Goal: Task Accomplishment & Management: Use online tool/utility

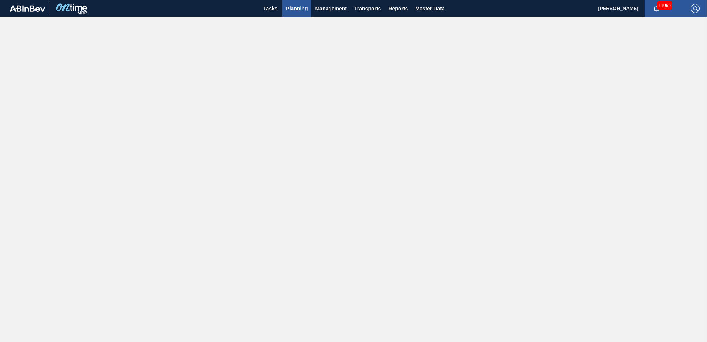
click at [298, 6] on span "Planning" at bounding box center [297, 8] width 22 height 9
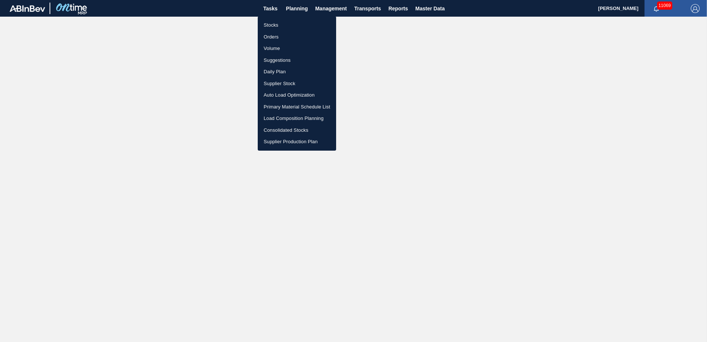
click at [274, 23] on li "Stocks" at bounding box center [297, 25] width 78 height 12
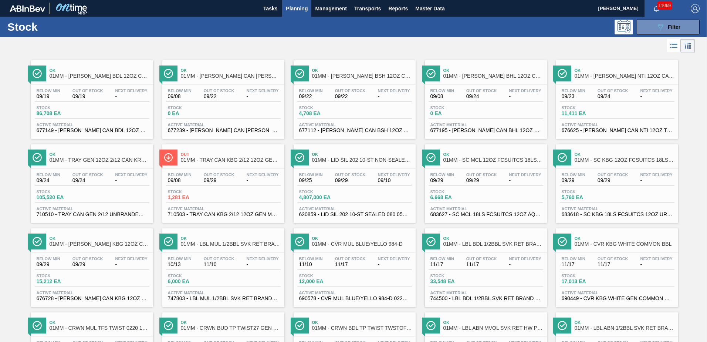
click at [237, 200] on div "Stock 1,281 EA" at bounding box center [223, 195] width 115 height 13
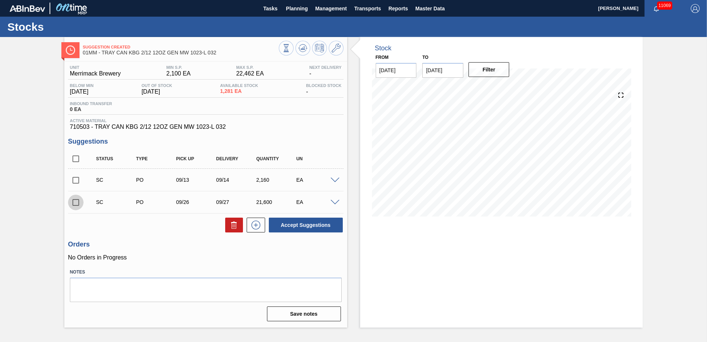
click at [75, 205] on input "checkbox" at bounding box center [76, 203] width 16 height 16
checkbox input "true"
click at [76, 174] on input "checkbox" at bounding box center [76, 180] width 16 height 16
click at [302, 224] on button "Accept Suggestions" at bounding box center [306, 224] width 74 height 15
checkbox input "false"
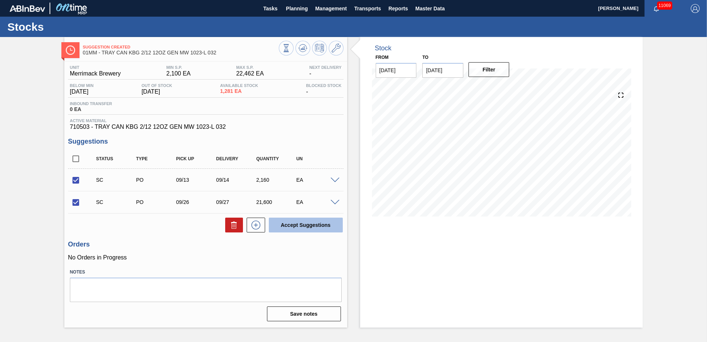
checkbox input "false"
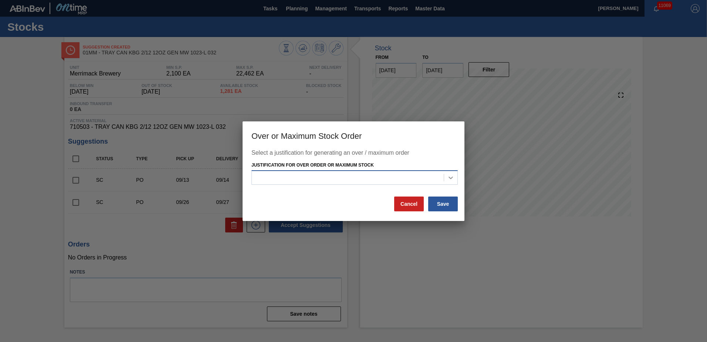
click at [449, 175] on icon at bounding box center [450, 177] width 7 height 7
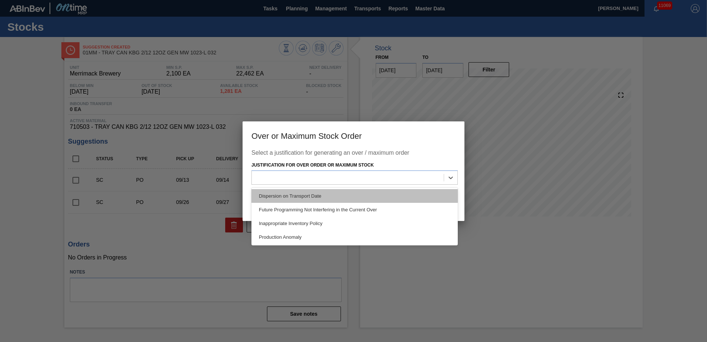
click at [309, 195] on div "Dispersion on Transport Date" at bounding box center [354, 196] width 206 height 14
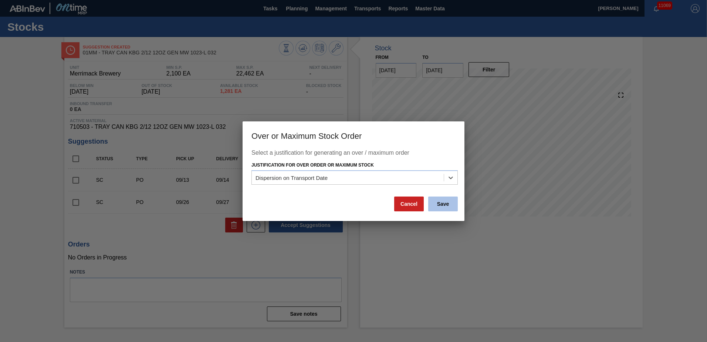
click at [434, 203] on button "Save" at bounding box center [443, 203] width 30 height 15
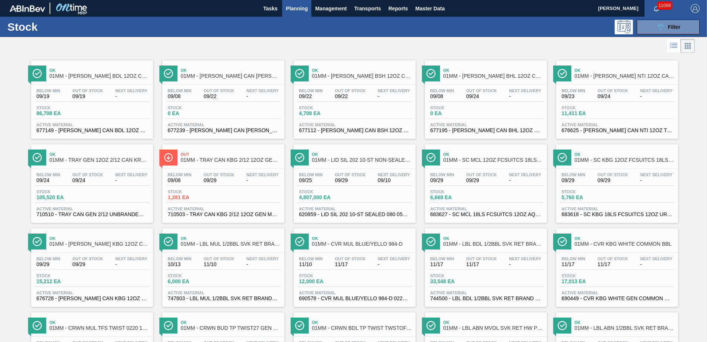
click at [102, 193] on div "Stock 105,520 EA" at bounding box center [92, 195] width 115 height 13
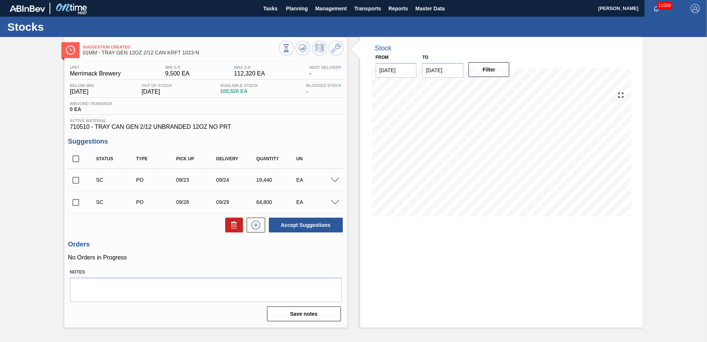
click at [75, 204] on input "checkbox" at bounding box center [76, 203] width 16 height 16
checkbox input "true"
click at [78, 182] on input "checkbox" at bounding box center [76, 180] width 16 height 16
click at [312, 224] on button "Accept Suggestions" at bounding box center [306, 224] width 74 height 15
checkbox input "false"
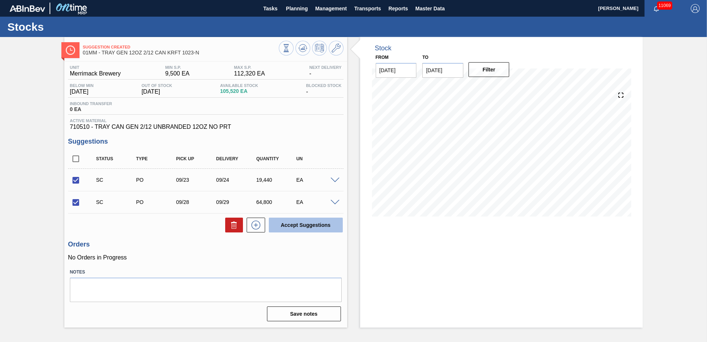
checkbox input "false"
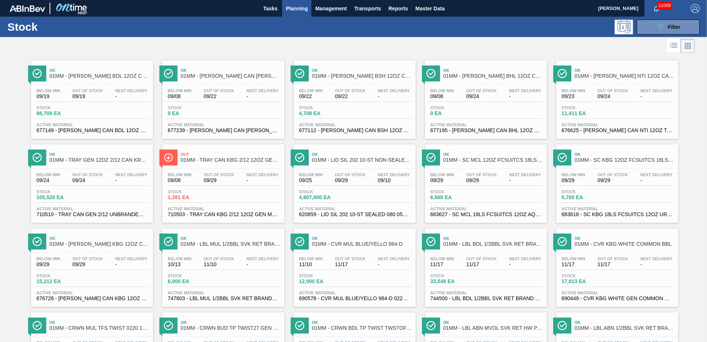
click at [90, 196] on div "Stock 105,520 EA" at bounding box center [92, 195] width 115 height 13
click at [237, 200] on div "Stock 1,281 EA" at bounding box center [223, 195] width 115 height 13
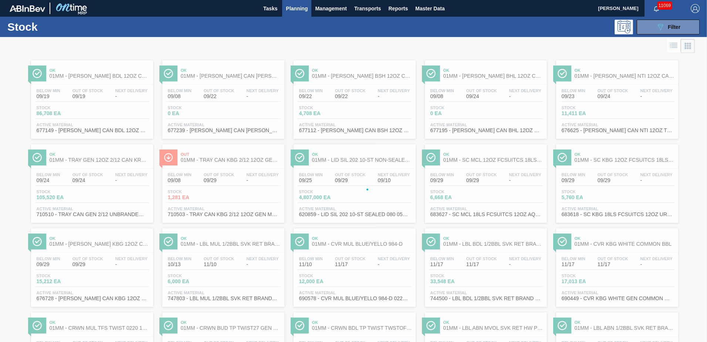
click at [293, 9] on span "Planning" at bounding box center [297, 8] width 22 height 9
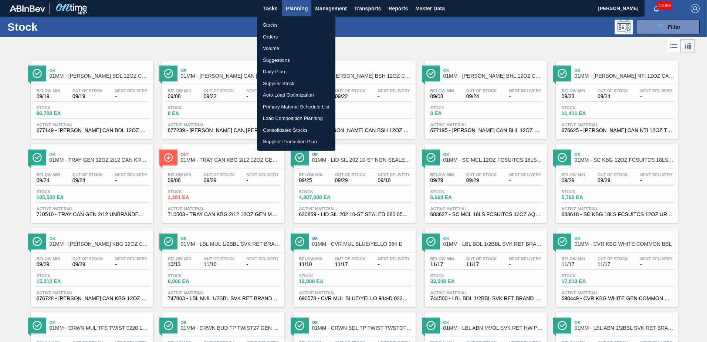
click at [273, 119] on li "Load Composition Planning" at bounding box center [296, 118] width 78 height 12
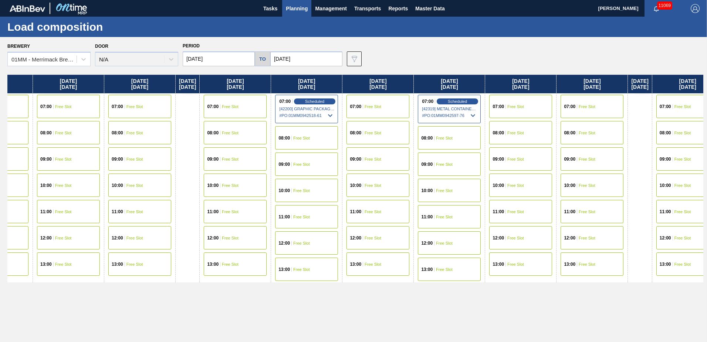
drag, startPoint x: 359, startPoint y: 220, endPoint x: 123, endPoint y: 219, distance: 236.3
click at [124, 219] on div "[DATE] 07:00 Free Slot 08:00 Free Slot 09:00 Free Slot 10:00 Free Slot 11:00 Fr…" at bounding box center [355, 206] width 696 height 263
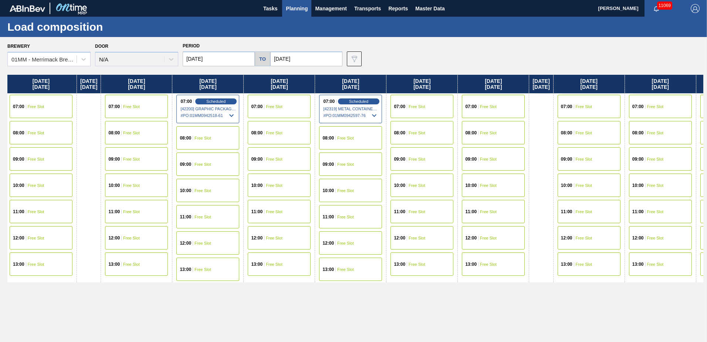
scroll to position [0, 610]
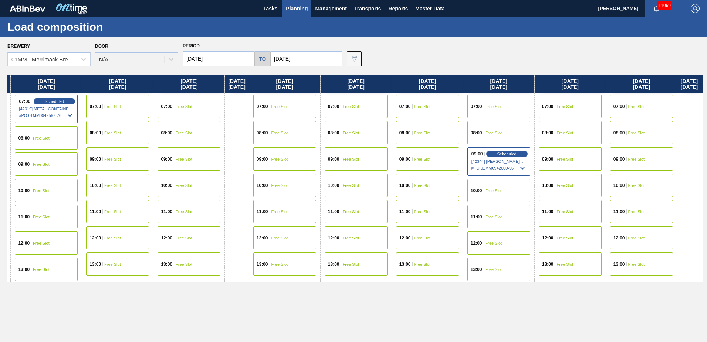
drag, startPoint x: 378, startPoint y: 212, endPoint x: 224, endPoint y: 212, distance: 153.8
click at [241, 212] on div "[DATE] 07:00 Free Slot 08:00 Free Slot 09:00 Free Slot 10:00 Free Slot 11:00 Fr…" at bounding box center [355, 206] width 696 height 263
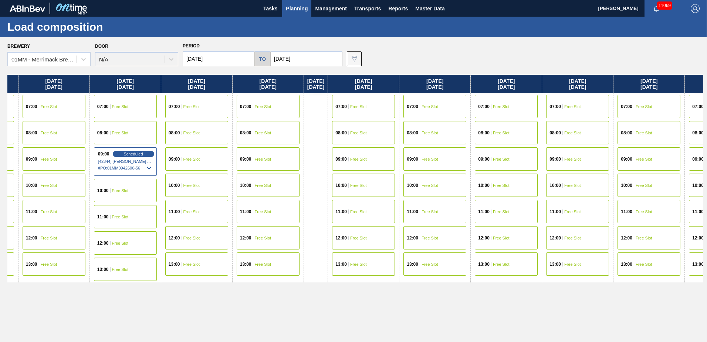
drag, startPoint x: 629, startPoint y: 223, endPoint x: 78, endPoint y: 224, distance: 550.2
click at [82, 223] on div "[DATE] 07:00 Free Slot 08:00 Free Slot 09:00 Free Slot 10:00 Free Slot 11:00 Fr…" at bounding box center [355, 206] width 696 height 263
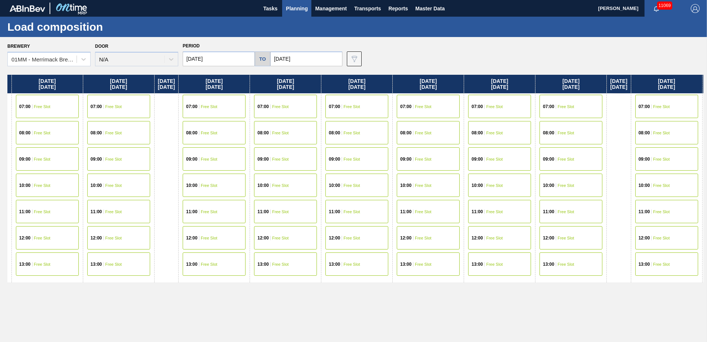
drag, startPoint x: 500, startPoint y: 222, endPoint x: 586, endPoint y: 215, distance: 86.0
click at [585, 216] on div "[DATE] 07:00 Free Slot 08:00 Free Slot 09:00 Free Slot 10:00 Free Slot 11:00 Fr…" at bounding box center [355, 206] width 696 height 263
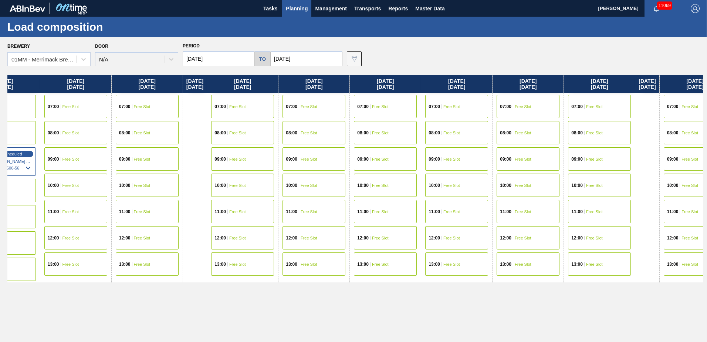
click at [336, 152] on div "09:00 Free Slot" at bounding box center [314, 158] width 63 height 23
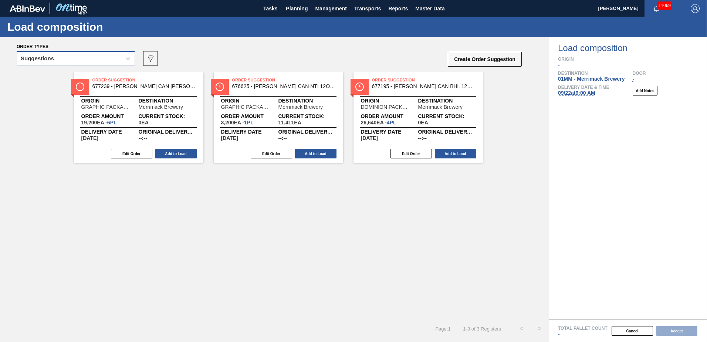
click at [94, 62] on div "Suggestions" at bounding box center [69, 58] width 104 height 11
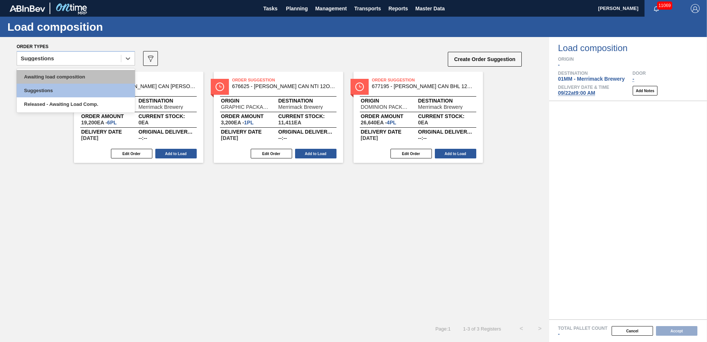
click at [71, 76] on div "Awaiting load composition" at bounding box center [76, 77] width 118 height 14
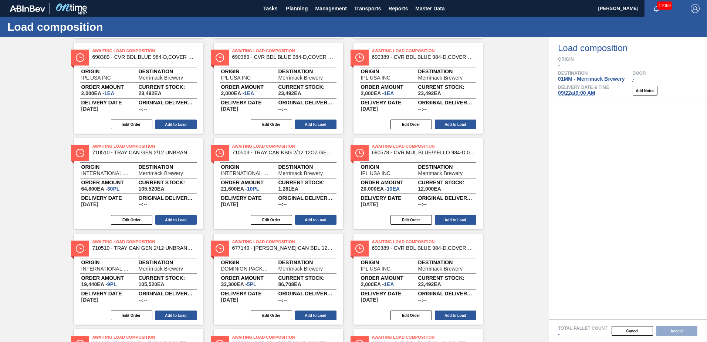
scroll to position [222, 0]
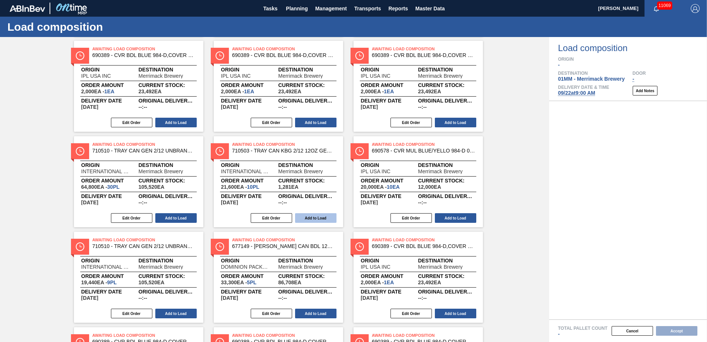
click at [311, 217] on button "Add to Load" at bounding box center [315, 218] width 41 height 10
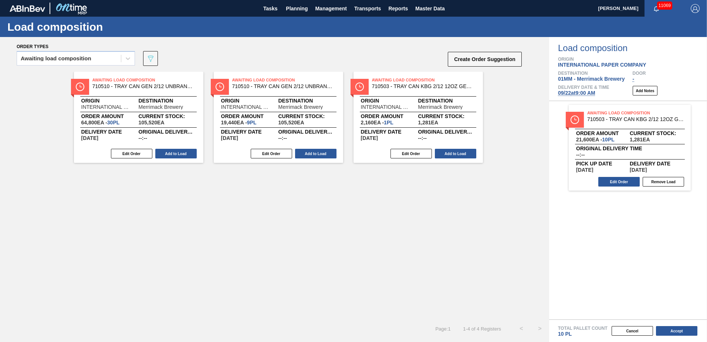
scroll to position [0, 0]
click at [314, 153] on button "Add to Load" at bounding box center [315, 154] width 41 height 10
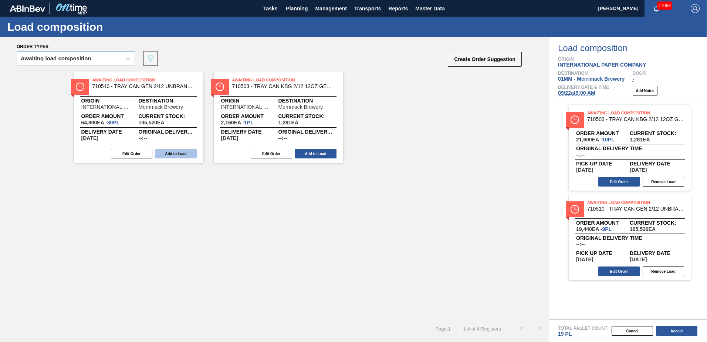
click at [178, 157] on button "Add to Load" at bounding box center [175, 154] width 41 height 10
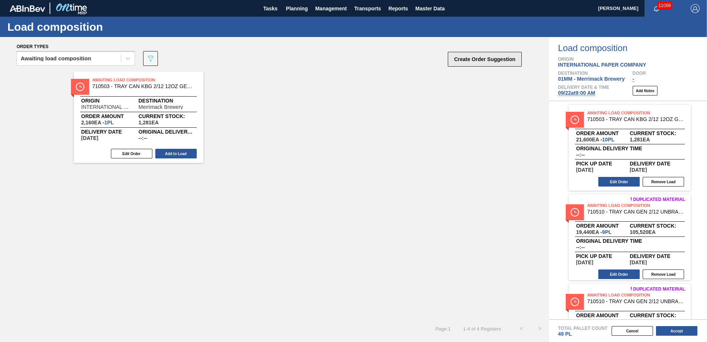
click at [480, 62] on button "Create Order Suggestion" at bounding box center [485, 59] width 74 height 15
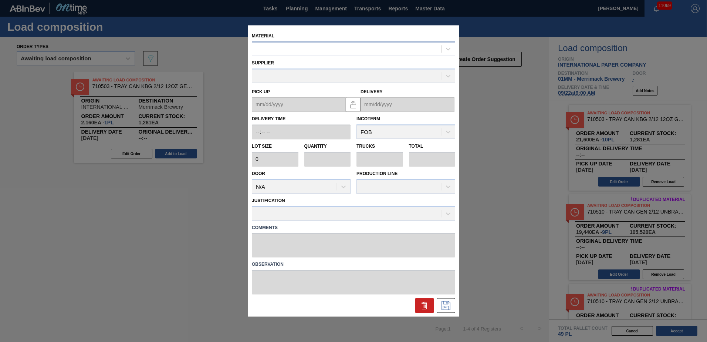
click at [295, 48] on div at bounding box center [346, 49] width 189 height 11
type input "710510"
type input "2,160"
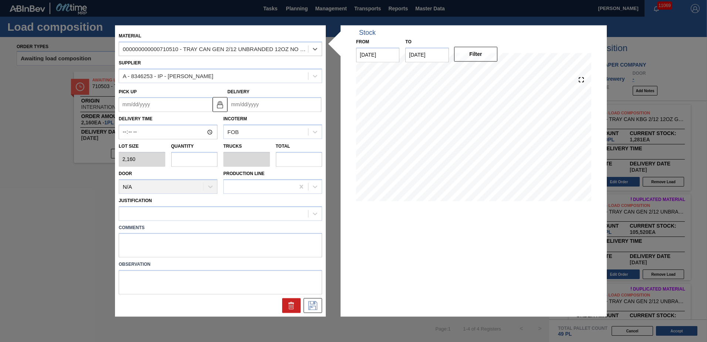
click at [267, 107] on input "Delivery" at bounding box center [274, 104] width 94 height 15
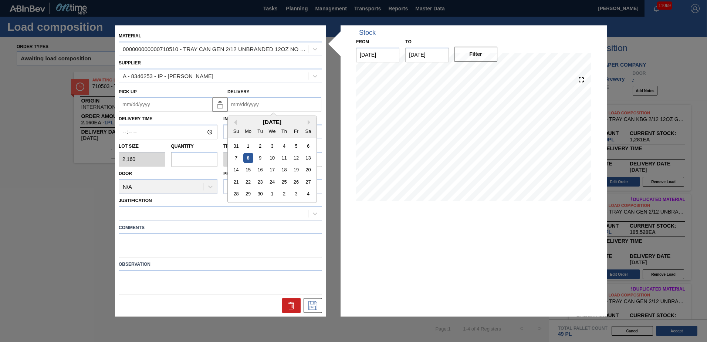
click at [239, 177] on div "21" at bounding box center [236, 182] width 10 height 10
type up "[DATE]"
type input "[DATE]"
click at [294, 103] on input "[DATE]" at bounding box center [274, 104] width 94 height 15
click at [248, 180] on div "22" at bounding box center [248, 182] width 10 height 10
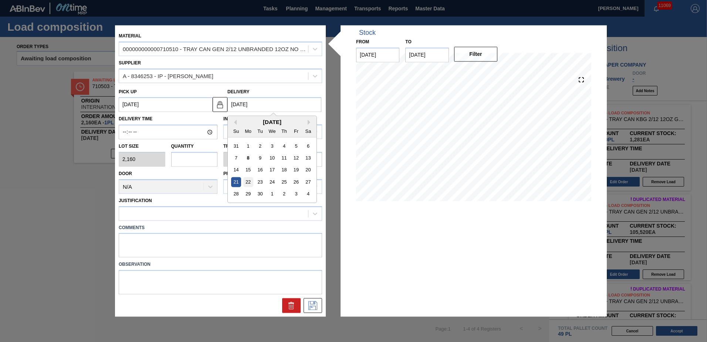
type up "[DATE]"
type input "[DATE]"
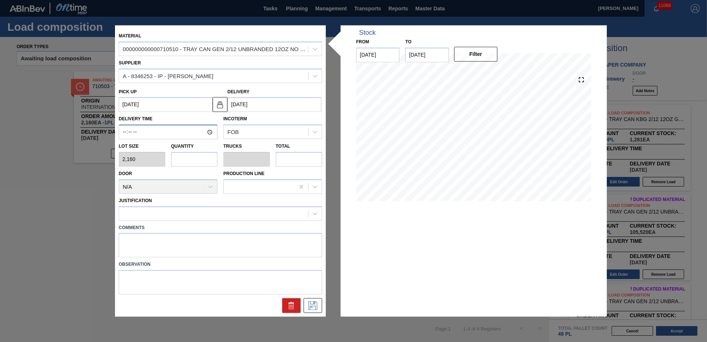
click at [125, 136] on input "Delivery Time" at bounding box center [168, 132] width 99 height 15
click at [194, 163] on input "text" at bounding box center [194, 159] width 47 height 15
type input "3"
type input "0.058"
type input "6,480"
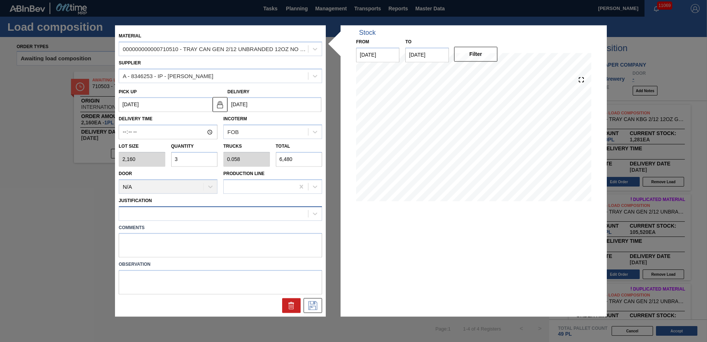
type input "3"
click at [173, 211] on div at bounding box center [213, 213] width 189 height 11
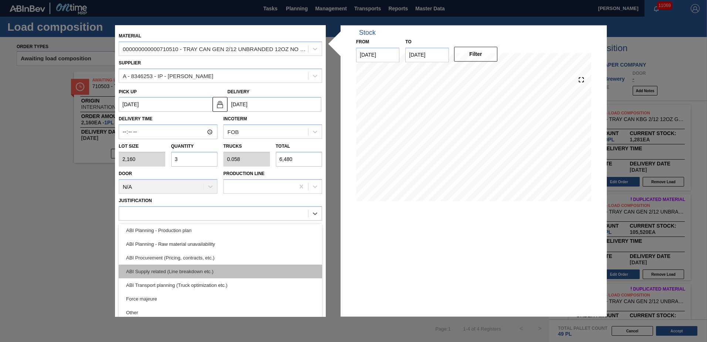
scroll to position [74, 0]
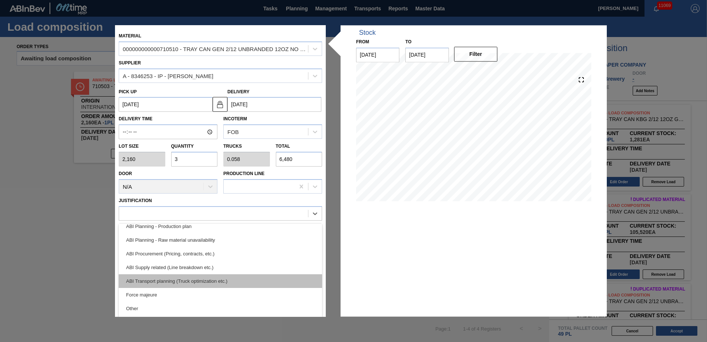
click at [192, 279] on div "ABI Transport planning (Truck optimization etc.)" at bounding box center [220, 281] width 203 height 14
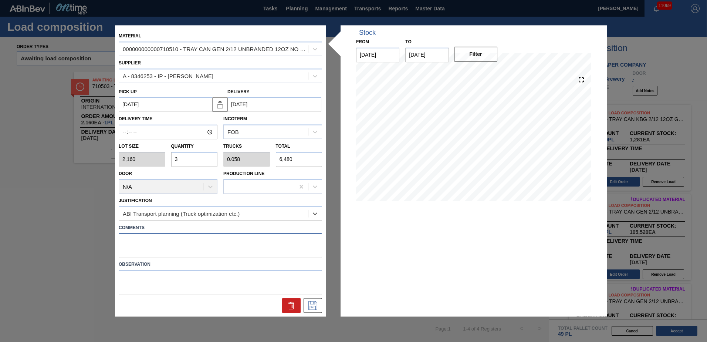
click at [187, 241] on textarea at bounding box center [220, 245] width 203 height 24
type textarea "TRAYS"
click at [318, 305] on icon at bounding box center [313, 305] width 12 height 9
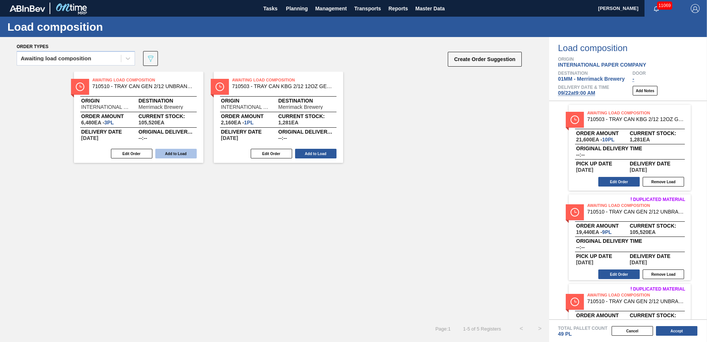
click at [173, 151] on button "Add to Load" at bounding box center [175, 154] width 41 height 10
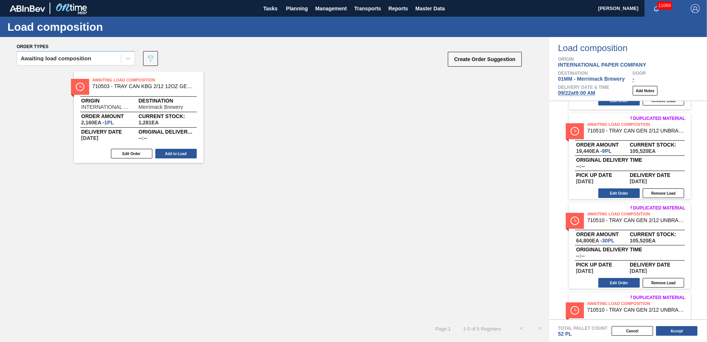
scroll to position [143, 0]
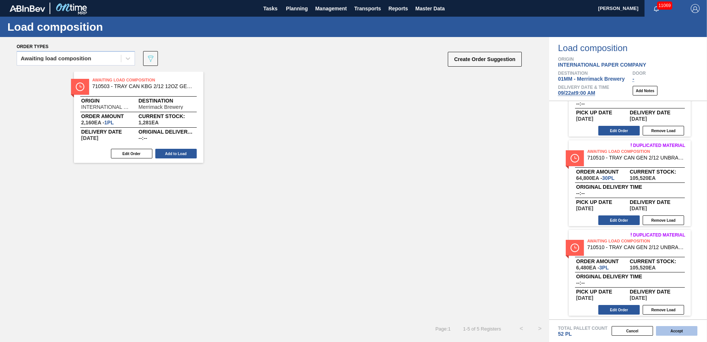
click at [676, 333] on button "Accept" at bounding box center [676, 331] width 41 height 10
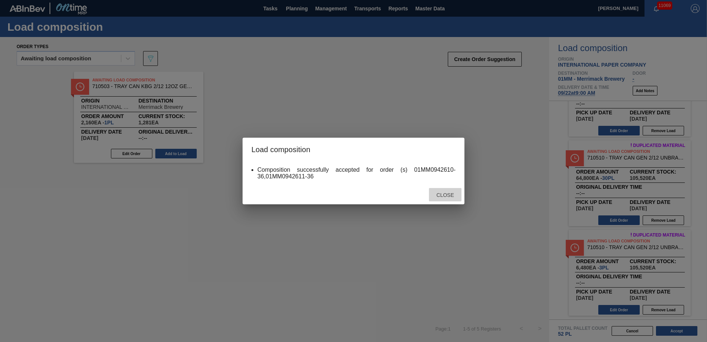
click at [449, 195] on span "Close" at bounding box center [444, 195] width 29 height 6
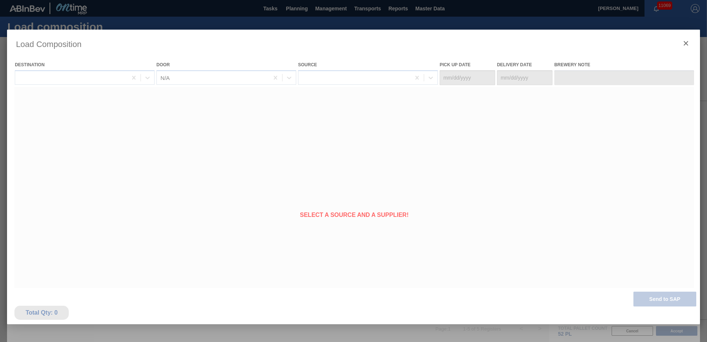
type Date "[DATE]"
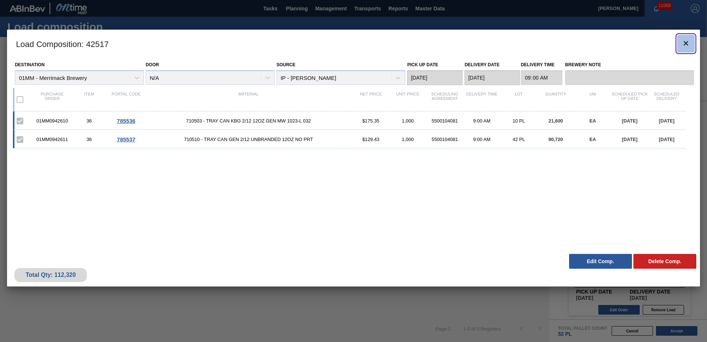
click at [684, 42] on icon "botão de ícone" at bounding box center [686, 43] width 4 height 4
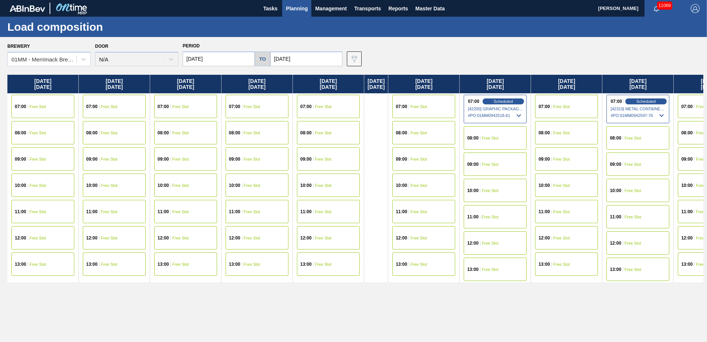
click at [297, 10] on span "Planning" at bounding box center [297, 8] width 22 height 9
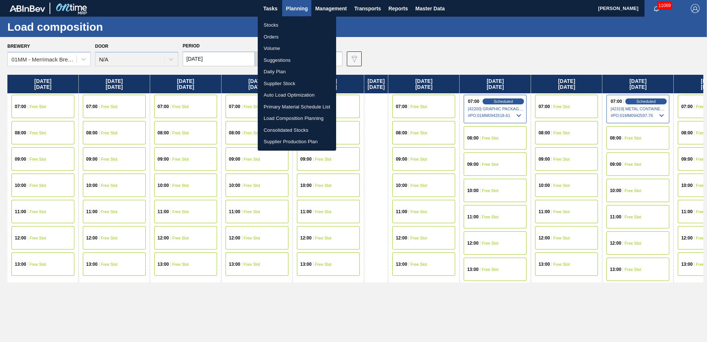
click at [271, 24] on li "Stocks" at bounding box center [297, 25] width 78 height 12
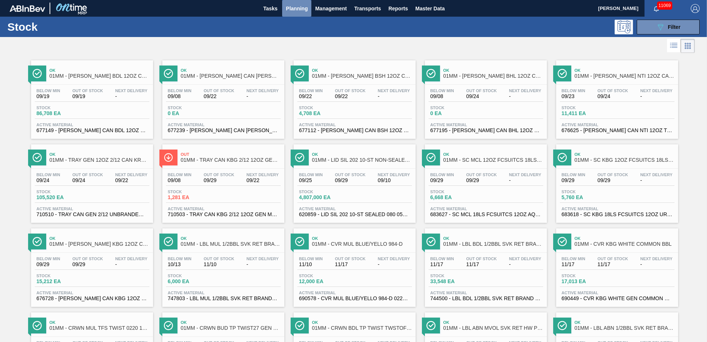
click at [291, 7] on span "Planning" at bounding box center [297, 8] width 22 height 9
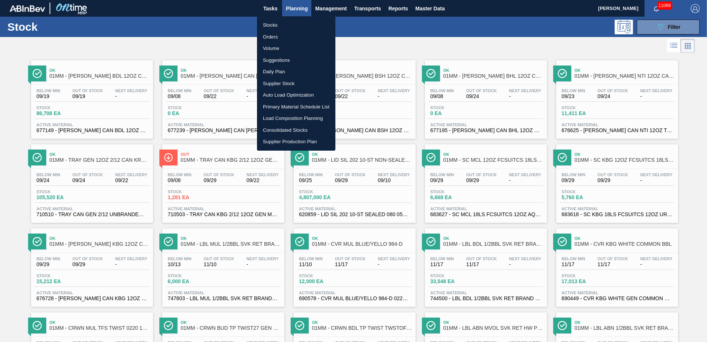
click at [279, 60] on li "Suggestions" at bounding box center [296, 60] width 78 height 12
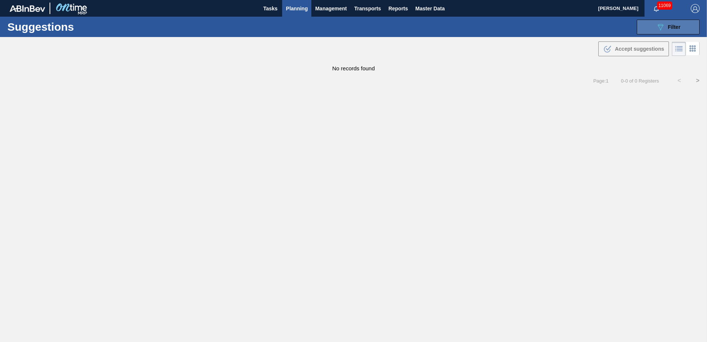
click at [683, 27] on button "089F7B8B-B2A5-4AFE-B5C0-19BA573D28AC Filter" at bounding box center [668, 27] width 63 height 15
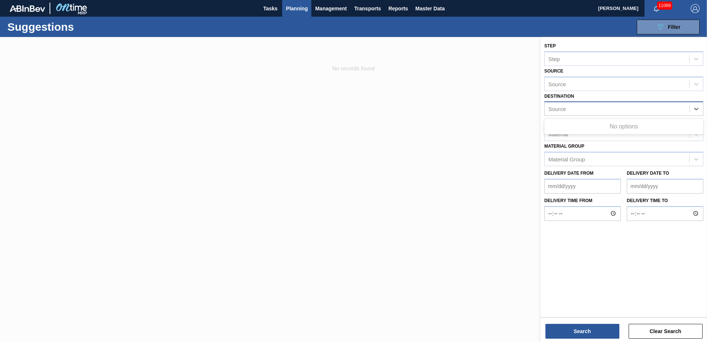
click at [600, 108] on div "Source" at bounding box center [617, 109] width 145 height 11
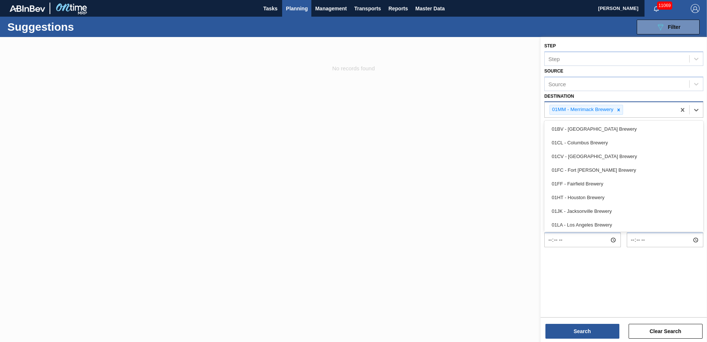
click at [598, 108] on div "01MM - Merrimack Brewery" at bounding box center [582, 109] width 65 height 9
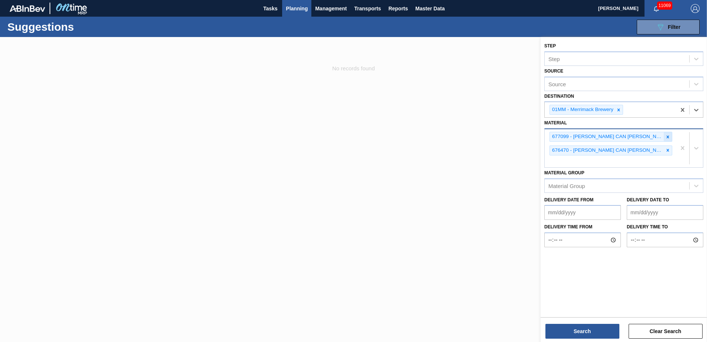
click at [667, 136] on icon at bounding box center [668, 136] width 3 height 3
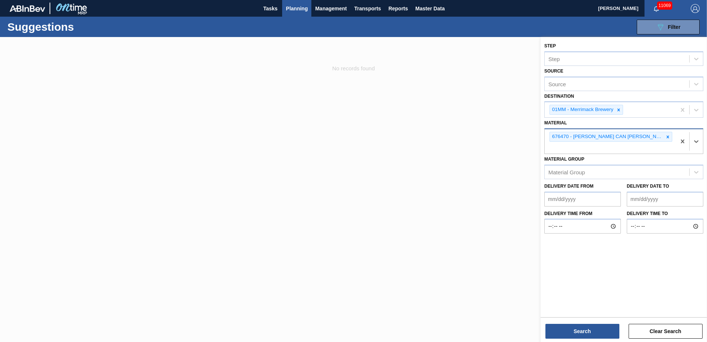
click at [667, 136] on icon at bounding box center [668, 136] width 3 height 3
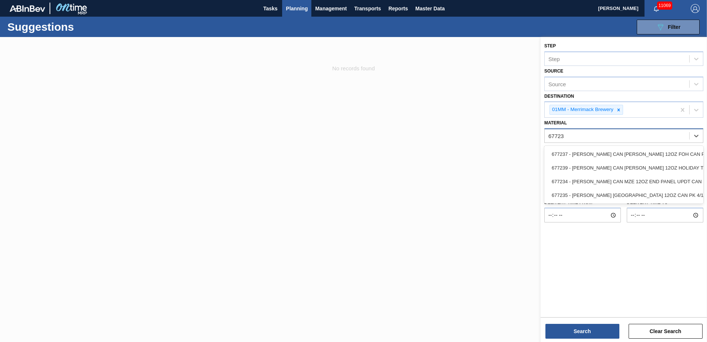
type input "677239"
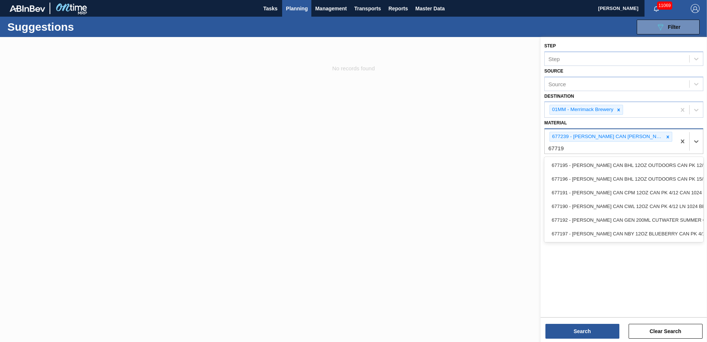
type input "677195"
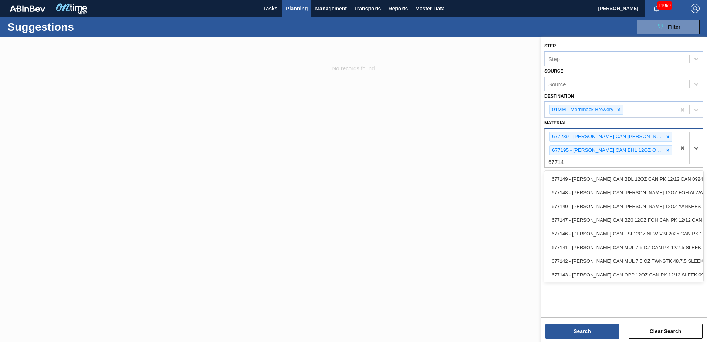
type input "677149"
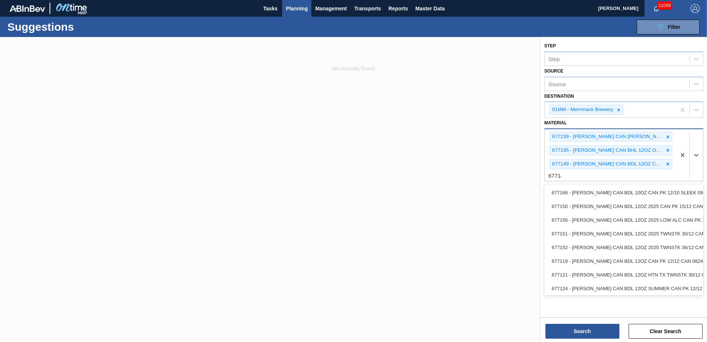
type input "677148"
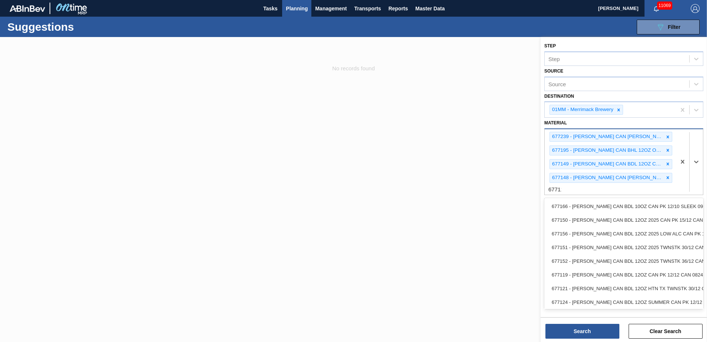
type input "677112"
type input "676764"
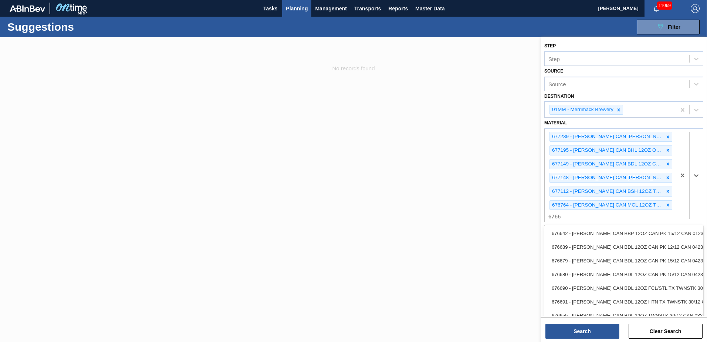
type input "676625"
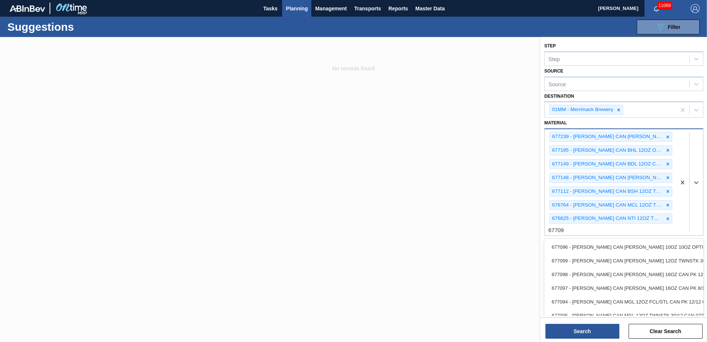
type input "677099"
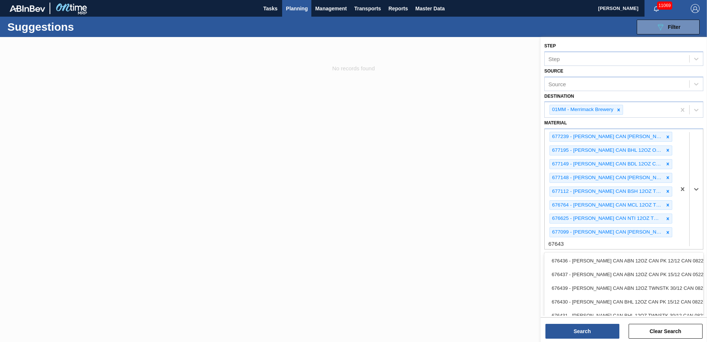
type input "676437"
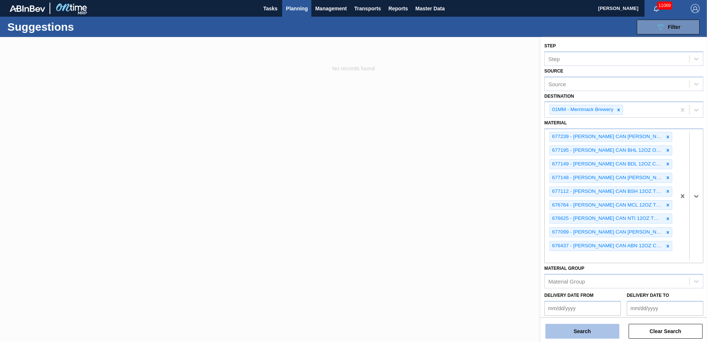
click at [585, 330] on button "Search" at bounding box center [582, 331] width 74 height 15
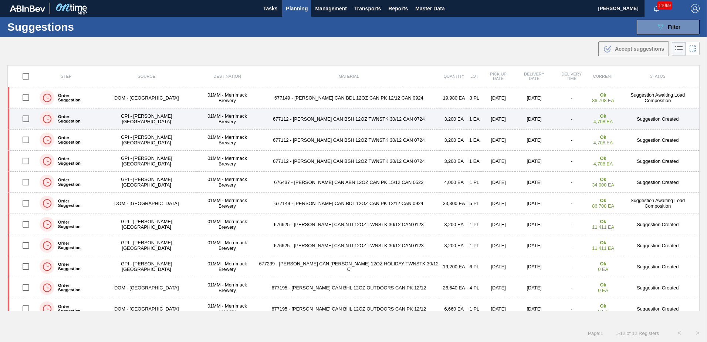
click at [29, 118] on input "checkbox" at bounding box center [26, 119] width 16 height 16
checkbox input "true"
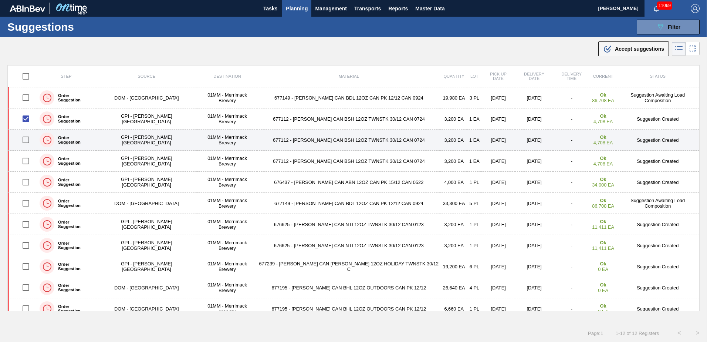
click at [27, 135] on input "checkbox" at bounding box center [26, 140] width 16 height 16
checkbox input "true"
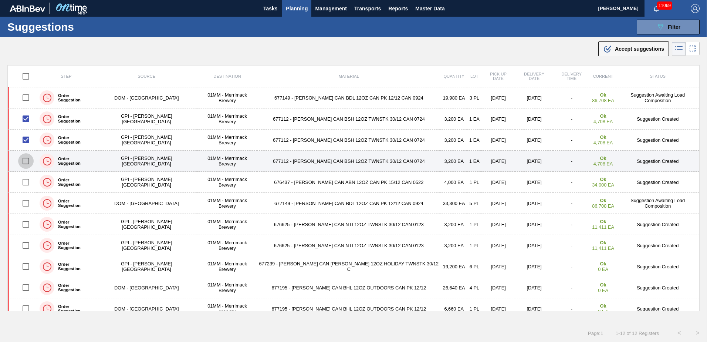
click at [28, 158] on input "checkbox" at bounding box center [26, 161] width 16 height 16
checkbox input "true"
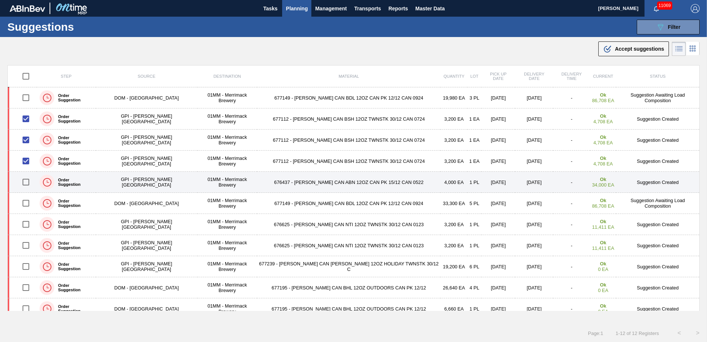
click at [27, 181] on input "checkbox" at bounding box center [26, 182] width 16 height 16
checkbox input "true"
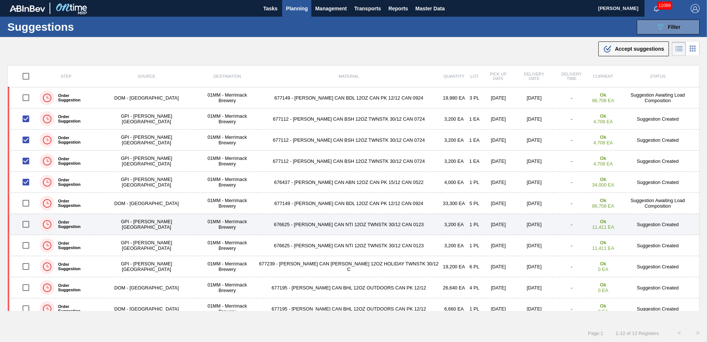
click at [28, 224] on input "checkbox" at bounding box center [26, 224] width 16 height 16
checkbox input "true"
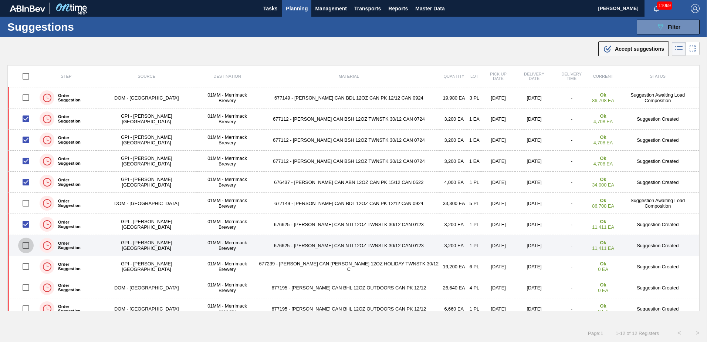
click at [27, 246] on input "checkbox" at bounding box center [26, 245] width 16 height 16
checkbox input "true"
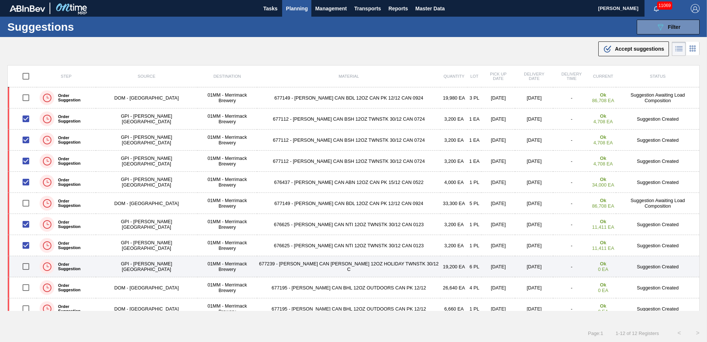
click at [28, 267] on input "checkbox" at bounding box center [26, 266] width 16 height 16
checkbox input "true"
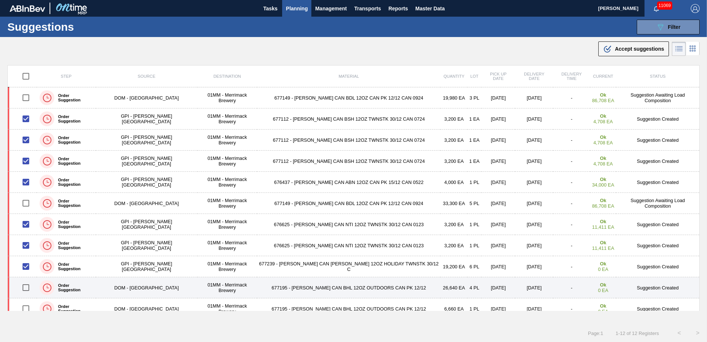
click at [27, 286] on input "checkbox" at bounding box center [26, 288] width 16 height 16
checkbox input "true"
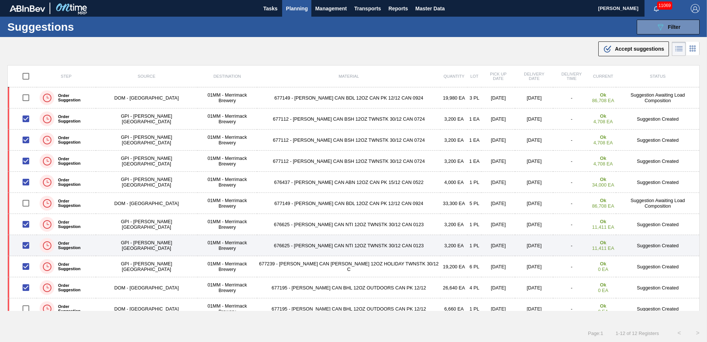
scroll to position [30, 0]
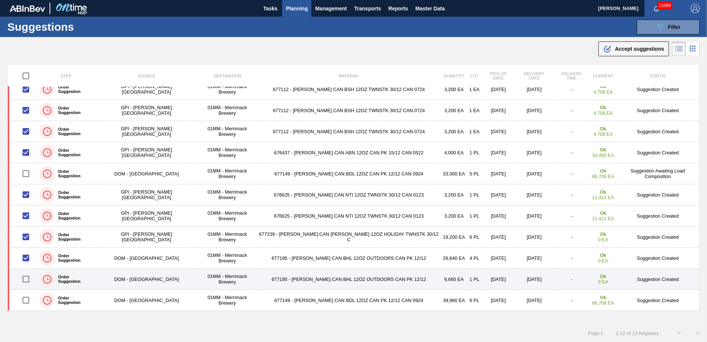
click at [30, 279] on input "checkbox" at bounding box center [26, 279] width 16 height 16
checkbox input "true"
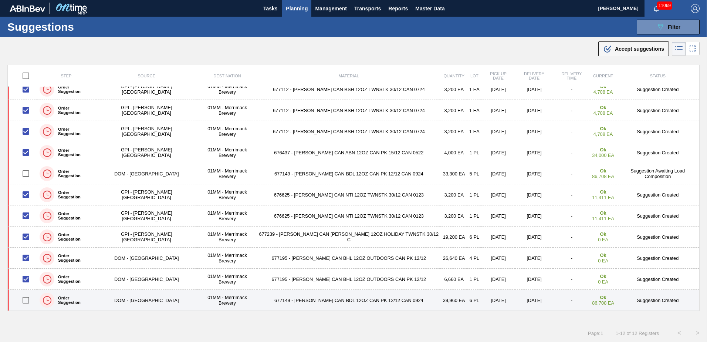
click at [28, 301] on input "checkbox" at bounding box center [26, 300] width 16 height 16
checkbox input "true"
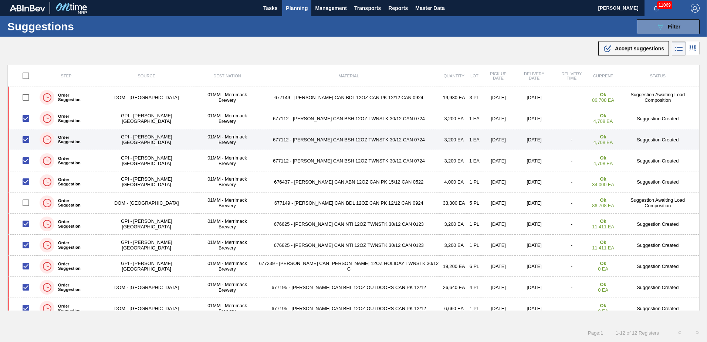
scroll to position [0, 0]
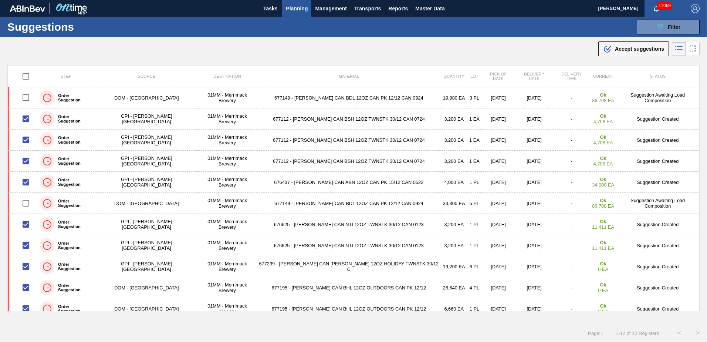
click at [629, 46] on span "Accept suggestions" at bounding box center [639, 49] width 49 height 6
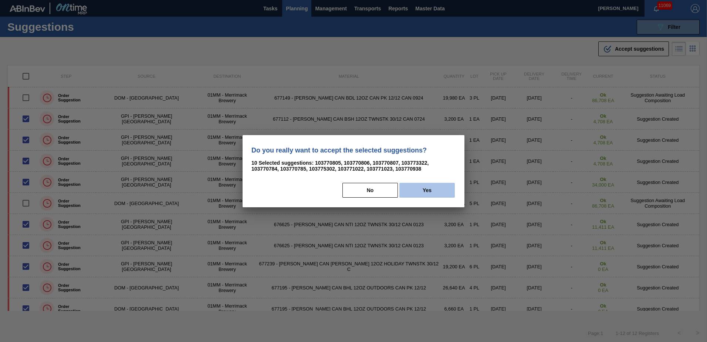
click at [425, 190] on button "Yes" at bounding box center [426, 190] width 55 height 15
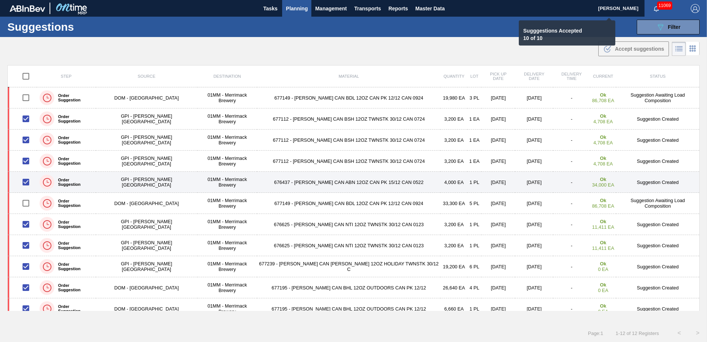
checkbox input "false"
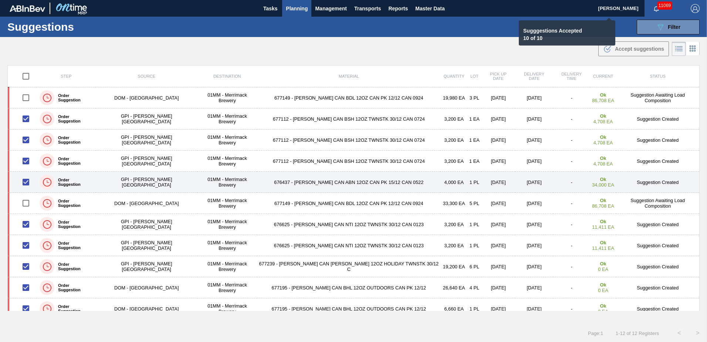
checkbox input "false"
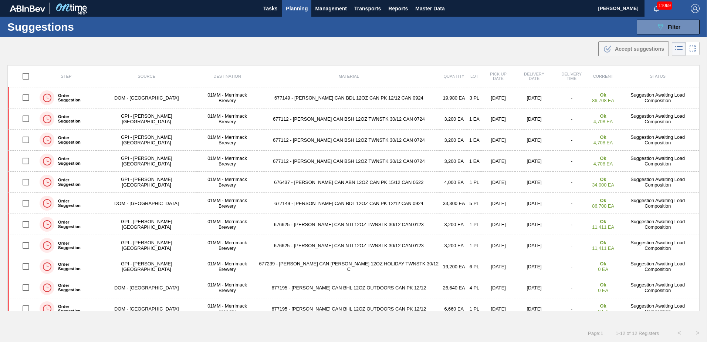
click at [298, 7] on span "Planning" at bounding box center [297, 8] width 22 height 9
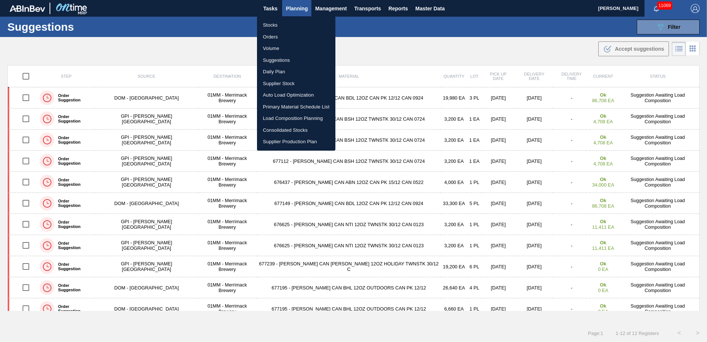
click at [276, 117] on li "Load Composition Planning" at bounding box center [296, 118] width 78 height 12
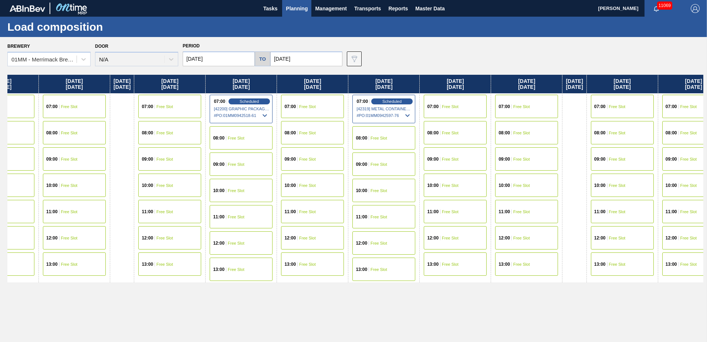
drag, startPoint x: 538, startPoint y: 193, endPoint x: 268, endPoint y: 193, distance: 269.9
click at [271, 193] on div "[DATE] 07:00 Free Slot 08:00 Free Slot 09:00 Free Slot 10:00 Free Slot 11:00 Fr…" at bounding box center [355, 206] width 696 height 263
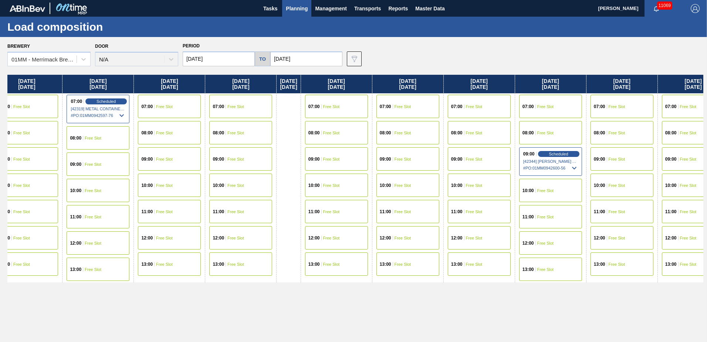
drag, startPoint x: 527, startPoint y: 195, endPoint x: 288, endPoint y: 190, distance: 238.6
click at [282, 191] on div "[DATE] 07:00 Free Slot 08:00 Free Slot 09:00 Free Slot 10:00 Free Slot 11:00 Fr…" at bounding box center [355, 206] width 696 height 263
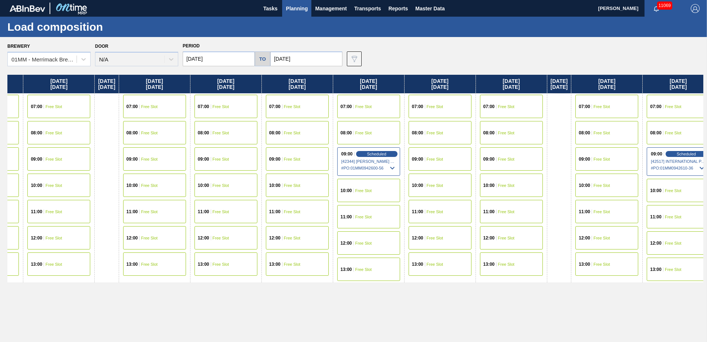
drag, startPoint x: 386, startPoint y: 190, endPoint x: 230, endPoint y: 190, distance: 156.4
click at [230, 190] on div "[DATE] 07:00 Free Slot 08:00 Free Slot 09:00 Free Slot 10:00 Free Slot 11:00 Fr…" at bounding box center [355, 206] width 696 height 263
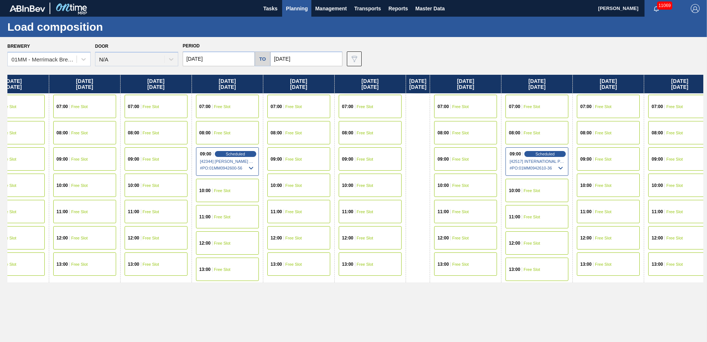
drag, startPoint x: 447, startPoint y: 183, endPoint x: 327, endPoint y: 183, distance: 120.2
click at [327, 183] on div "[DATE] 07:00 Free Slot 08:00 Free Slot 09:00 Free Slot 10:00 Free Slot 11:00 Fr…" at bounding box center [355, 206] width 696 height 263
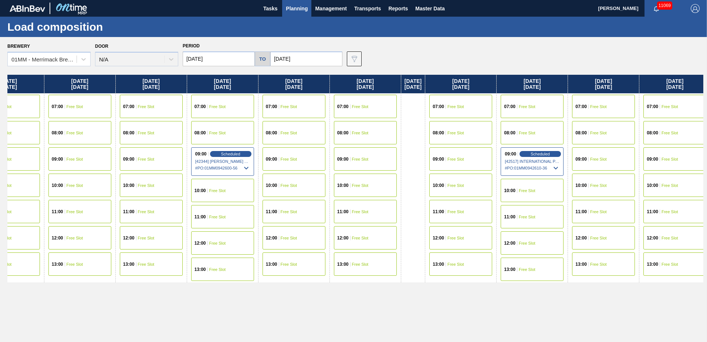
click at [297, 106] on span "Free Slot" at bounding box center [289, 106] width 17 height 4
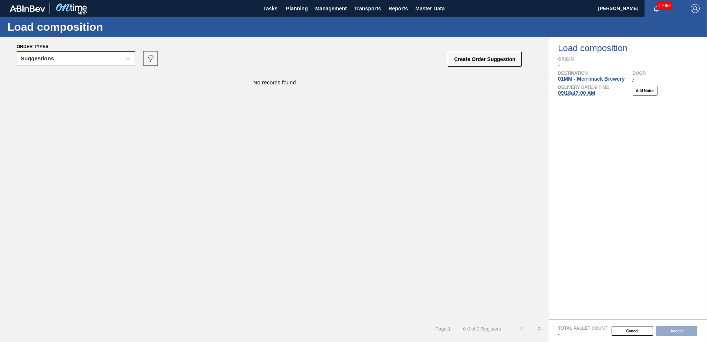
click at [85, 60] on div "Suggestions" at bounding box center [69, 58] width 104 height 11
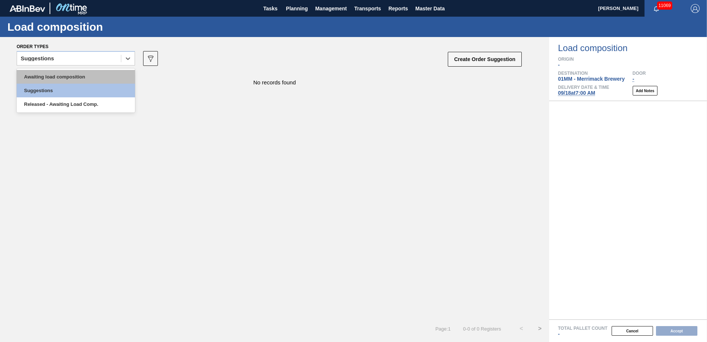
click at [67, 75] on div "Awaiting load composition" at bounding box center [76, 77] width 118 height 14
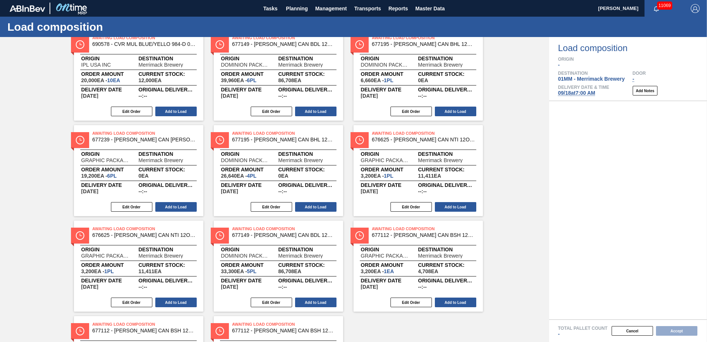
scroll to position [333, 0]
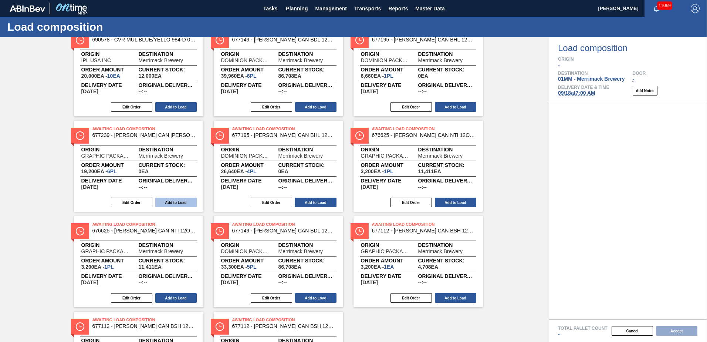
click at [171, 201] on button "Add to Load" at bounding box center [175, 202] width 41 height 10
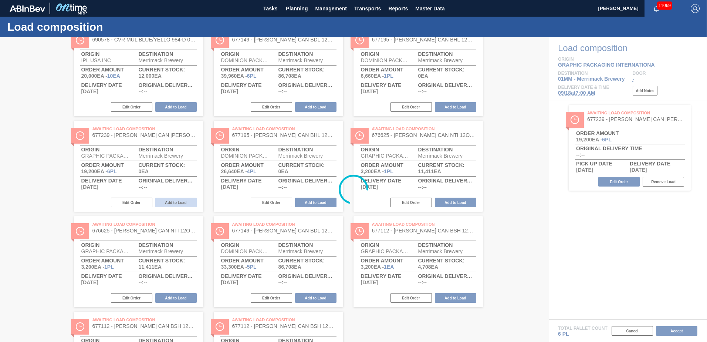
scroll to position [0, 0]
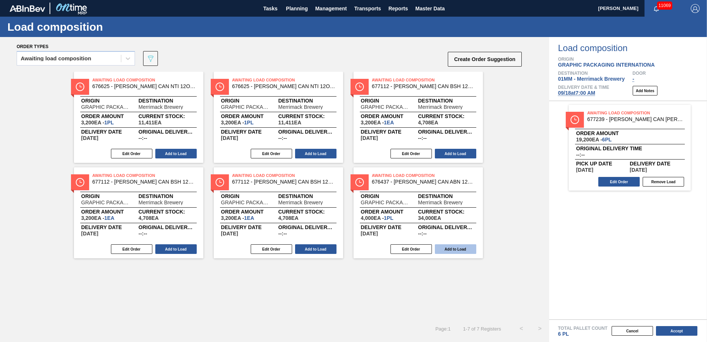
click at [452, 248] on button "Add to Load" at bounding box center [455, 249] width 41 height 10
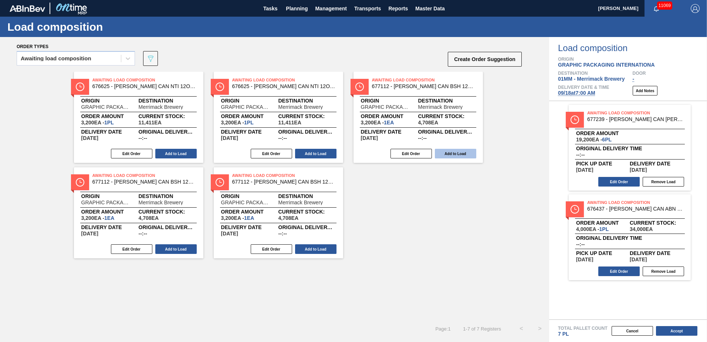
click at [454, 153] on button "Add to Load" at bounding box center [455, 154] width 41 height 10
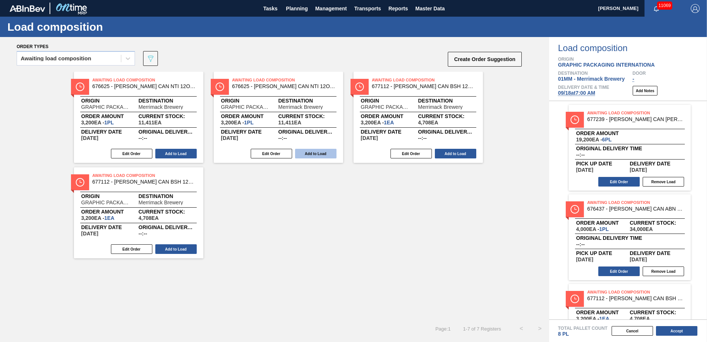
click at [325, 153] on button "Add to Load" at bounding box center [315, 154] width 41 height 10
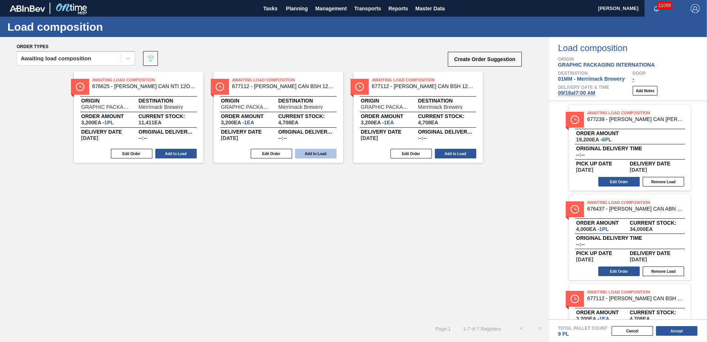
click at [317, 153] on button "Add to Load" at bounding box center [315, 154] width 41 height 10
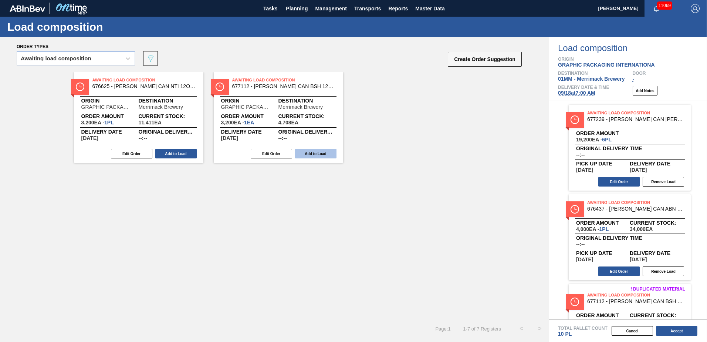
click at [317, 152] on button "Add to Load" at bounding box center [315, 154] width 41 height 10
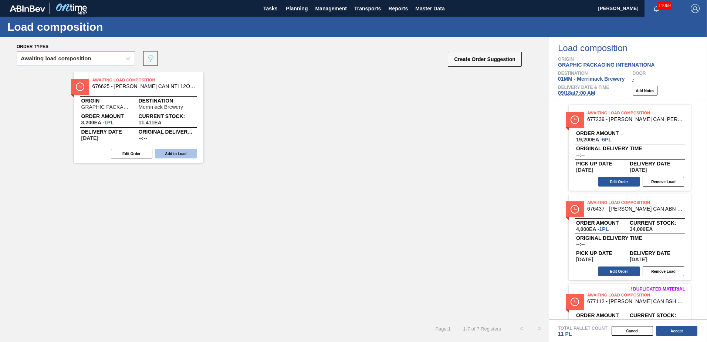
click at [181, 153] on button "Add to Load" at bounding box center [175, 154] width 41 height 10
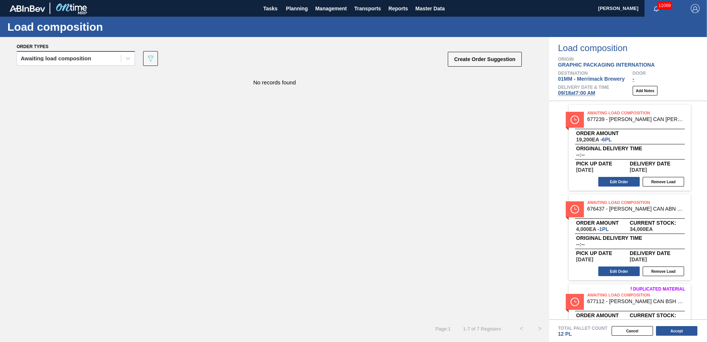
click at [109, 55] on div "Awaiting load composition" at bounding box center [69, 58] width 104 height 11
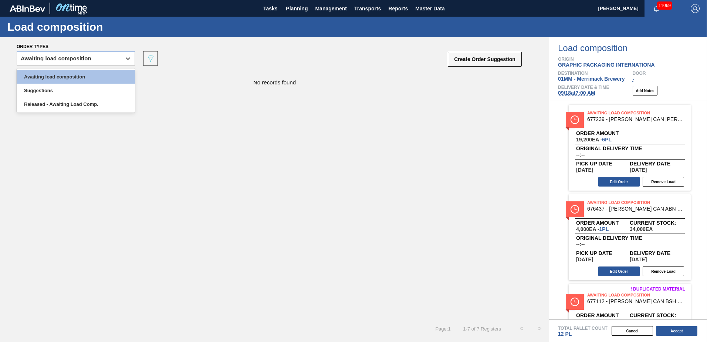
click at [221, 121] on div "No records found" at bounding box center [274, 195] width 549 height 247
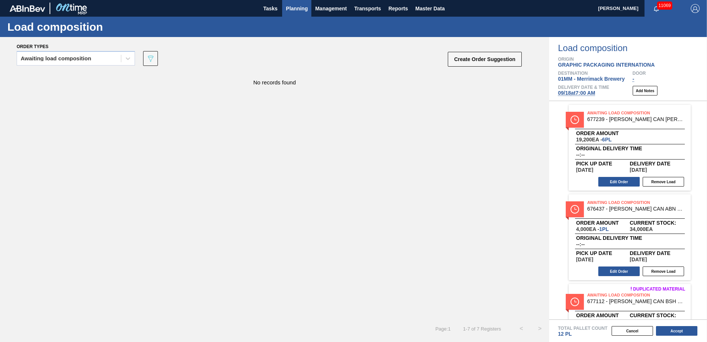
click at [291, 8] on span "Planning" at bounding box center [297, 8] width 22 height 9
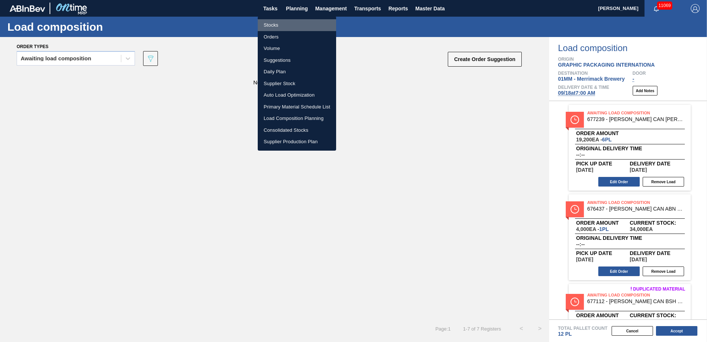
click at [272, 28] on li "Stocks" at bounding box center [297, 25] width 78 height 12
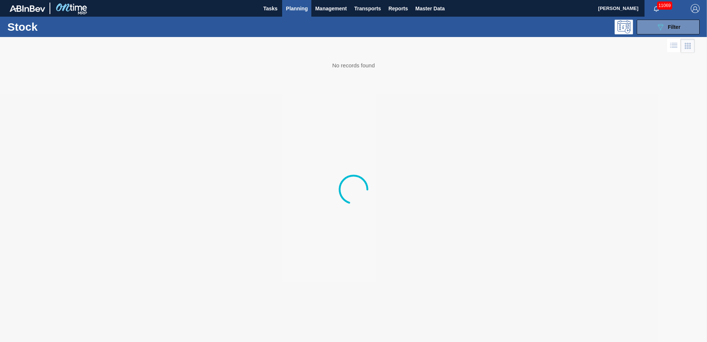
click at [299, 11] on span "Planning" at bounding box center [297, 8] width 22 height 9
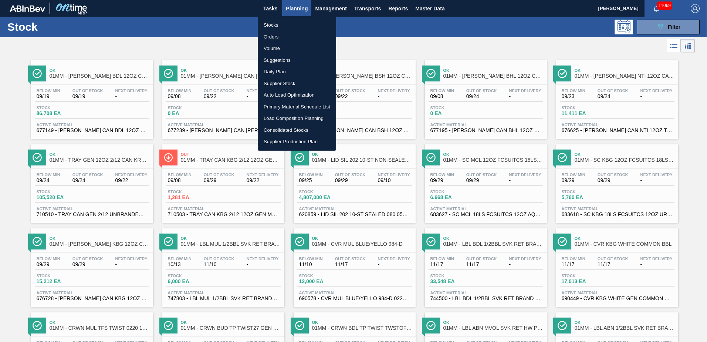
click at [280, 116] on li "Load Composition Planning" at bounding box center [297, 118] width 78 height 12
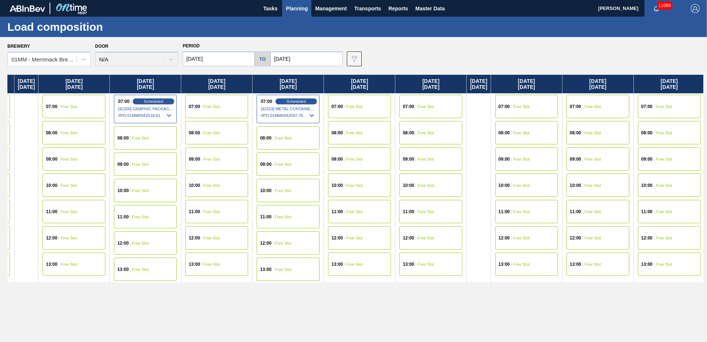
drag, startPoint x: 382, startPoint y: 225, endPoint x: 46, endPoint y: 202, distance: 336.2
click at [46, 202] on div "[DATE] 07:00 Free Slot 08:00 Free Slot 09:00 Free Slot 10:00 Free Slot 11:00 Fr…" at bounding box center [355, 206] width 696 height 263
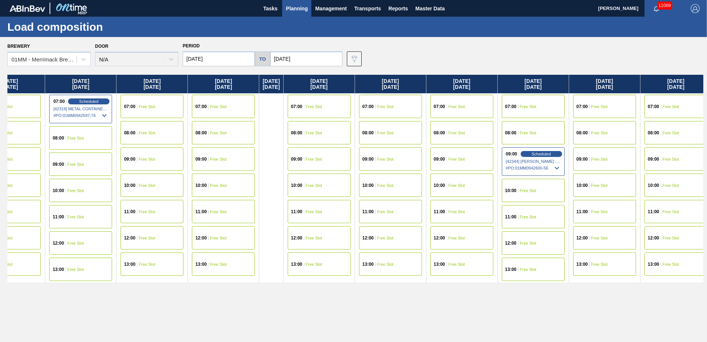
drag, startPoint x: 330, startPoint y: 207, endPoint x: 177, endPoint y: 199, distance: 152.6
click at [177, 199] on div "[DATE] 07:00 Free Slot 08:00 Free Slot 09:00 Free Slot 10:00 Free Slot 11:00 Fr…" at bounding box center [355, 206] width 696 height 263
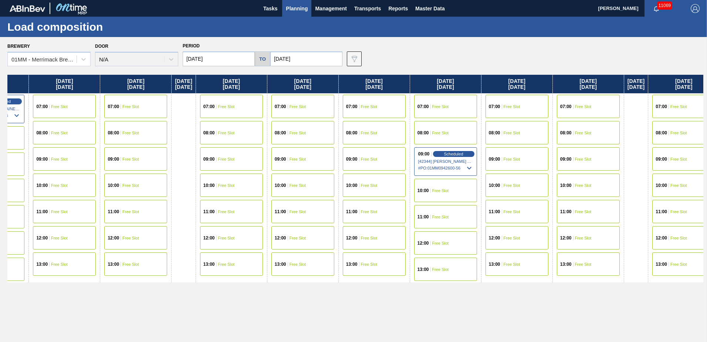
scroll to position [0, 646]
drag, startPoint x: 470, startPoint y: 197, endPoint x: 378, endPoint y: 195, distance: 92.9
click at [378, 195] on div "[DATE] 07:00 Free Slot 08:00 Free Slot 09:00 Free Slot 10:00 Free Slot 11:00 Fr…" at bounding box center [355, 206] width 696 height 263
click at [465, 189] on div "10:00 Free Slot" at bounding box center [444, 190] width 63 height 23
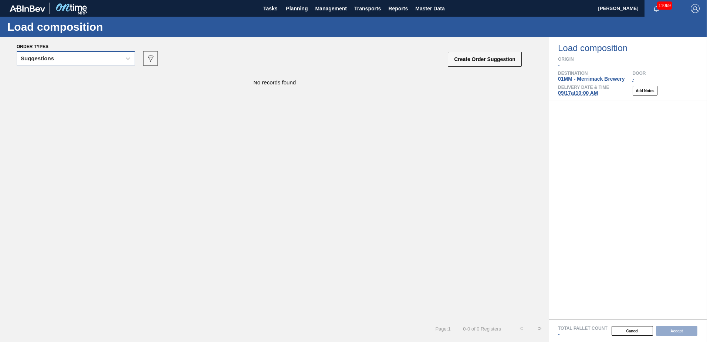
click at [94, 58] on div "Suggestions" at bounding box center [69, 58] width 104 height 11
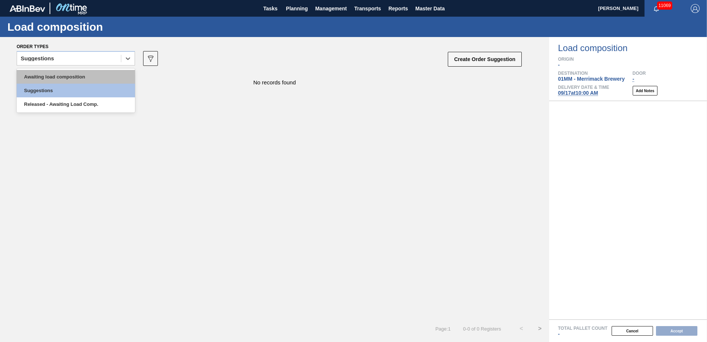
click at [75, 73] on div "Awaiting load composition" at bounding box center [76, 77] width 118 height 14
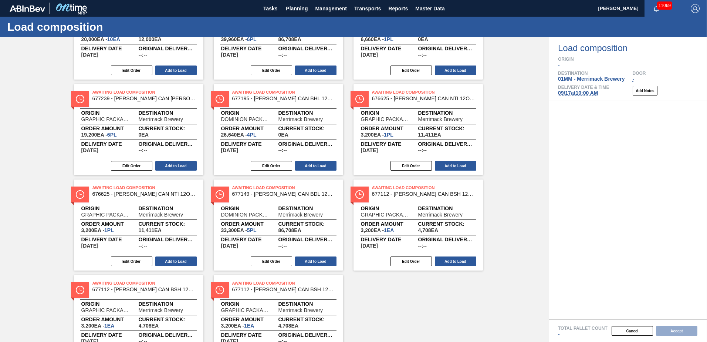
scroll to position [342, 0]
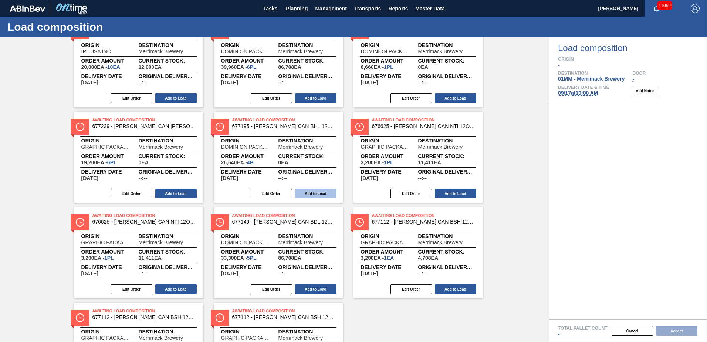
click at [318, 190] on button "Add to Load" at bounding box center [315, 194] width 41 height 10
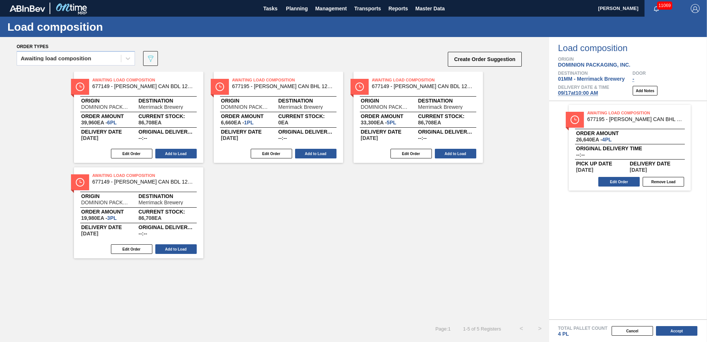
scroll to position [0, 0]
click at [460, 153] on button "Add to Load" at bounding box center [455, 154] width 41 height 10
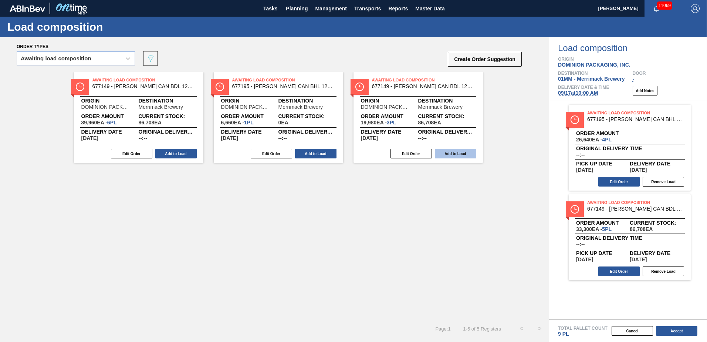
click at [453, 152] on button "Add to Load" at bounding box center [455, 154] width 41 height 10
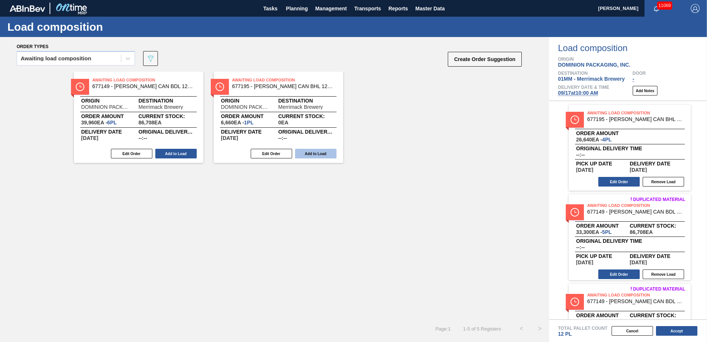
click at [315, 155] on button "Add to Load" at bounding box center [315, 154] width 41 height 10
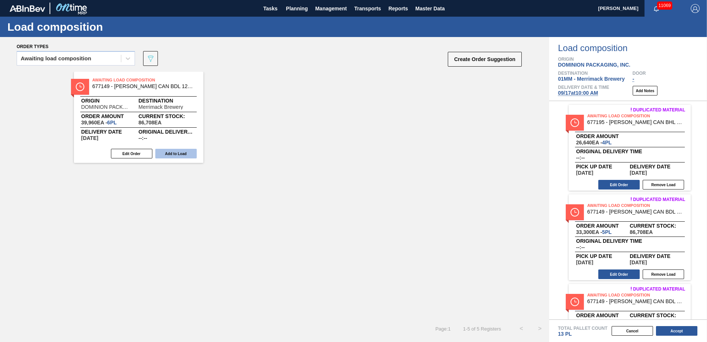
click at [190, 153] on button "Add to Load" at bounding box center [175, 154] width 41 height 10
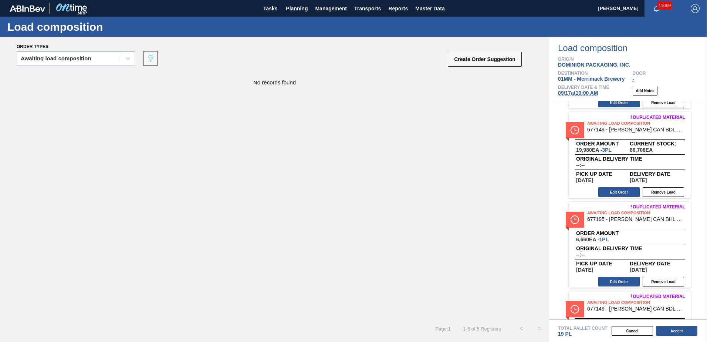
scroll to position [185, 0]
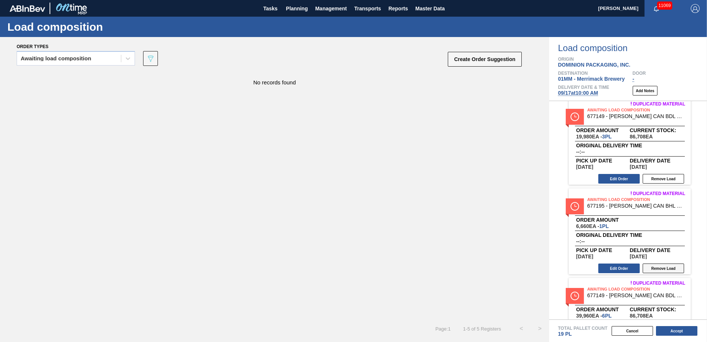
click at [668, 267] on button "Remove Load" at bounding box center [663, 268] width 41 height 10
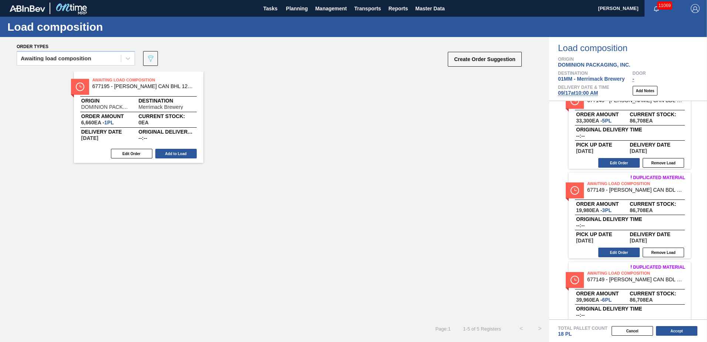
scroll to position [143, 0]
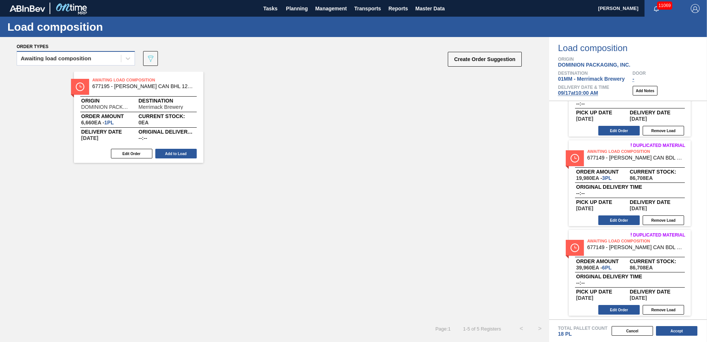
click at [107, 55] on div "Awaiting load composition" at bounding box center [69, 58] width 104 height 11
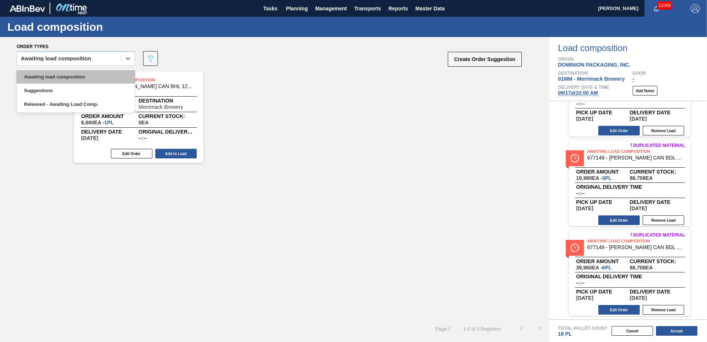
click at [82, 77] on div "Awaiting load composition" at bounding box center [76, 77] width 118 height 14
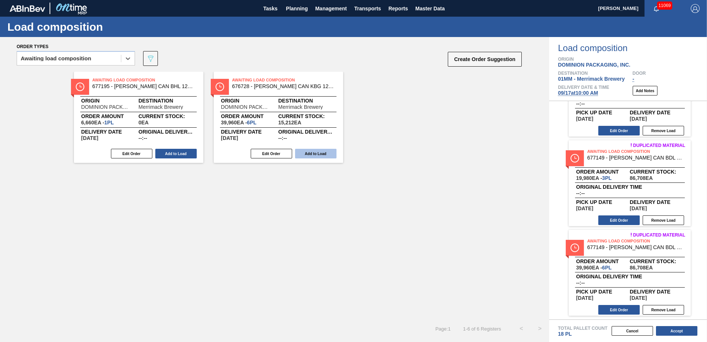
click at [310, 153] on button "Add to Load" at bounding box center [315, 154] width 41 height 10
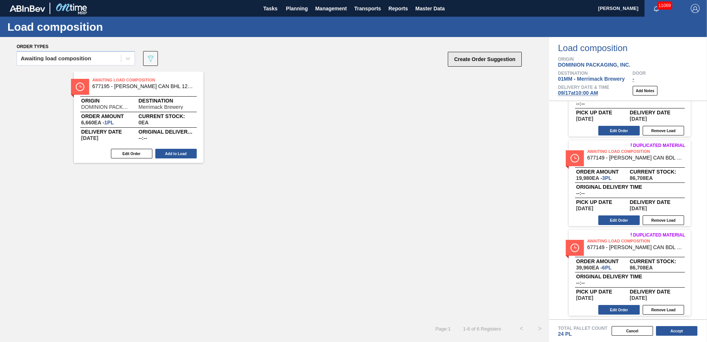
click at [472, 60] on button "Create Order Suggestion" at bounding box center [485, 59] width 74 height 15
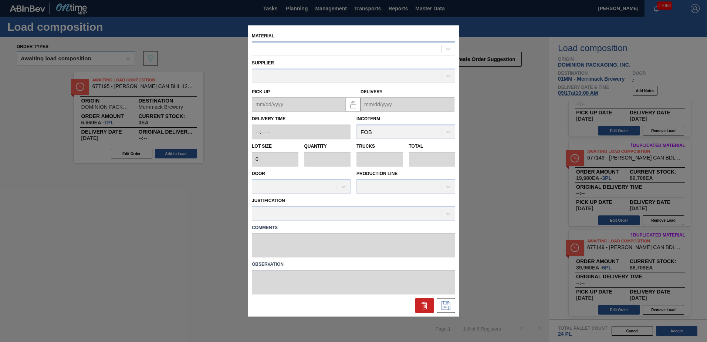
click at [342, 43] on div at bounding box center [353, 48] width 203 height 14
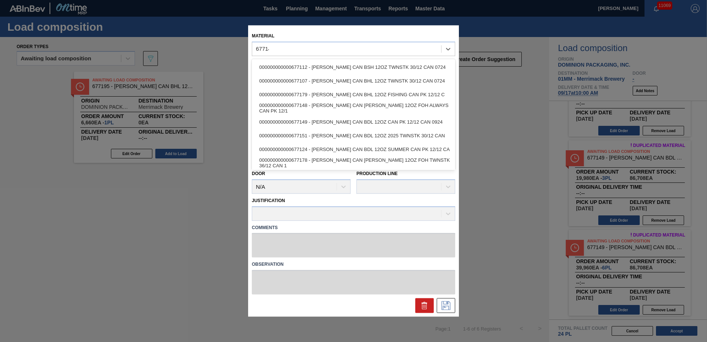
type input "677149"
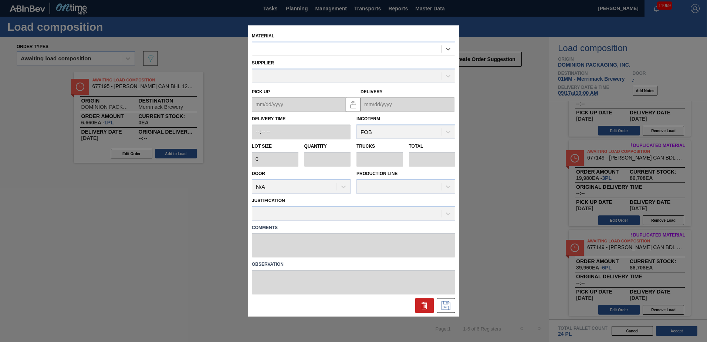
type input "6,660"
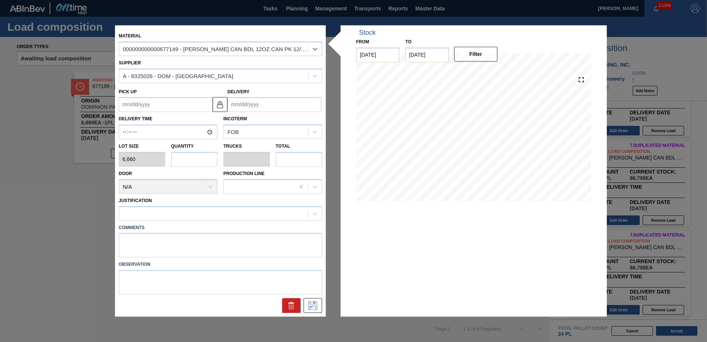
click at [258, 107] on input "Delivery" at bounding box center [274, 104] width 94 height 15
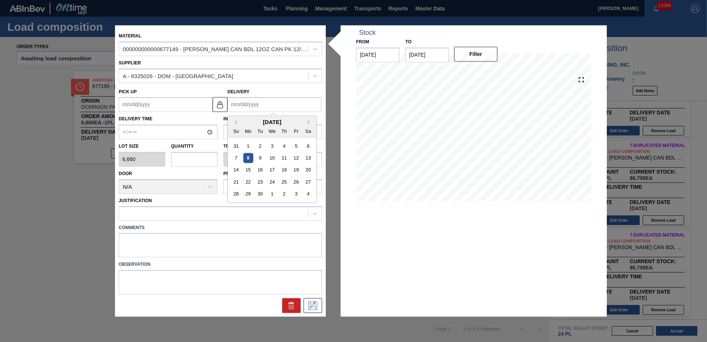
click at [304, 102] on input "Delivery" at bounding box center [274, 104] width 94 height 15
type input "[DATE]"
type up "[DATE]"
type input "2"
type input "0.077"
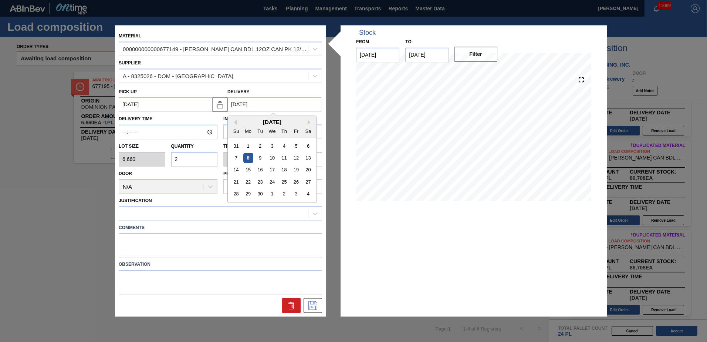
type input "13,320"
click at [309, 118] on div "[DATE] Su Mo Tu We Th Fr Sa" at bounding box center [272, 126] width 89 height 21
click at [307, 121] on div "[DATE]" at bounding box center [272, 122] width 89 height 6
click at [309, 122] on button "Next Month" at bounding box center [310, 122] width 5 height 5
click at [275, 169] on div "17" at bounding box center [272, 170] width 10 height 10
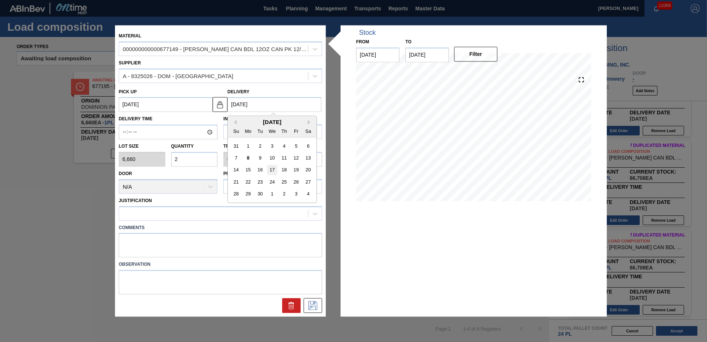
type up "[DATE]"
type input "[DATE]"
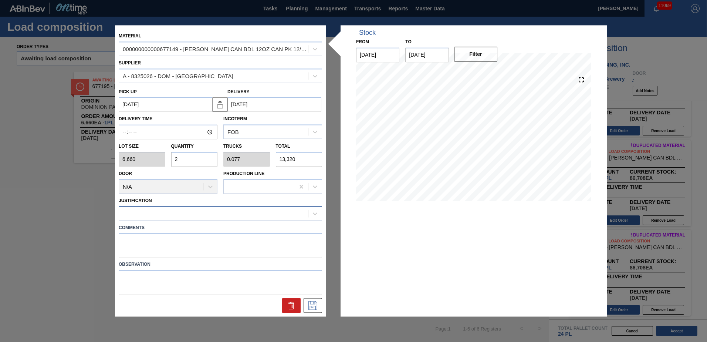
click at [180, 212] on div at bounding box center [213, 213] width 189 height 11
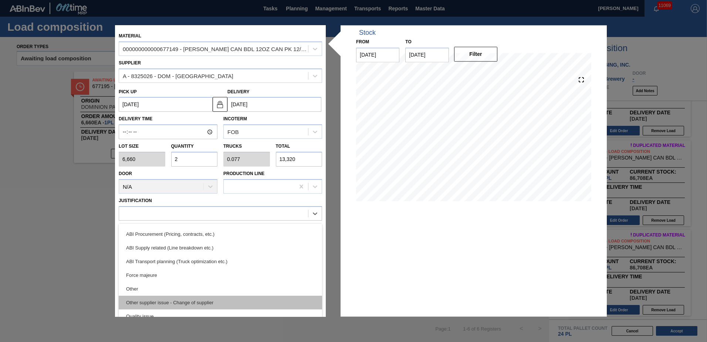
scroll to position [111, 0]
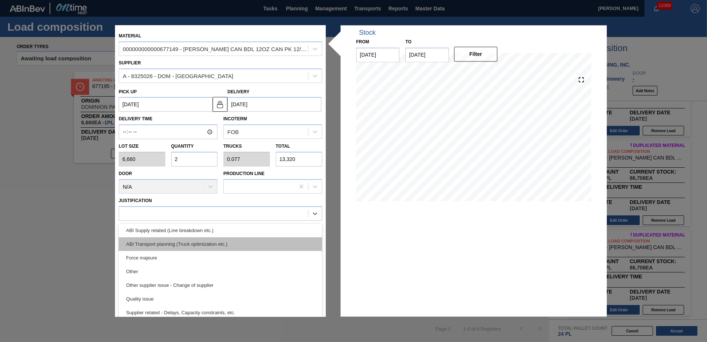
click at [209, 244] on div "ABI Transport planning (Truck optimization etc.)" at bounding box center [220, 244] width 203 height 14
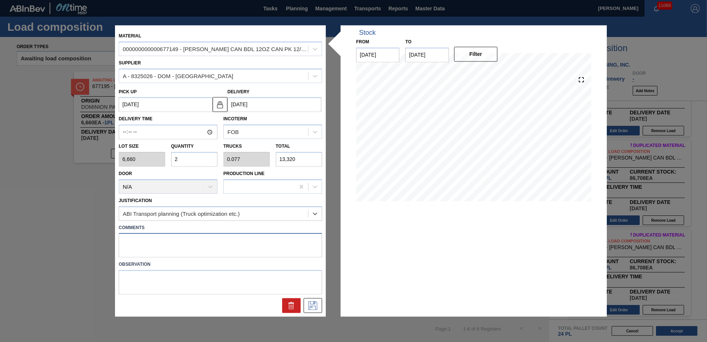
click at [207, 242] on textarea at bounding box center [220, 245] width 203 height 24
type textarea "BDL"
click at [314, 307] on icon at bounding box center [313, 305] width 12 height 9
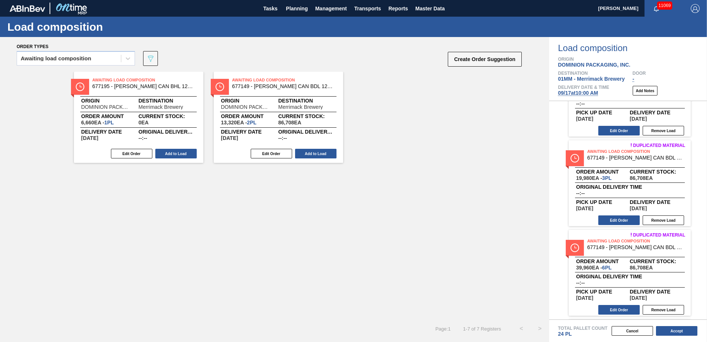
click at [320, 152] on button "Add to Load" at bounding box center [315, 154] width 41 height 10
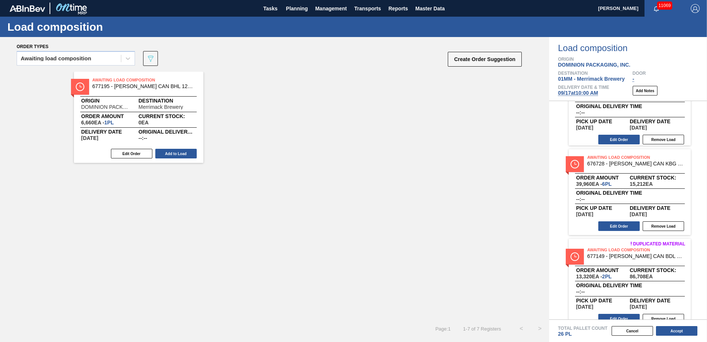
scroll to position [322, 0]
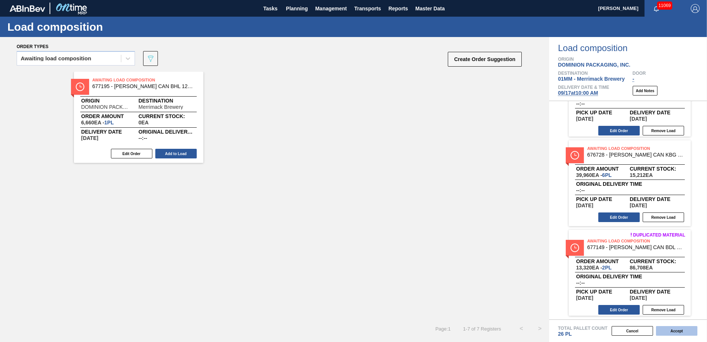
click at [679, 327] on button "Accept" at bounding box center [676, 331] width 41 height 10
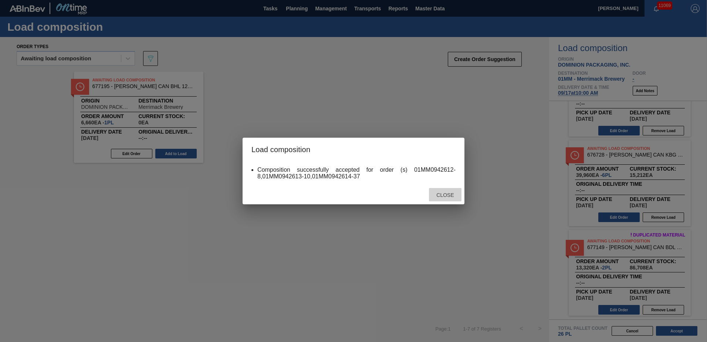
click at [447, 190] on div "Close" at bounding box center [445, 195] width 33 height 14
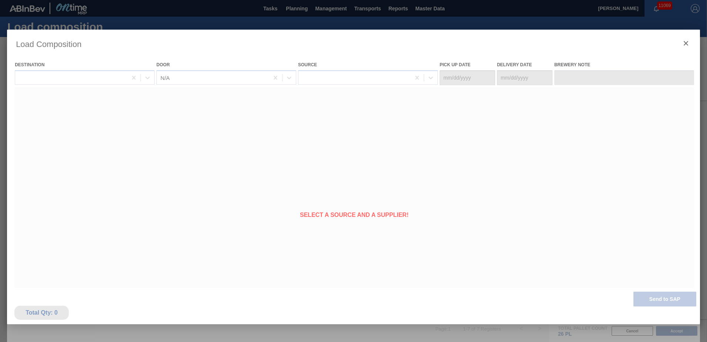
type Date "[DATE]"
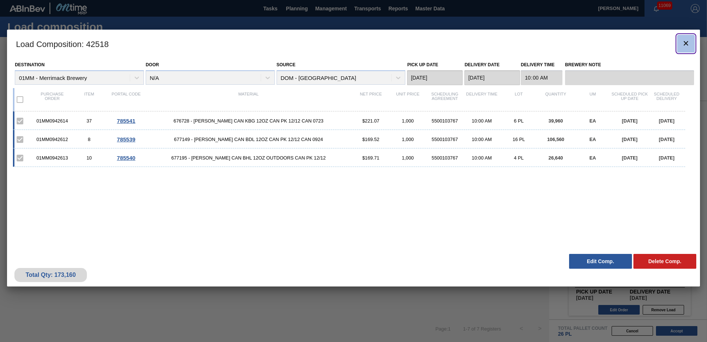
click at [687, 41] on icon "botão de ícone" at bounding box center [686, 43] width 4 height 4
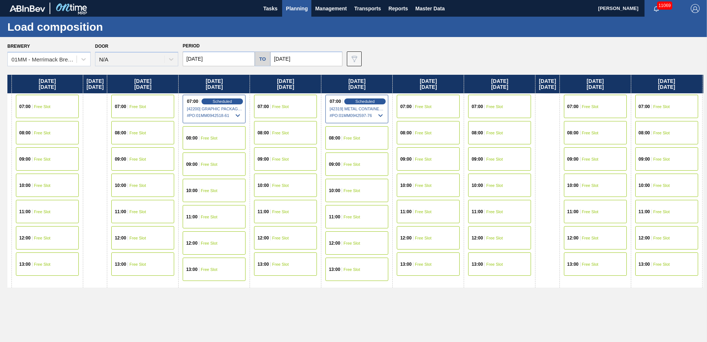
drag, startPoint x: 574, startPoint y: 203, endPoint x: 269, endPoint y: 207, distance: 305.1
click at [270, 207] on div "[DATE] 07:00 Free Slot 08:00 Free Slot 09:00 Free Slot 10:00 Free Slot 11:00 Fr…" at bounding box center [355, 206] width 696 height 263
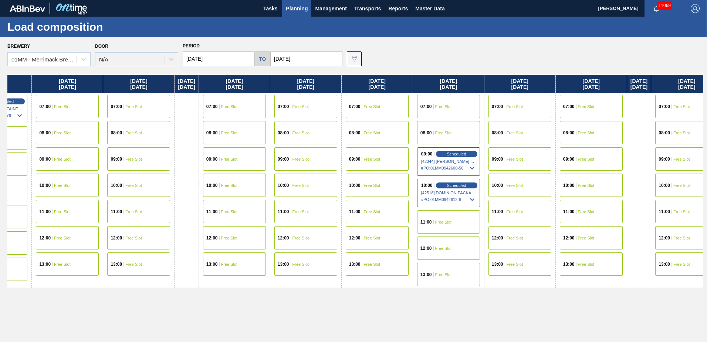
drag, startPoint x: 575, startPoint y: 224, endPoint x: 207, endPoint y: 225, distance: 367.9
click at [210, 226] on div "[DATE] 07:00 Free Slot 08:00 Free Slot 09:00 Free Slot 10:00 Free Slot 11:00 Fr…" at bounding box center [355, 206] width 696 height 263
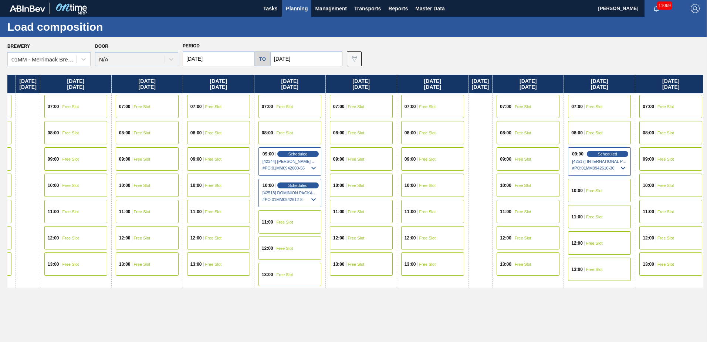
drag, startPoint x: 496, startPoint y: 148, endPoint x: 388, endPoint y: 148, distance: 108.3
click at [388, 148] on div "[DATE] 07:00 Free Slot 08:00 Free Slot 09:00 Free Slot 10:00 Free Slot 11:00 Fr…" at bounding box center [355, 206] width 696 height 263
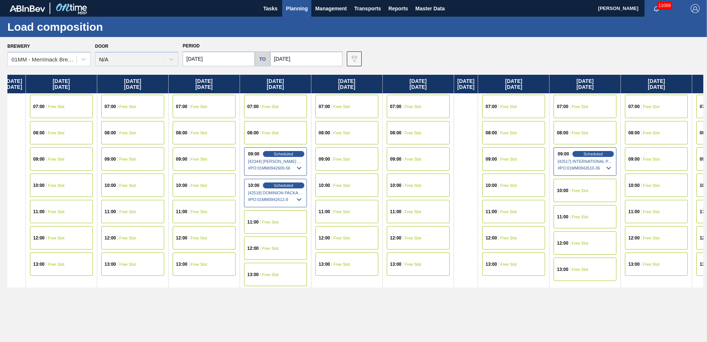
click at [422, 106] on span "Free Slot" at bounding box center [413, 106] width 17 height 4
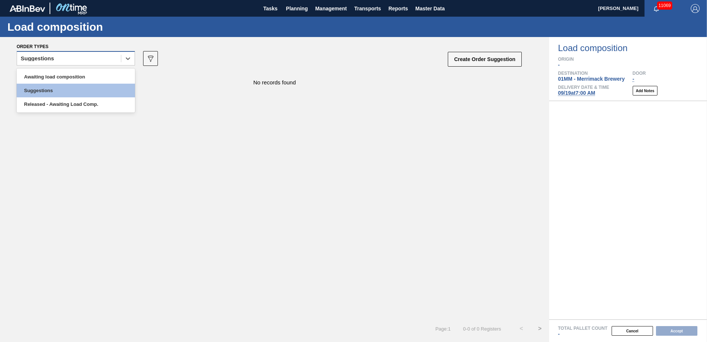
click at [108, 64] on div "Suggestions" at bounding box center [69, 58] width 104 height 11
click at [89, 77] on div "Awaiting load composition" at bounding box center [76, 77] width 118 height 14
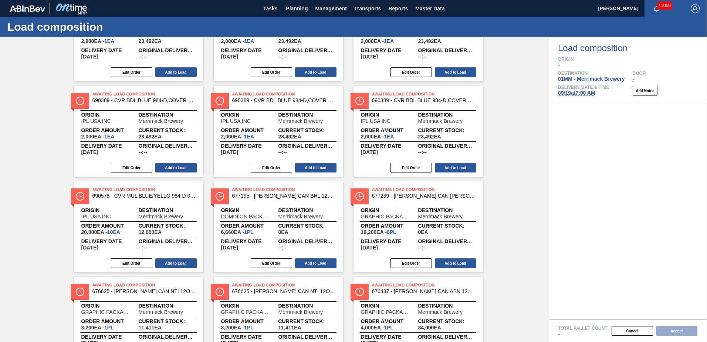
scroll to position [185, 0]
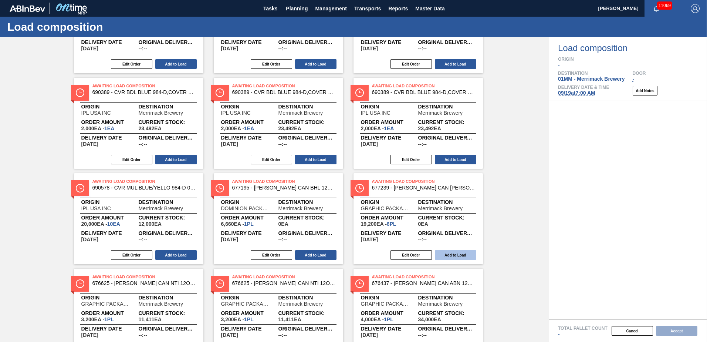
click at [447, 254] on button "Add to Load" at bounding box center [455, 255] width 41 height 10
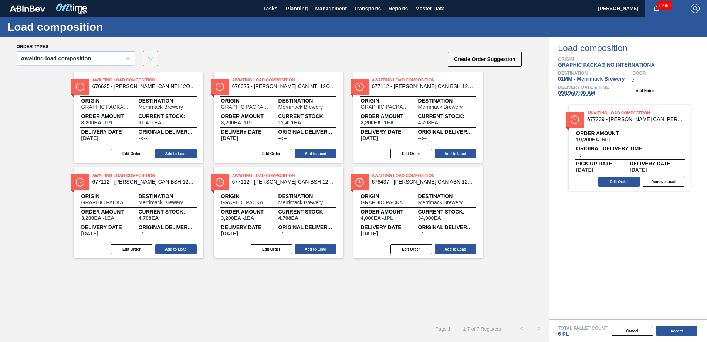
scroll to position [0, 0]
click at [456, 249] on button "Add to Load" at bounding box center [455, 249] width 41 height 10
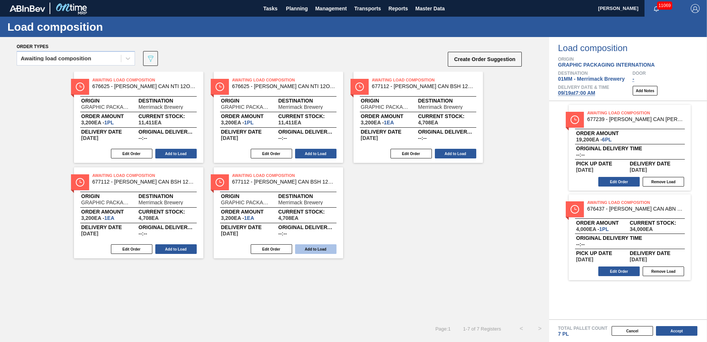
click at [316, 246] on button "Add to Load" at bounding box center [315, 249] width 41 height 10
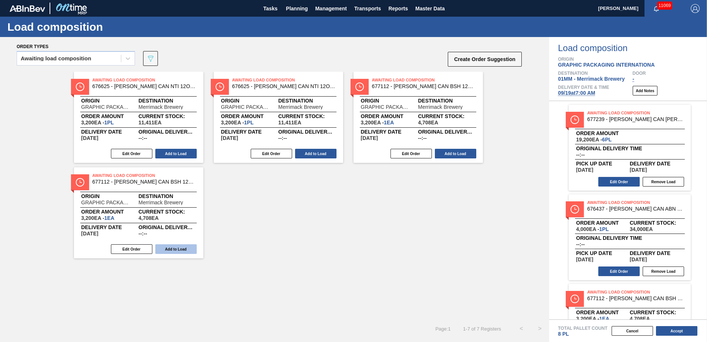
click at [173, 249] on button "Add to Load" at bounding box center [175, 249] width 41 height 10
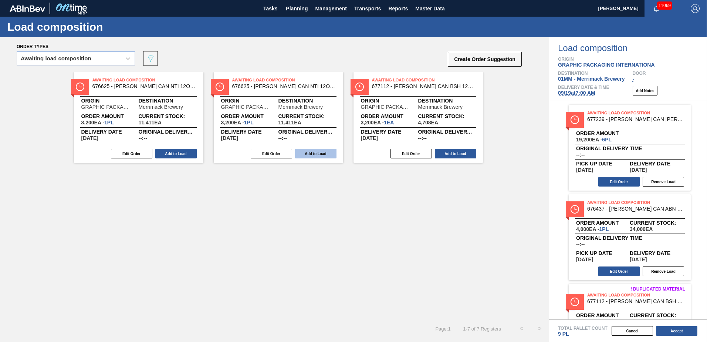
click at [319, 152] on button "Add to Load" at bounding box center [315, 154] width 41 height 10
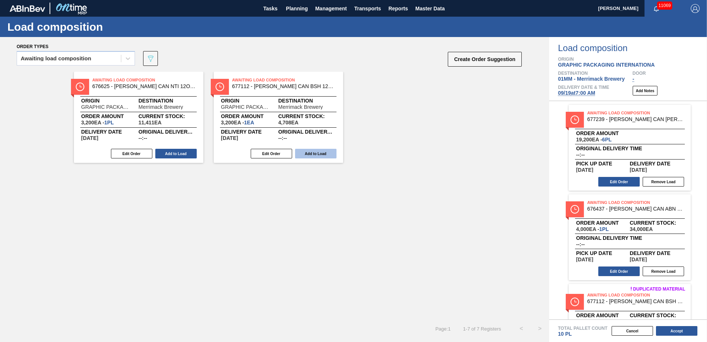
click at [317, 151] on button "Add to Load" at bounding box center [315, 154] width 41 height 10
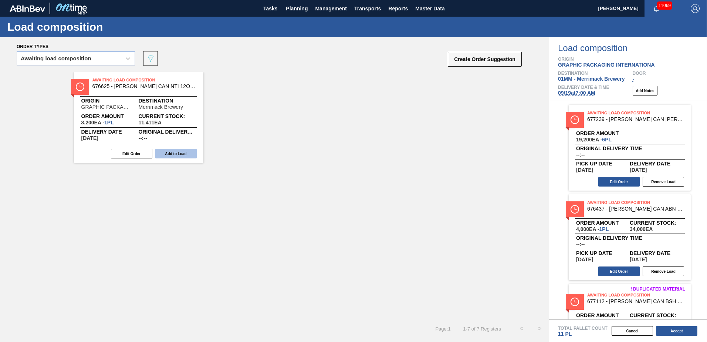
click at [178, 153] on button "Add to Load" at bounding box center [175, 154] width 41 height 10
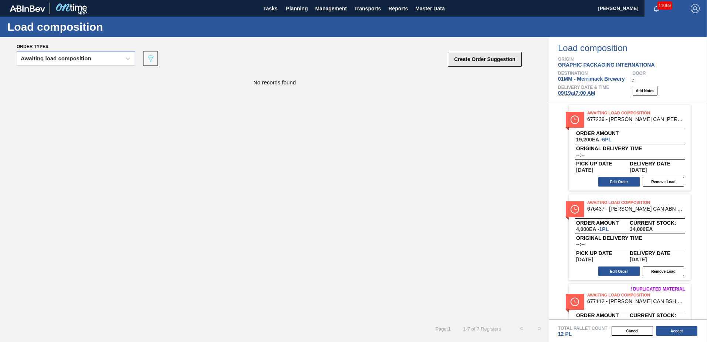
click at [473, 60] on button "Create Order Suggestion" at bounding box center [485, 59] width 74 height 15
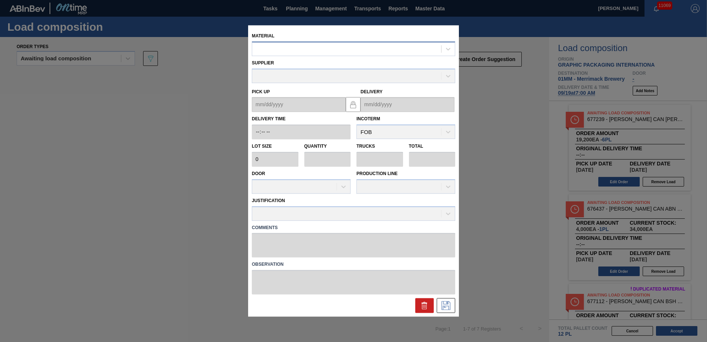
click at [335, 50] on div at bounding box center [346, 49] width 189 height 11
type input "677239"
type input "3,200"
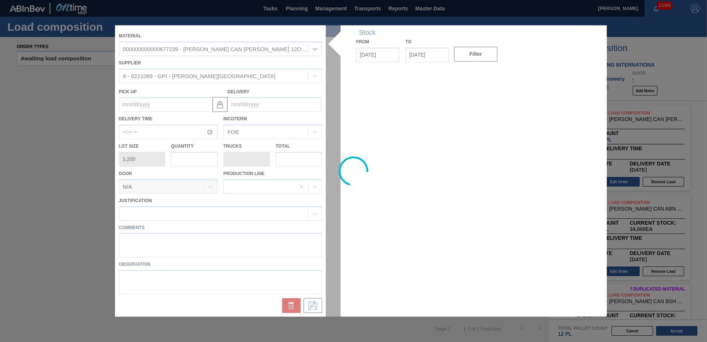
click at [266, 109] on div at bounding box center [353, 170] width 477 height 291
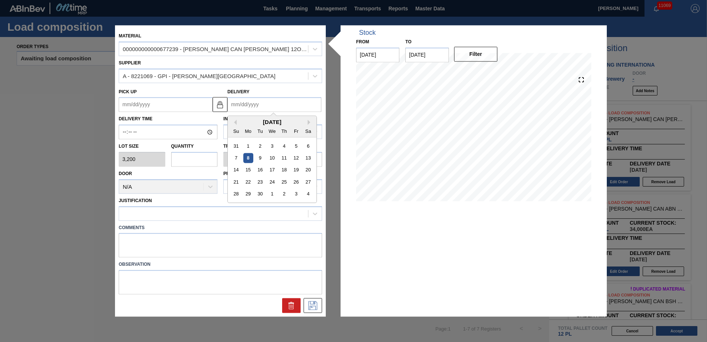
click at [264, 105] on input "Delivery" at bounding box center [274, 104] width 94 height 15
type input "[DATE]"
click at [311, 121] on button "Next Month" at bounding box center [310, 122] width 5 height 5
click at [295, 167] on div "19" at bounding box center [296, 170] width 10 height 10
type up "[DATE]"
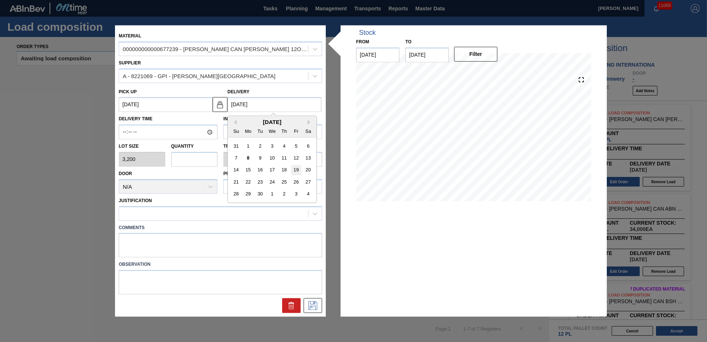
type input "[DATE]"
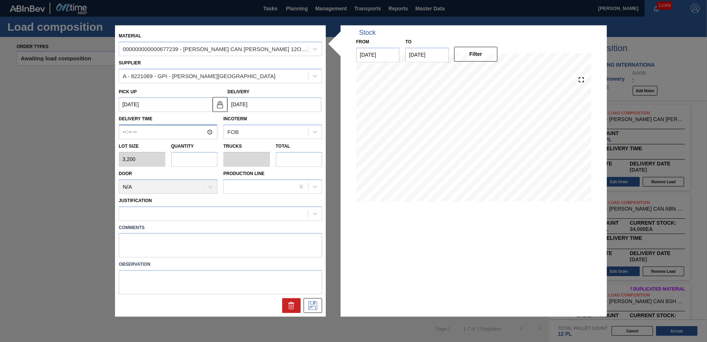
click at [126, 131] on input "Delivery Time" at bounding box center [168, 132] width 99 height 15
click at [186, 158] on input "text" at bounding box center [194, 159] width 47 height 15
type input "3"
type input "0.115"
type input "9,600"
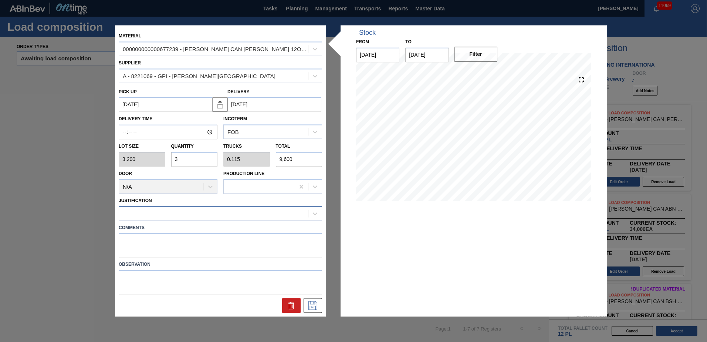
type input "3"
click at [186, 212] on div at bounding box center [213, 213] width 189 height 11
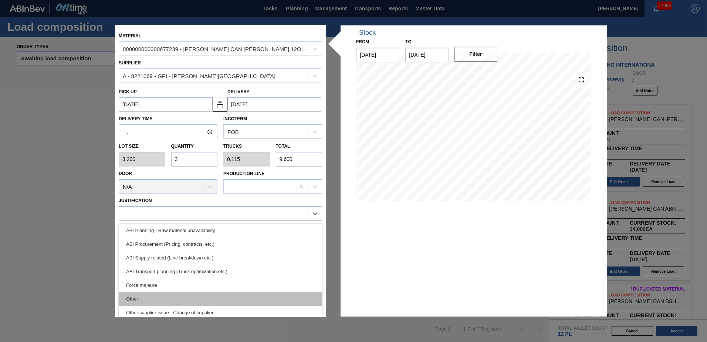
scroll to position [111, 0]
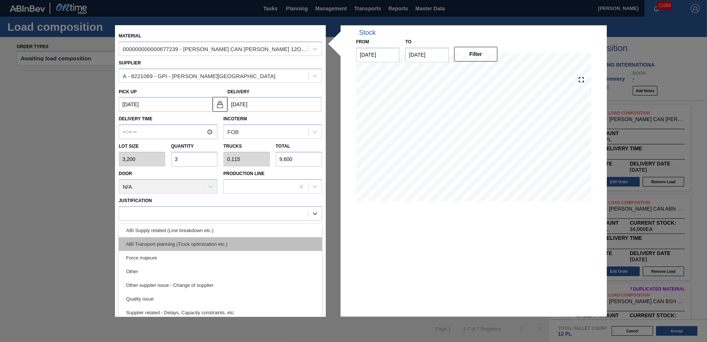
click at [213, 244] on div "ABI Transport planning (Truck optimization etc.)" at bounding box center [220, 244] width 203 height 14
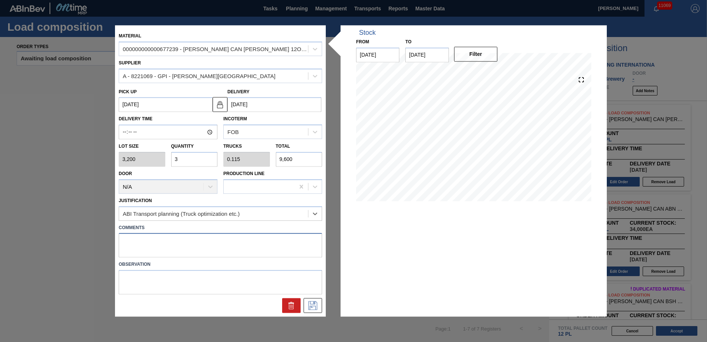
click at [197, 244] on textarea at bounding box center [220, 245] width 203 height 24
type textarea "BUD HOLIDAY"
click at [312, 304] on icon at bounding box center [313, 305] width 12 height 9
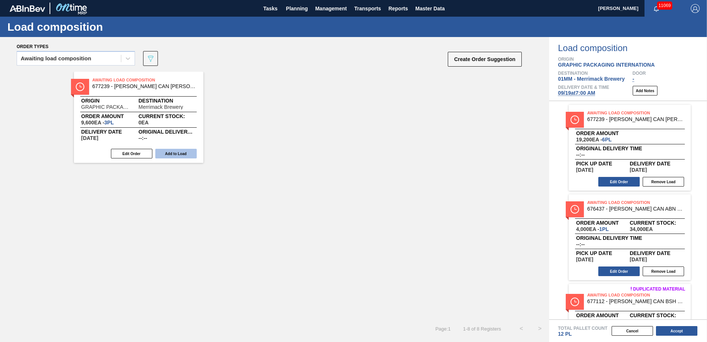
click at [178, 155] on button "Add to Load" at bounding box center [175, 154] width 41 height 10
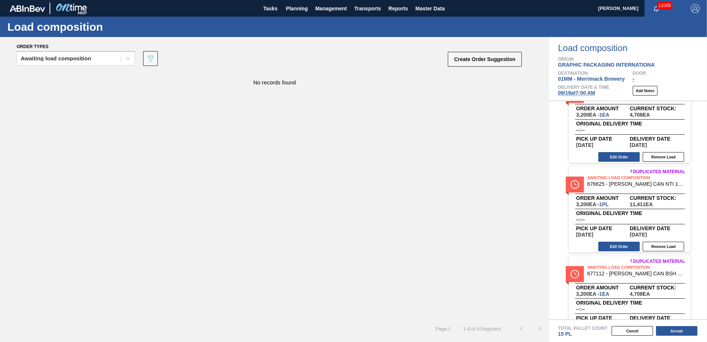
scroll to position [280, 0]
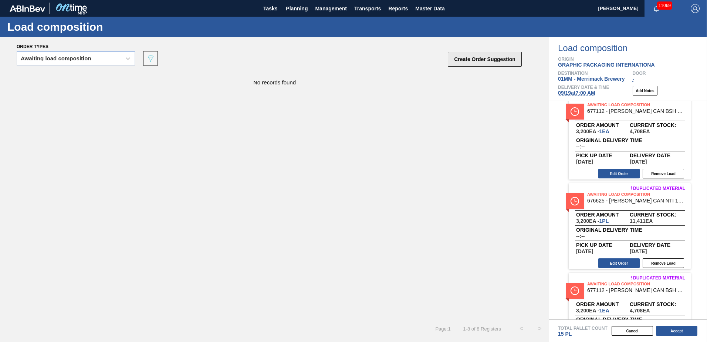
click at [467, 60] on button "Create Order Suggestion" at bounding box center [485, 59] width 74 height 15
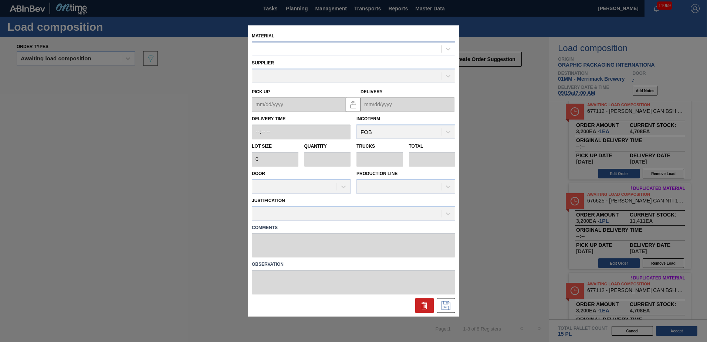
click at [359, 55] on div at bounding box center [353, 48] width 203 height 14
type input "677271"
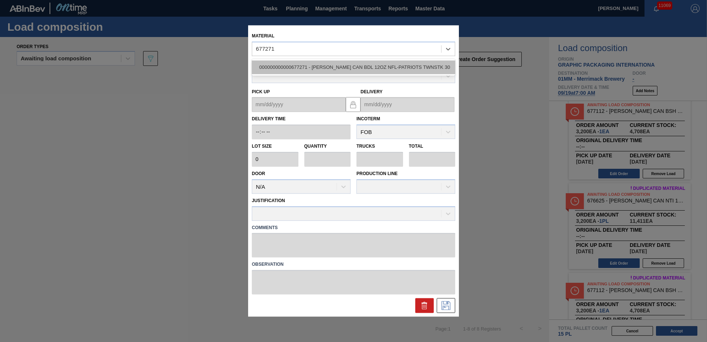
click at [300, 67] on div "000000000000677271 - [PERSON_NAME] CAN BDL 12OZ NFL-PATRIOTS TWNSTK 30" at bounding box center [353, 67] width 203 height 14
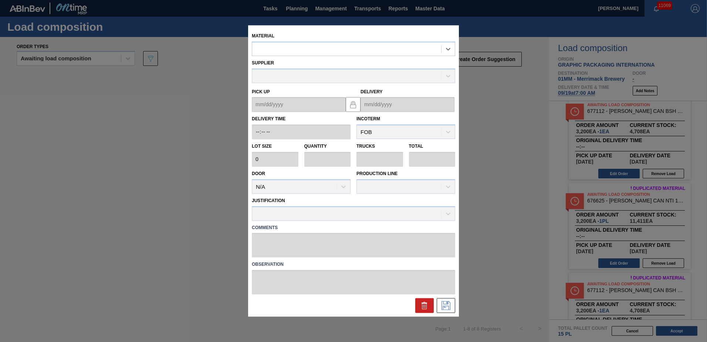
type input "3,200"
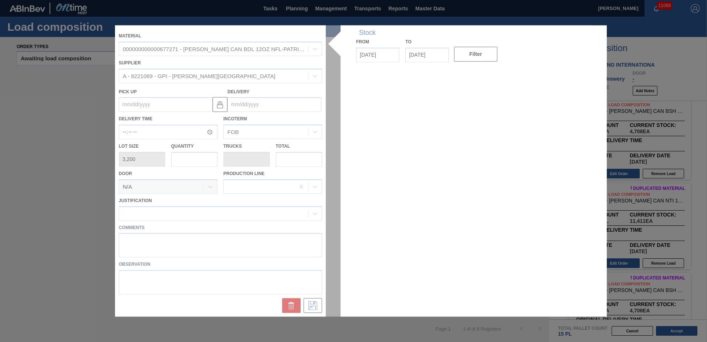
click at [259, 104] on div at bounding box center [353, 170] width 477 height 291
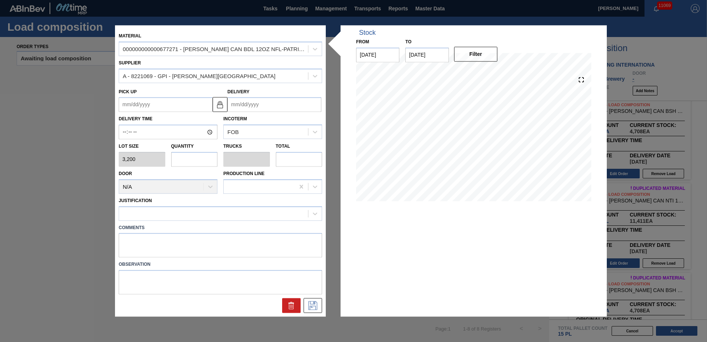
click at [260, 105] on input "Delivery" at bounding box center [274, 104] width 94 height 15
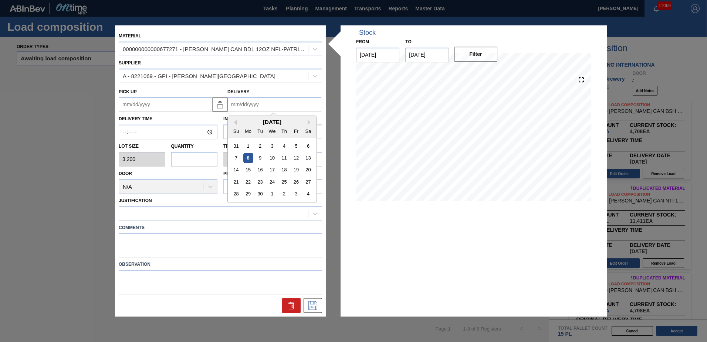
type input "[DATE]"
click at [306, 124] on div "[DATE]" at bounding box center [272, 122] width 89 height 6
click at [308, 121] on button "Next Month" at bounding box center [310, 122] width 5 height 5
click at [292, 169] on div "19" at bounding box center [296, 170] width 10 height 10
type up "[DATE]"
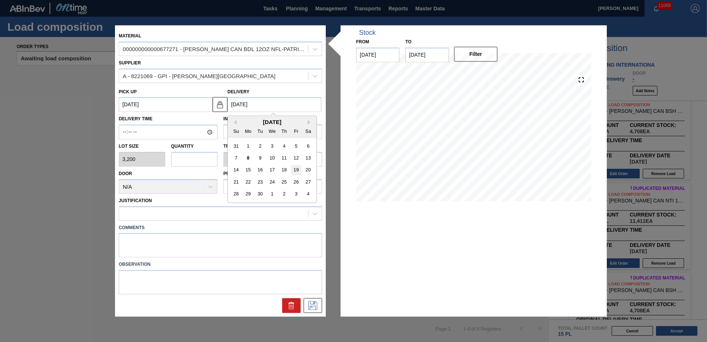
type input "[DATE]"
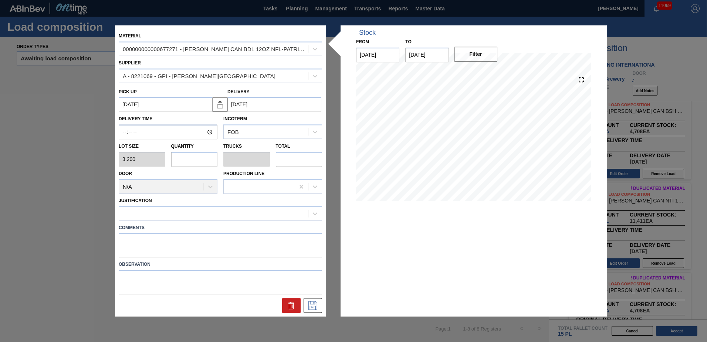
click at [124, 131] on input "Delivery Time" at bounding box center [168, 132] width 99 height 15
click at [182, 159] on input "text" at bounding box center [194, 159] width 47 height 15
click at [288, 156] on input "text" at bounding box center [299, 159] width 47 height 15
type input "0.001"
type input "0"
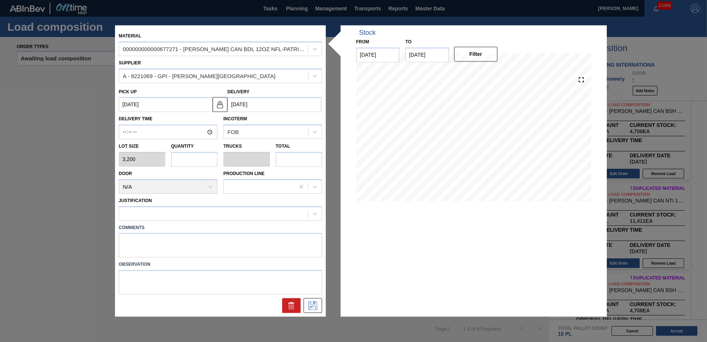
type input "2"
type input "0.008"
type input "26"
type input "0.081"
type input "0.003"
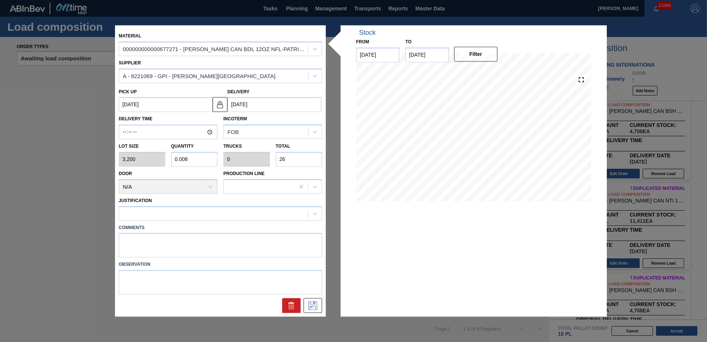
type input "260"
type input "0.813"
type input "0.031"
type input "2,600"
click at [176, 214] on div at bounding box center [213, 213] width 189 height 11
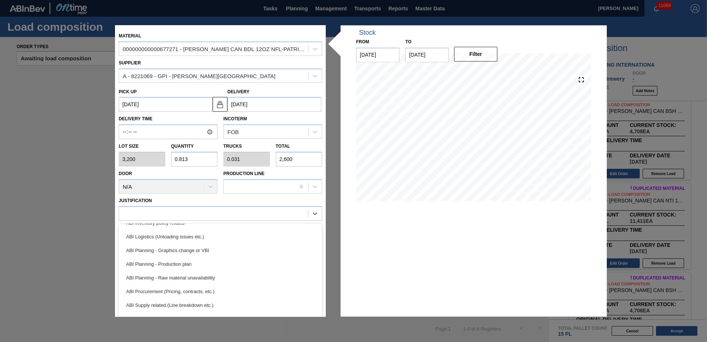
scroll to position [111, 0]
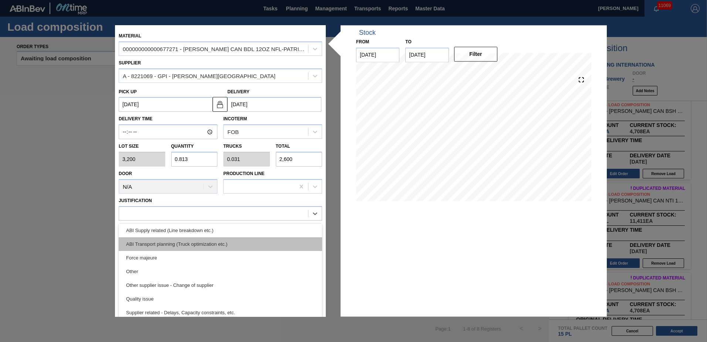
click at [210, 246] on div "ABI Transport planning (Truck optimization etc.)" at bounding box center [220, 244] width 203 height 14
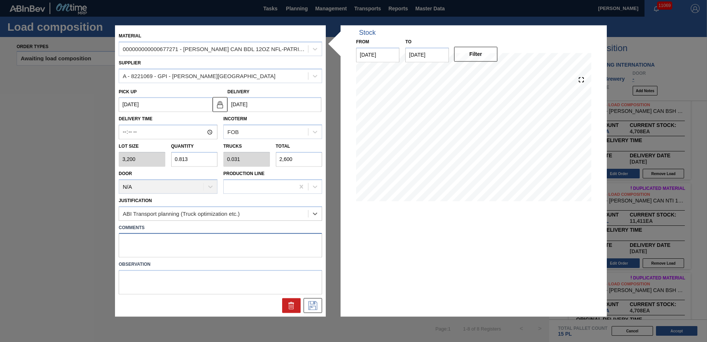
click at [189, 247] on textarea at bounding box center [220, 245] width 203 height 24
type textarea "B"
type textarea "PATRIOTS"
click at [314, 305] on icon at bounding box center [313, 305] width 12 height 9
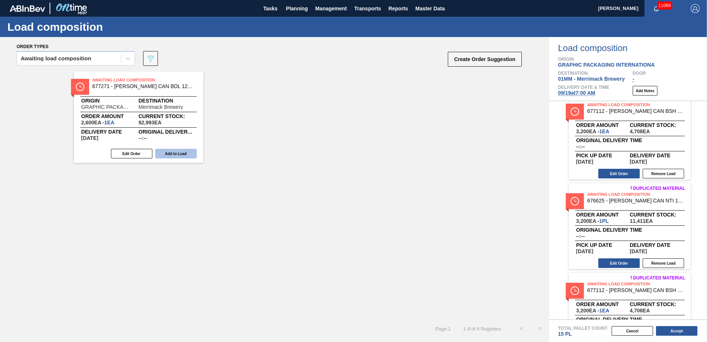
click at [180, 154] on button "Add to Load" at bounding box center [175, 154] width 41 height 10
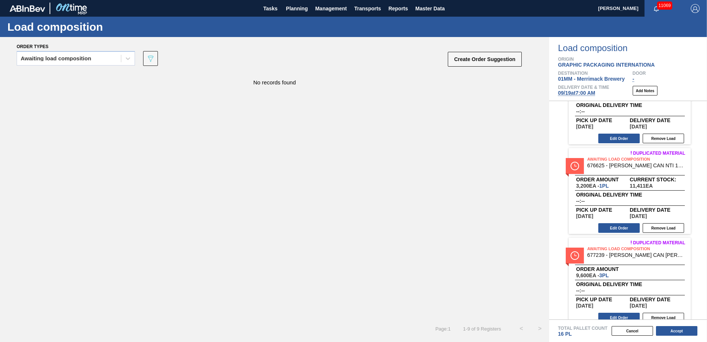
scroll to position [501, 0]
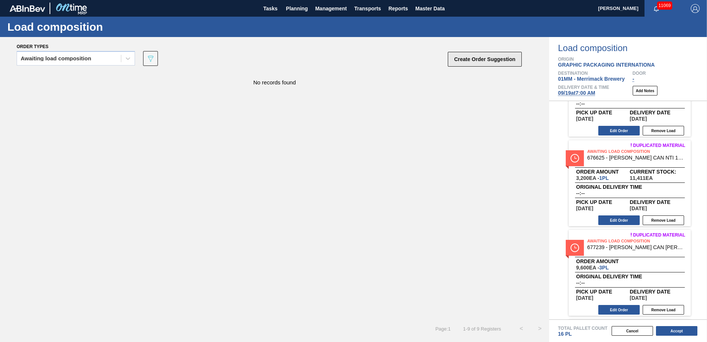
click at [481, 62] on button "Create Order Suggestion" at bounding box center [485, 59] width 74 height 15
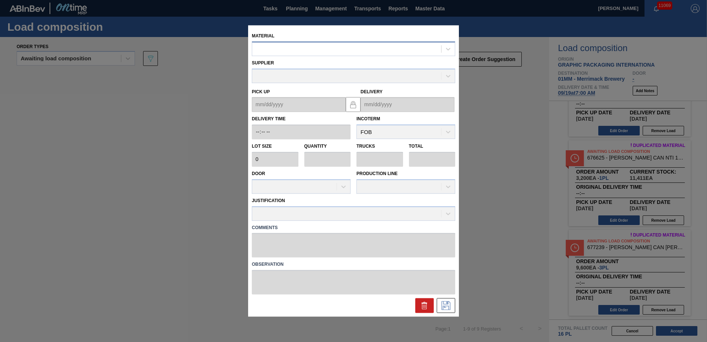
click at [349, 50] on div at bounding box center [346, 49] width 189 height 11
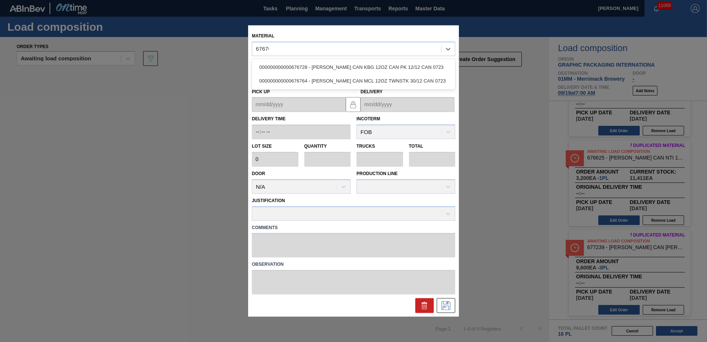
type input "676764"
type input "3,200"
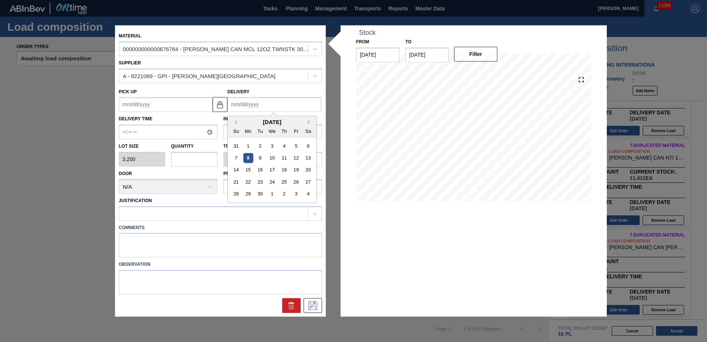
click at [265, 102] on input "Delivery" at bounding box center [274, 104] width 94 height 15
type input "[DATE]"
click at [308, 120] on button "Next Month" at bounding box center [310, 122] width 5 height 5
click at [297, 168] on div "19" at bounding box center [296, 170] width 10 height 10
type up "[DATE]"
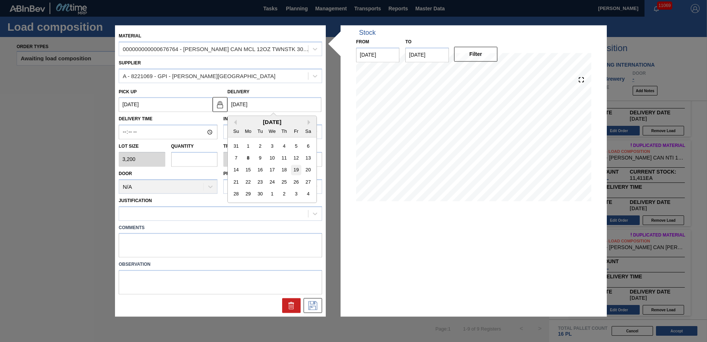
type input "[DATE]"
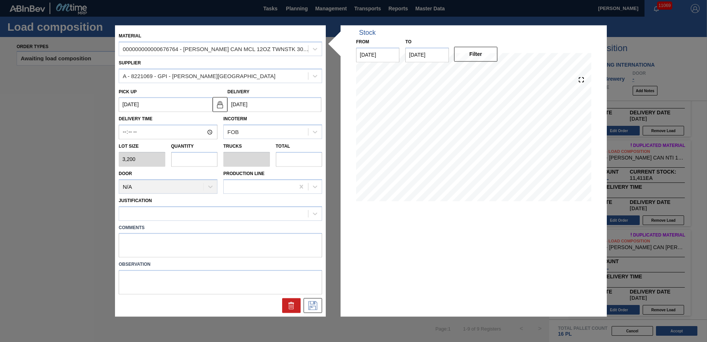
click at [211, 161] on input "text" at bounding box center [194, 159] width 47 height 15
type input "1"
type input "0.1"
type input "3,200"
type input "1"
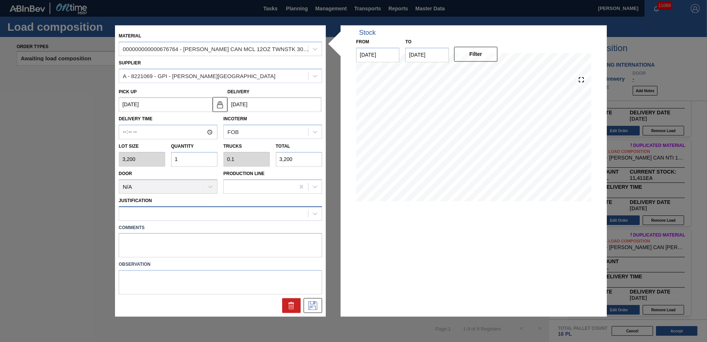
click at [148, 216] on div at bounding box center [213, 213] width 189 height 11
type input "MCL 30"
click at [201, 256] on textarea at bounding box center [220, 245] width 203 height 24
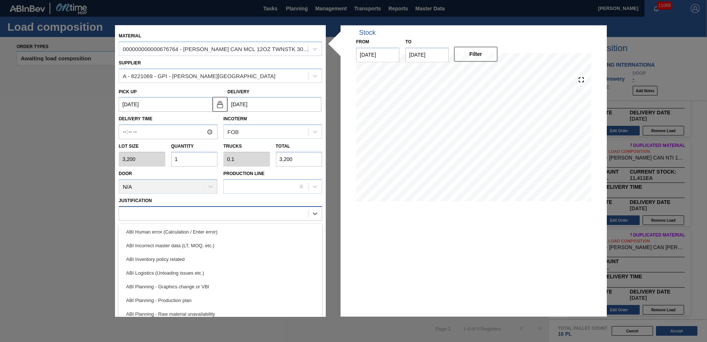
click at [231, 215] on div at bounding box center [213, 213] width 189 height 11
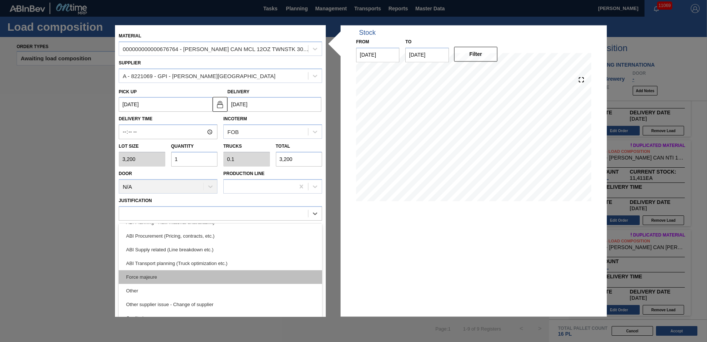
scroll to position [111, 0]
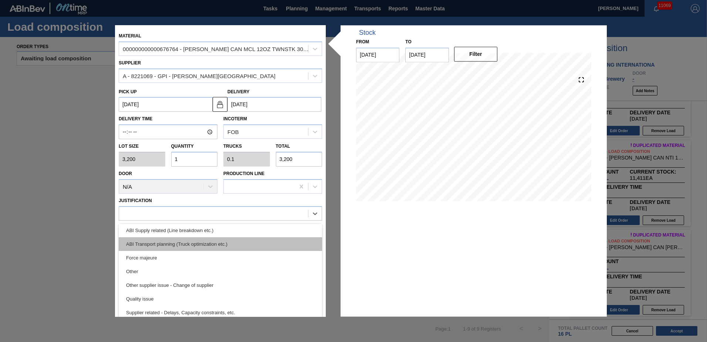
click at [204, 244] on div "ABI Transport planning (Truck optimization etc.)" at bounding box center [220, 244] width 203 height 14
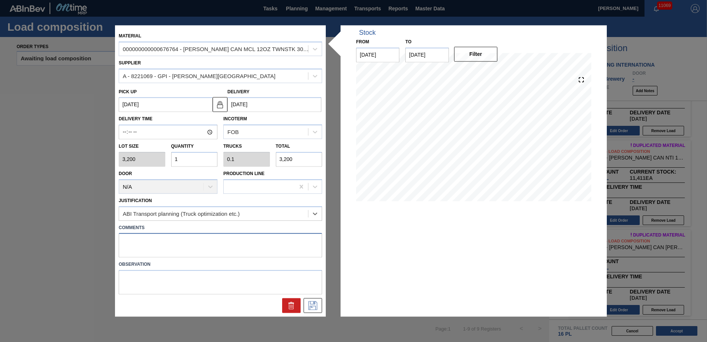
click at [164, 247] on textarea at bounding box center [220, 245] width 203 height 24
type textarea "MCL 30"
click at [315, 302] on icon at bounding box center [313, 305] width 12 height 9
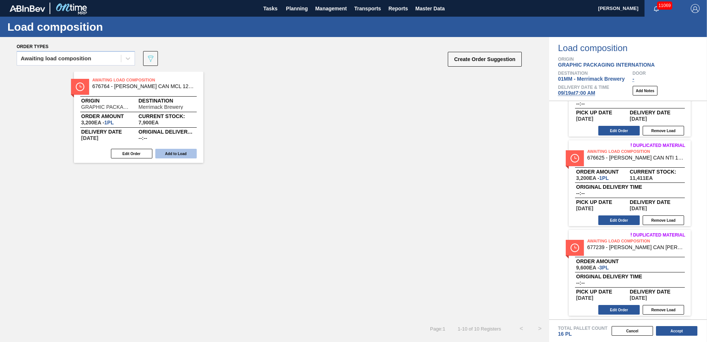
click at [185, 155] on button "Add to Load" at bounding box center [175, 154] width 41 height 10
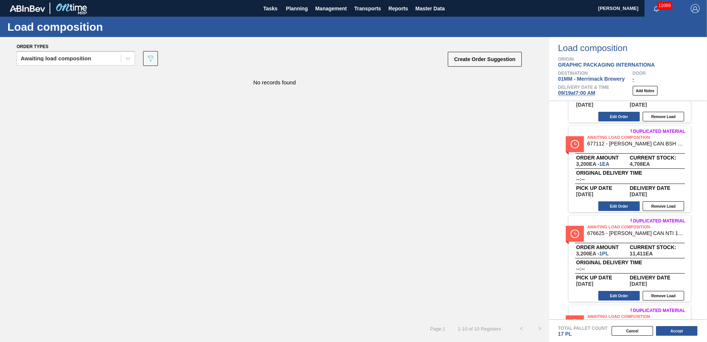
scroll to position [427, 0]
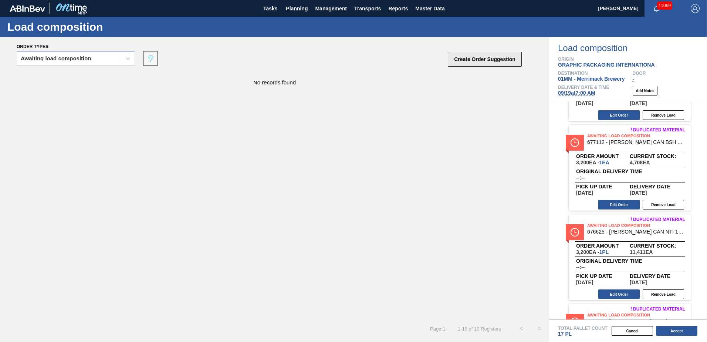
click at [468, 60] on button "Create Order Suggestion" at bounding box center [485, 59] width 74 height 15
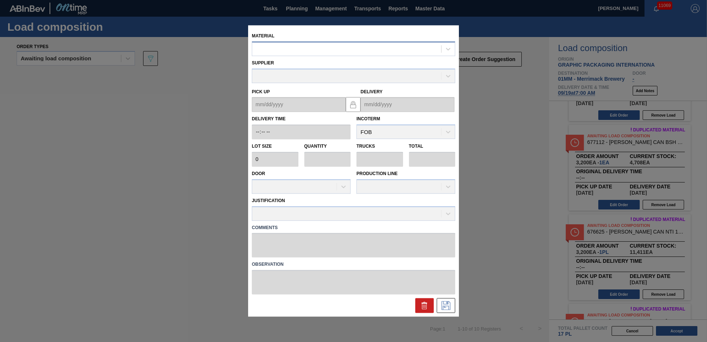
click at [341, 53] on div at bounding box center [346, 49] width 189 height 11
type input "677099"
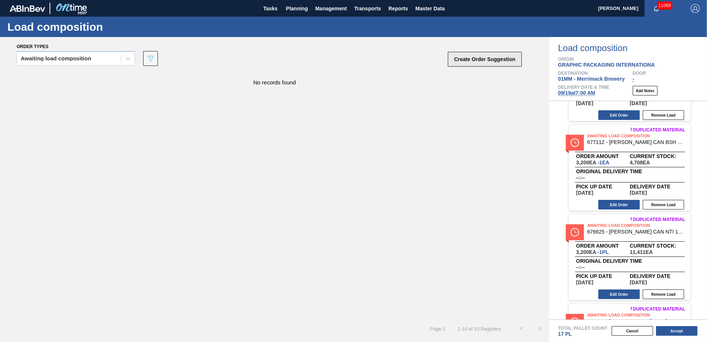
click at [474, 57] on button "Create Order Suggestion" at bounding box center [485, 59] width 74 height 15
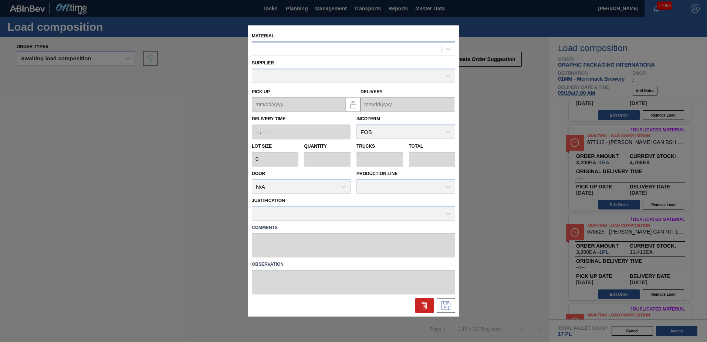
click at [356, 43] on div at bounding box center [353, 48] width 203 height 14
type input "671080"
type input "36,000"
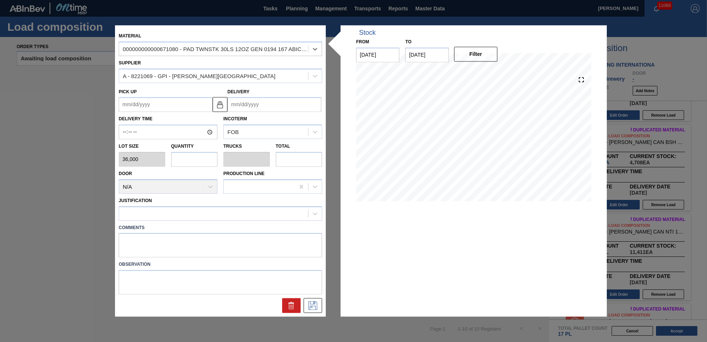
click at [258, 102] on input "Delivery" at bounding box center [274, 104] width 94 height 15
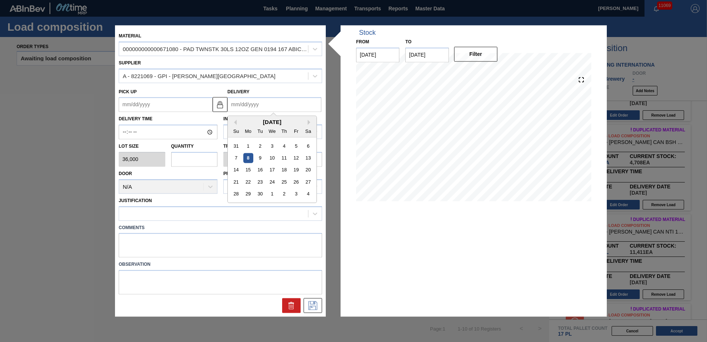
type input "[DATE]"
click at [311, 122] on button "Next Month" at bounding box center [310, 122] width 5 height 5
click at [296, 169] on div "19" at bounding box center [296, 170] width 10 height 10
type up "[DATE]"
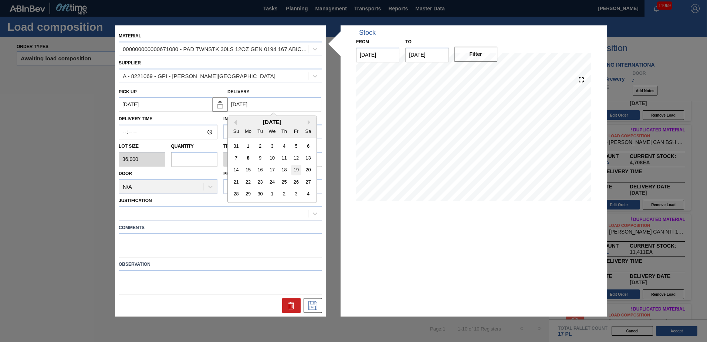
type input "[DATE]"
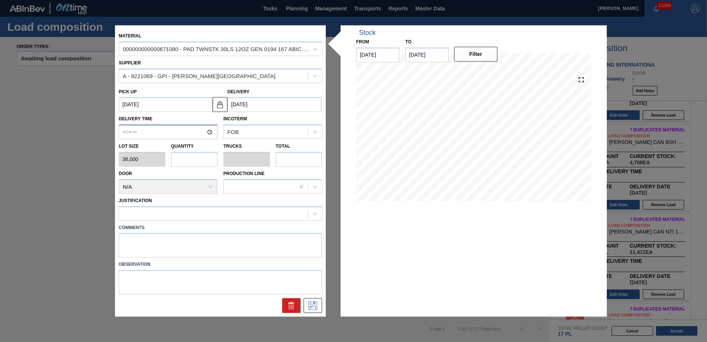
click at [125, 129] on input "Delivery Time" at bounding box center [168, 132] width 99 height 15
click at [187, 157] on input "text" at bounding box center [194, 159] width 47 height 15
type input "3"
type input "1"
type input "108,000"
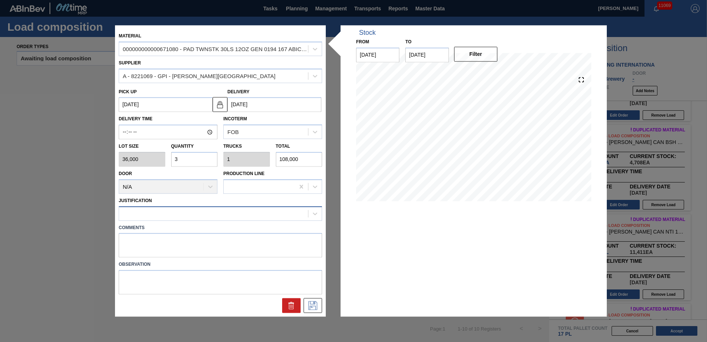
type input "3"
click at [164, 213] on div at bounding box center [213, 213] width 189 height 11
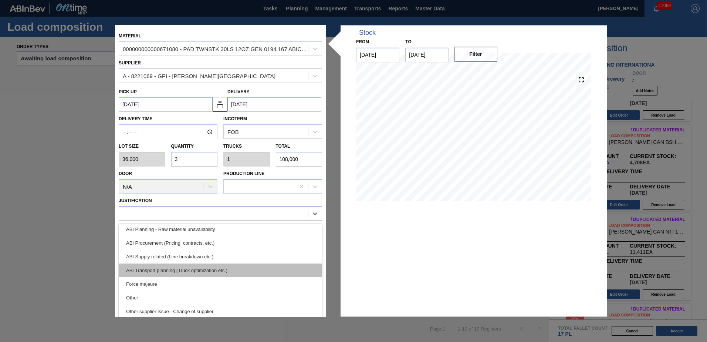
scroll to position [111, 0]
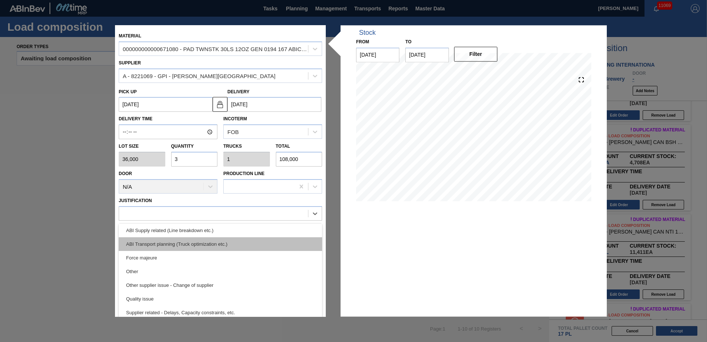
click at [192, 245] on div "ABI Transport planning (Truck optimization etc.)" at bounding box center [220, 244] width 203 height 14
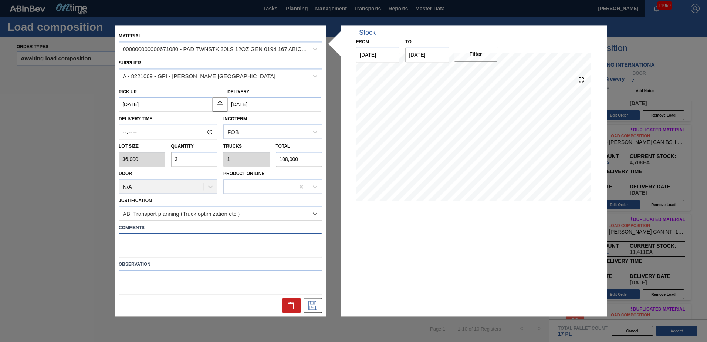
click at [189, 244] on textarea at bounding box center [220, 245] width 203 height 24
type textarea "PADS"
click at [315, 305] on icon at bounding box center [313, 305] width 12 height 9
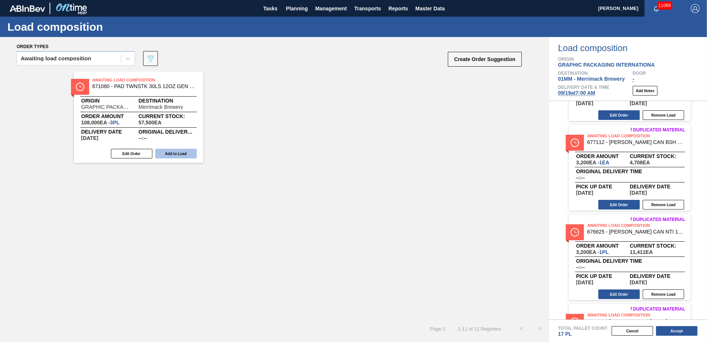
click at [184, 154] on button "Add to Load" at bounding box center [175, 154] width 41 height 10
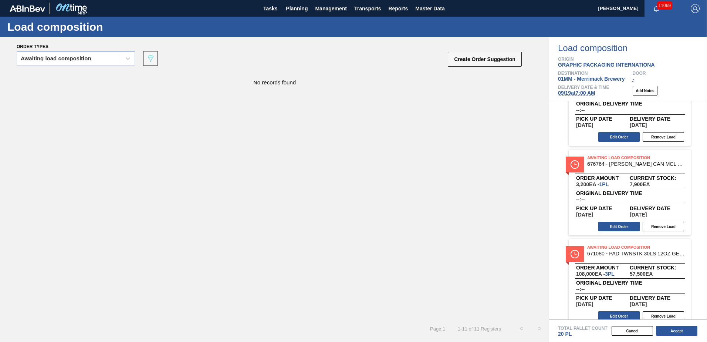
scroll to position [770, 0]
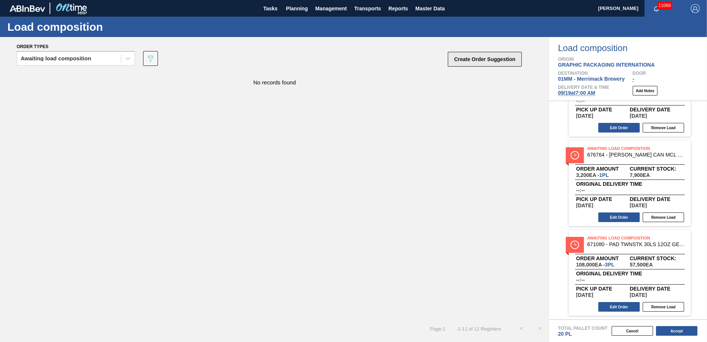
click at [477, 61] on button "Create Order Suggestion" at bounding box center [485, 59] width 74 height 15
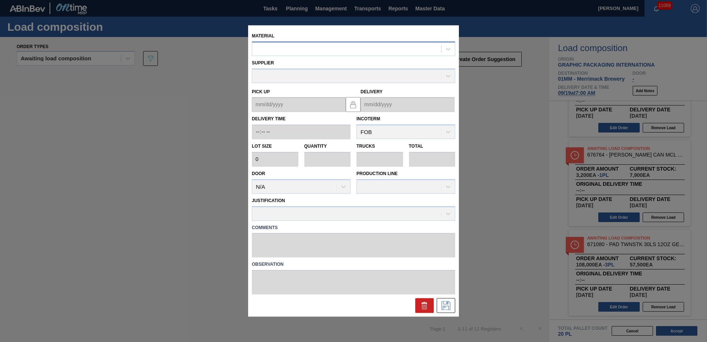
click at [370, 52] on div at bounding box center [346, 49] width 189 height 11
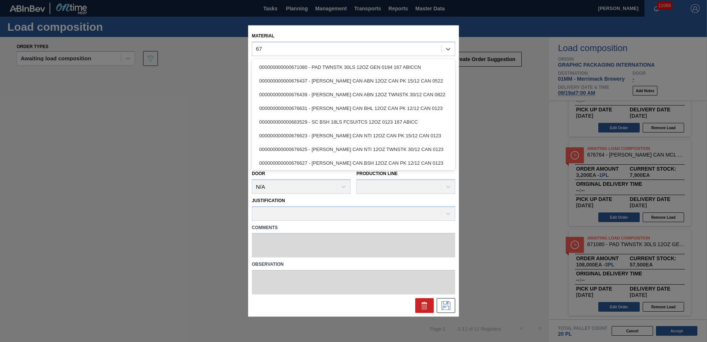
type input "6"
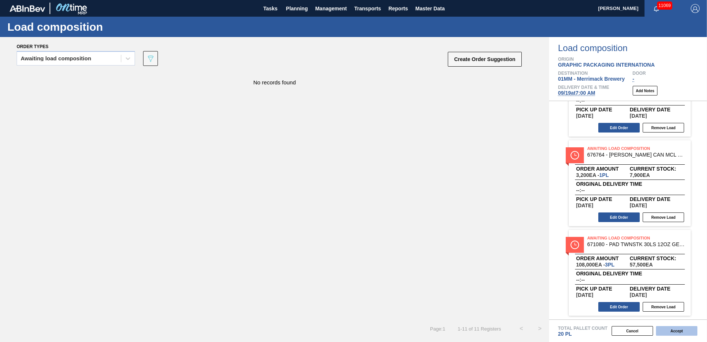
click at [669, 329] on button "Accept" at bounding box center [676, 331] width 41 height 10
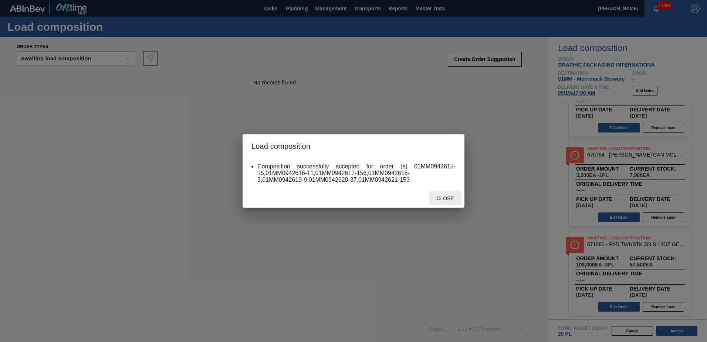
click at [446, 197] on span "Close" at bounding box center [444, 198] width 29 height 6
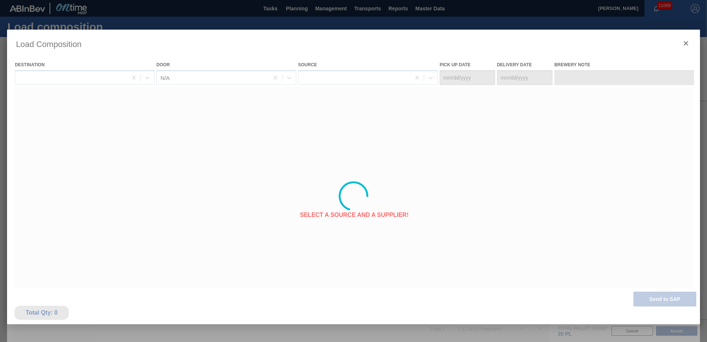
type Date "[DATE]"
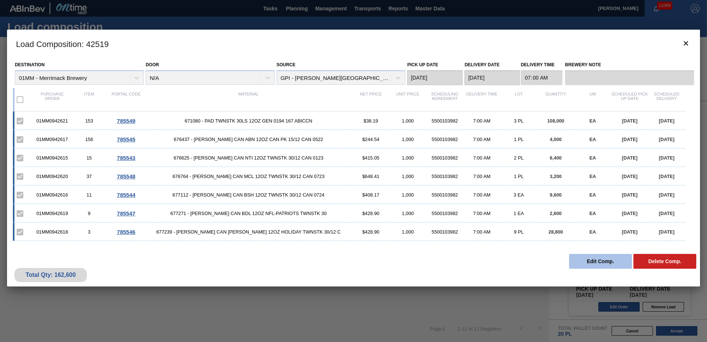
click at [605, 262] on button "Edit Comp." at bounding box center [600, 261] width 63 height 15
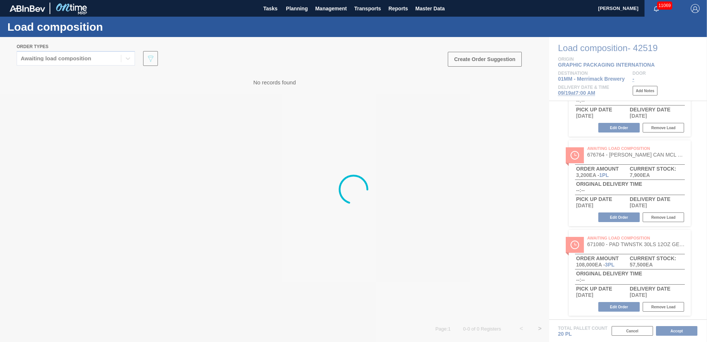
scroll to position [412, 0]
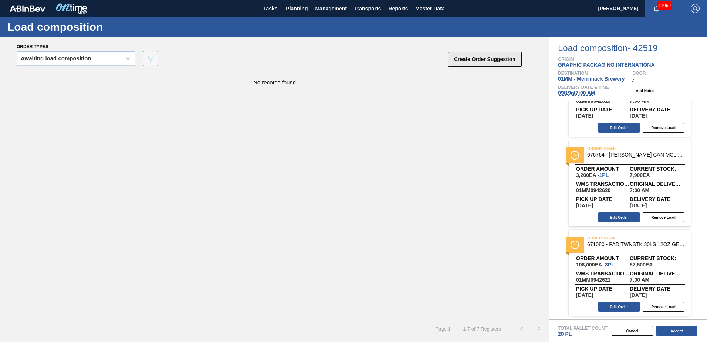
click at [474, 59] on button "Create Order Suggestion" at bounding box center [485, 59] width 74 height 15
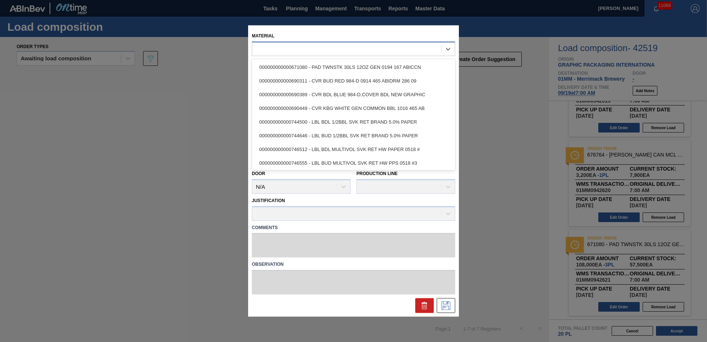
click at [386, 53] on div at bounding box center [346, 49] width 189 height 11
type input "6"
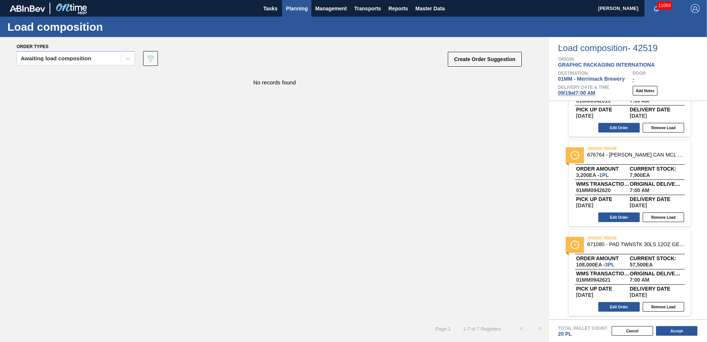
click at [293, 9] on span "Planning" at bounding box center [297, 8] width 22 height 9
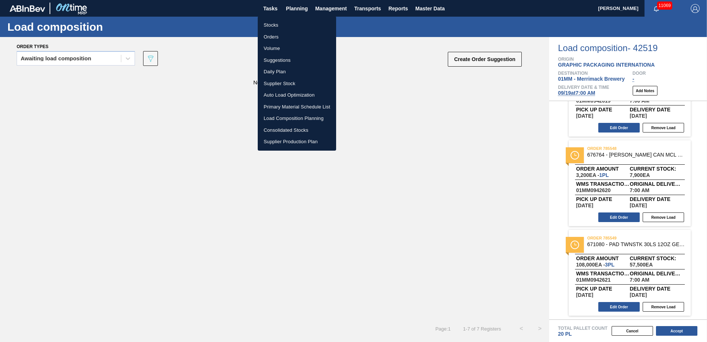
click at [273, 26] on li "Stocks" at bounding box center [297, 25] width 78 height 12
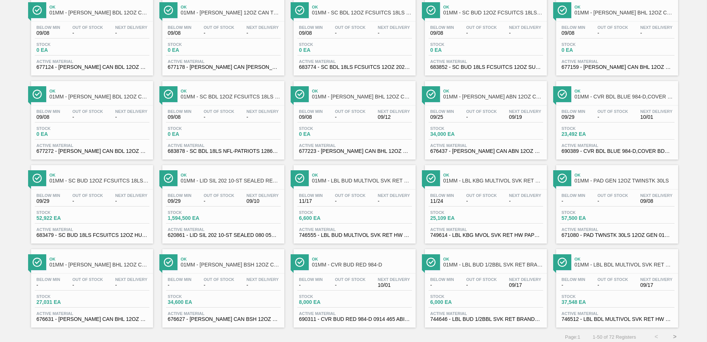
scroll to position [571, 0]
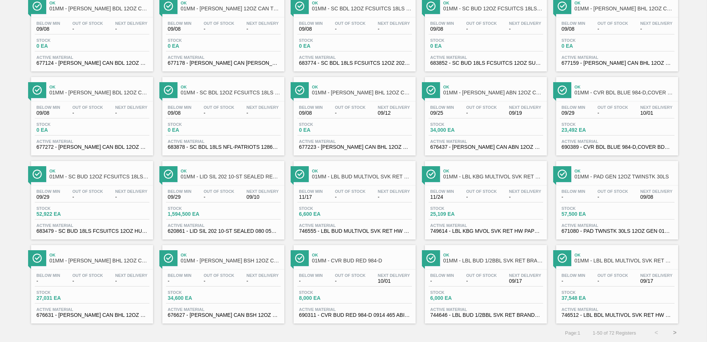
click at [670, 331] on button ">" at bounding box center [675, 332] width 18 height 18
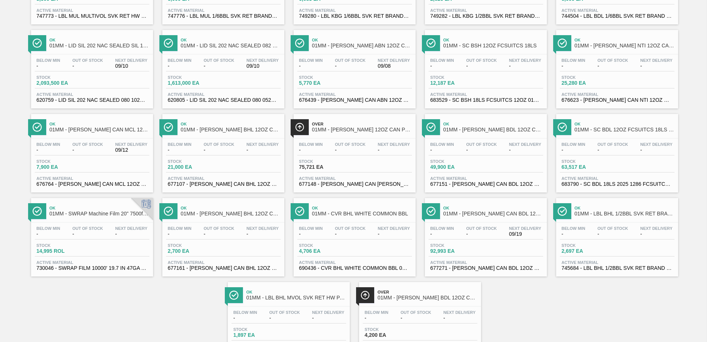
scroll to position [77, 0]
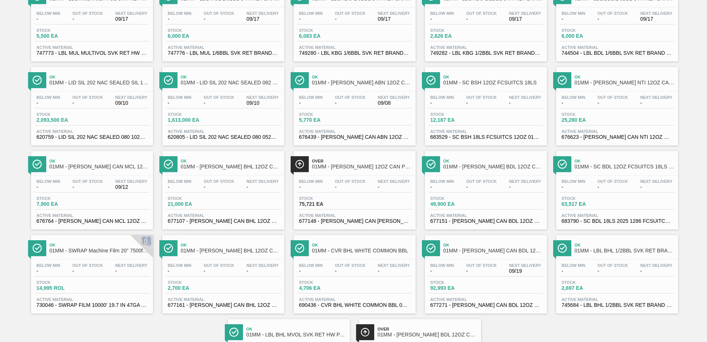
click at [371, 207] on div "Stock 75,721 EA" at bounding box center [354, 202] width 115 height 13
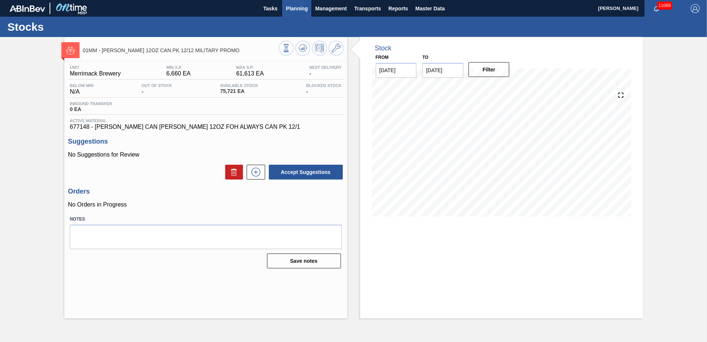
click at [299, 9] on span "Planning" at bounding box center [297, 8] width 22 height 9
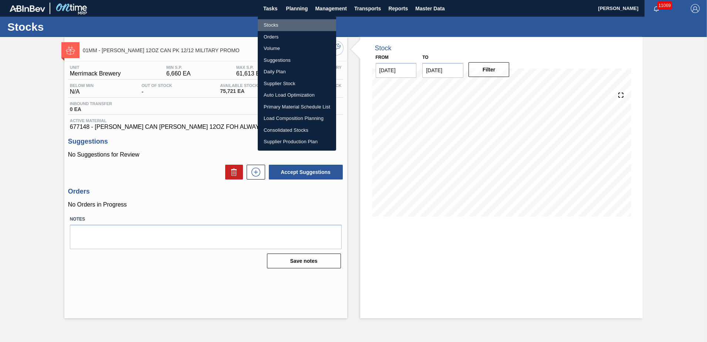
click at [280, 21] on li "Stocks" at bounding box center [297, 25] width 78 height 12
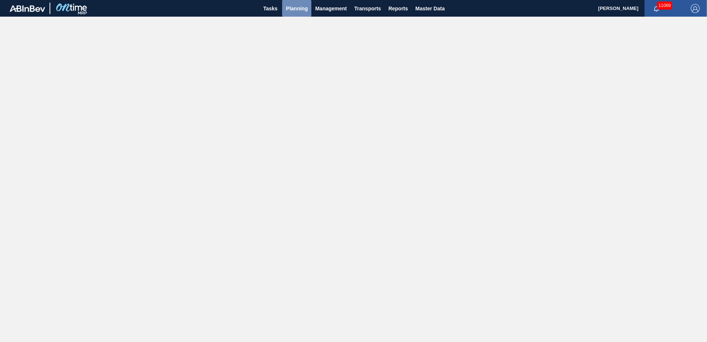
click at [297, 9] on span "Planning" at bounding box center [297, 8] width 22 height 9
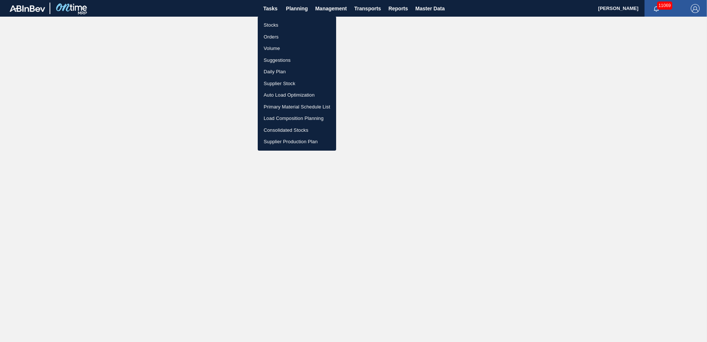
drag, startPoint x: 282, startPoint y: 60, endPoint x: 294, endPoint y: 60, distance: 12.2
click at [282, 60] on li "Suggestions" at bounding box center [297, 60] width 78 height 12
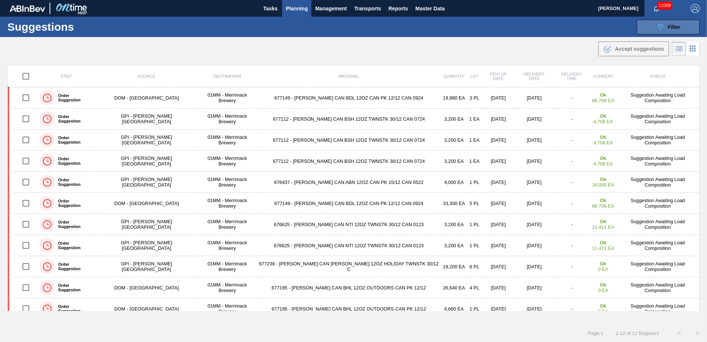
click at [669, 27] on span "Filter" at bounding box center [674, 27] width 13 height 6
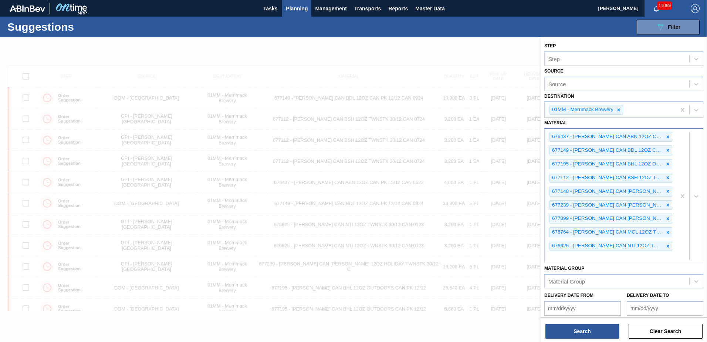
click at [671, 135] on div "676437 - CARR CAN ABN 12OZ CAN PK 15/12 CAN 0522 677149 - CARR CAN BDL 12OZ CAN…" at bounding box center [610, 195] width 131 height 133
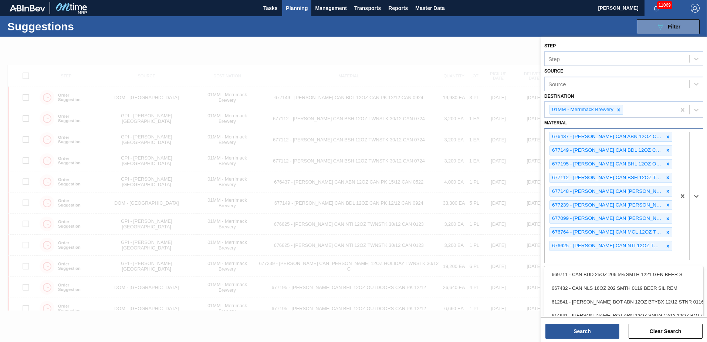
click at [671, 135] on div "676437 - CARR CAN ABN 12OZ CAN PK 15/12 CAN 0522 677149 - CARR CAN BDL 12OZ CAN…" at bounding box center [610, 195] width 131 height 133
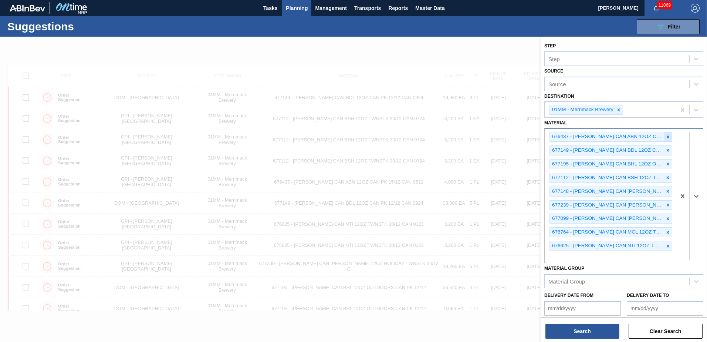
click at [670, 135] on div at bounding box center [668, 136] width 8 height 9
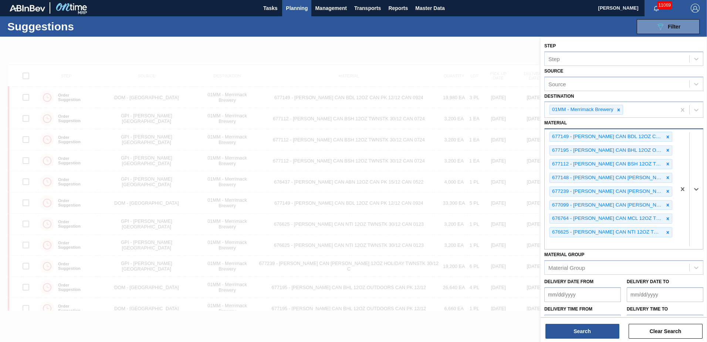
click at [670, 135] on div at bounding box center [668, 136] width 8 height 9
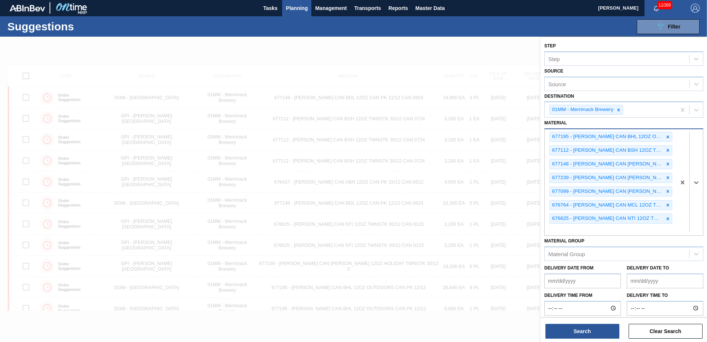
click at [670, 135] on div at bounding box center [668, 136] width 8 height 9
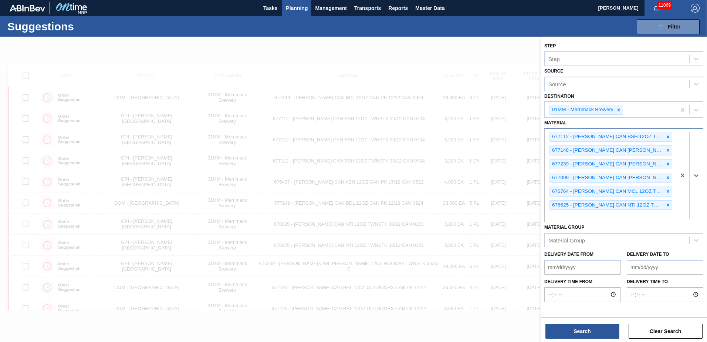
click at [670, 135] on div at bounding box center [668, 136] width 8 height 9
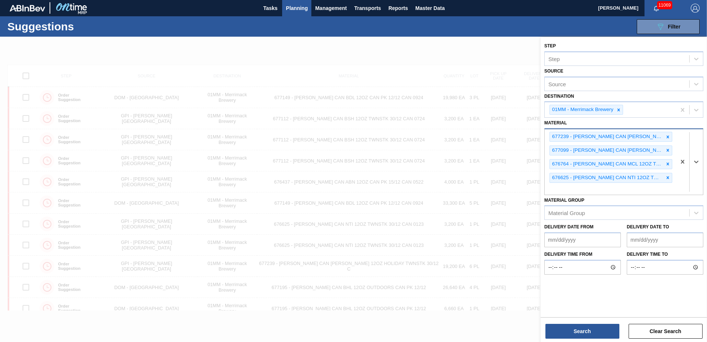
click at [670, 135] on div at bounding box center [668, 136] width 8 height 9
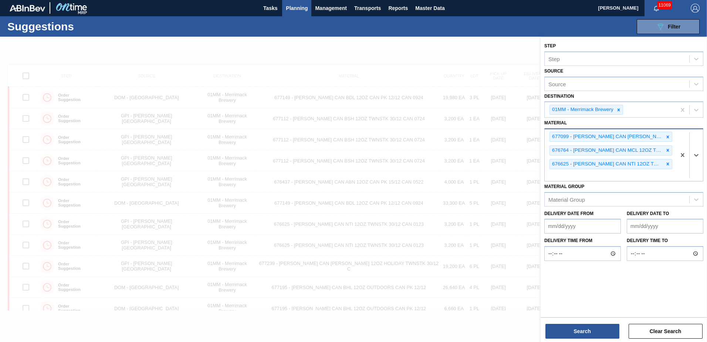
click at [670, 135] on div at bounding box center [668, 136] width 8 height 9
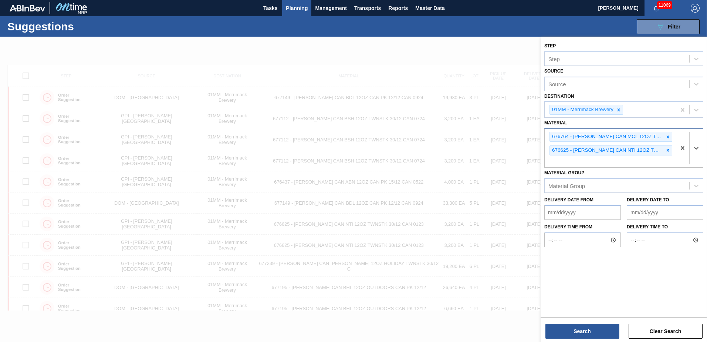
click at [670, 135] on div at bounding box center [668, 136] width 8 height 9
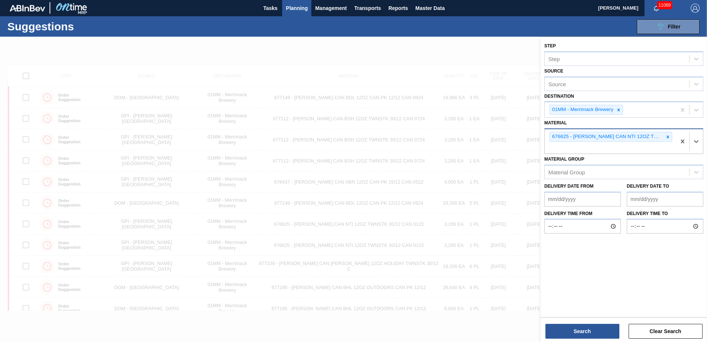
click at [670, 135] on div at bounding box center [668, 136] width 8 height 9
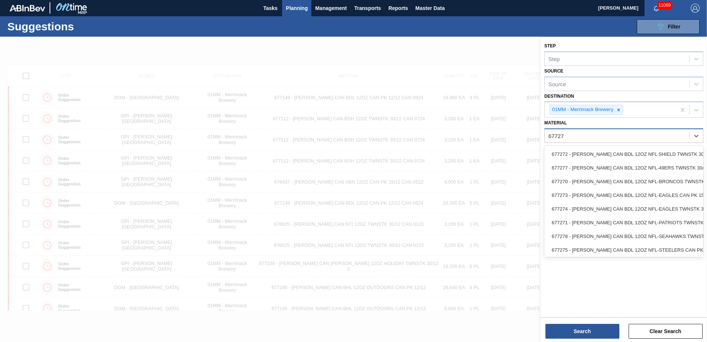
type input "677271"
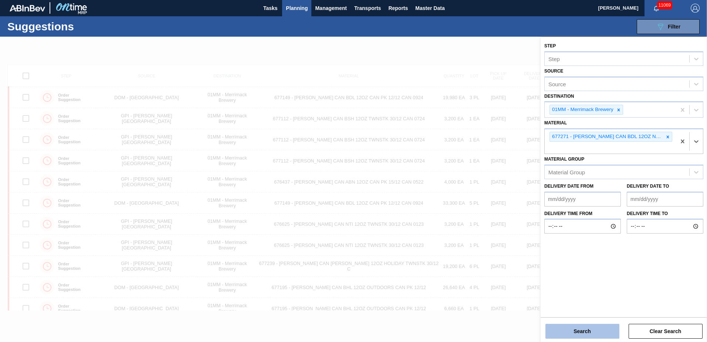
click at [592, 327] on button "Search" at bounding box center [582, 331] width 74 height 15
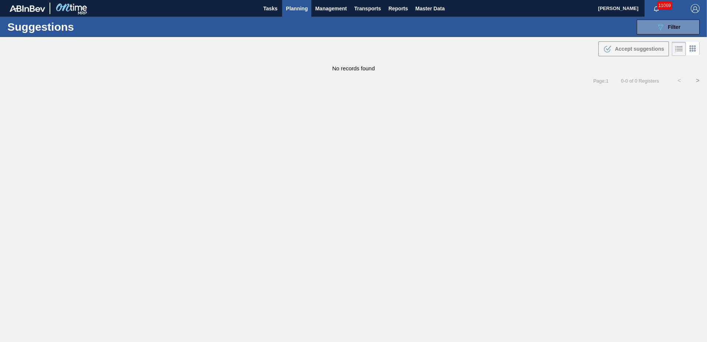
scroll to position [0, 0]
click at [294, 6] on span "Planning" at bounding box center [297, 8] width 22 height 9
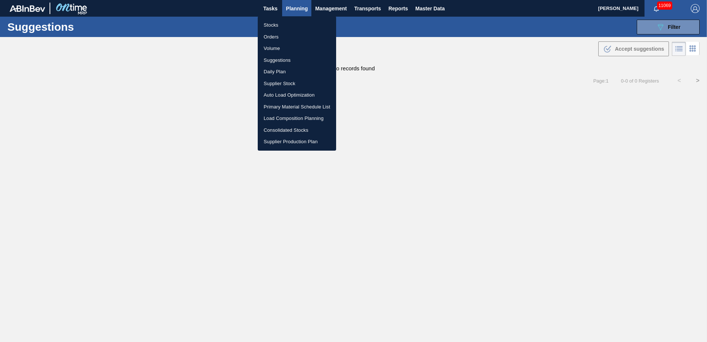
click at [273, 26] on li "Stocks" at bounding box center [297, 25] width 78 height 12
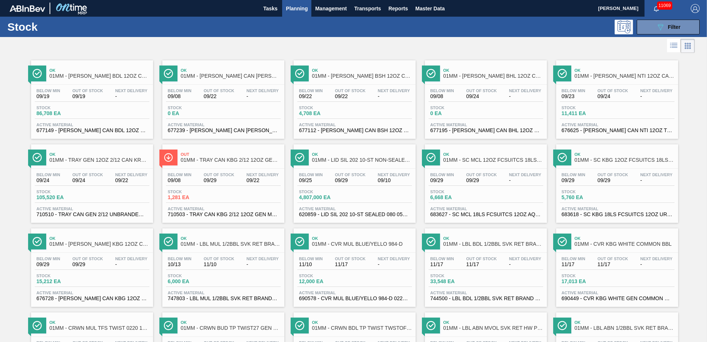
click at [108, 108] on div "Stock 86,708 EA" at bounding box center [92, 111] width 115 height 13
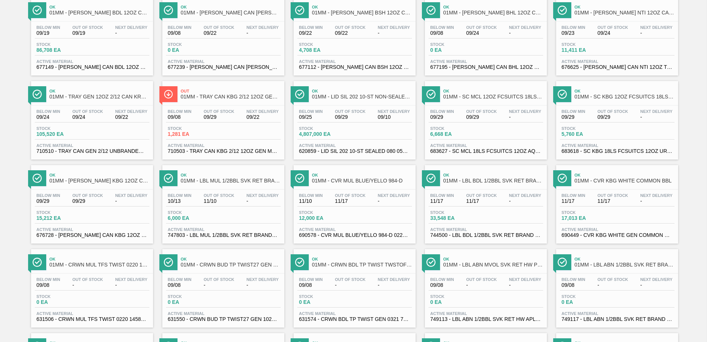
scroll to position [74, 0]
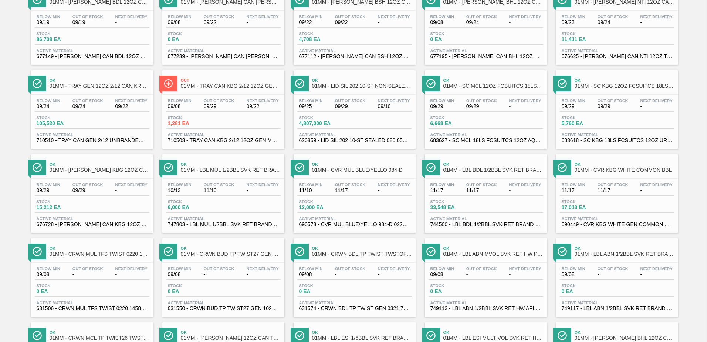
click at [100, 201] on div "Stock 15,212 EA" at bounding box center [92, 205] width 115 height 13
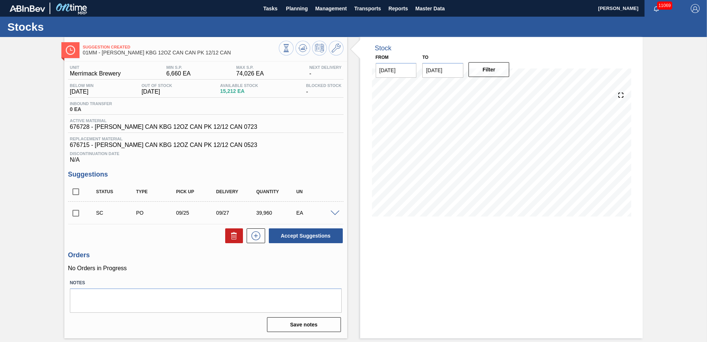
click at [76, 214] on input "checkbox" at bounding box center [76, 213] width 16 height 16
click at [308, 236] on button "Accept Suggestions" at bounding box center [306, 235] width 74 height 15
checkbox input "false"
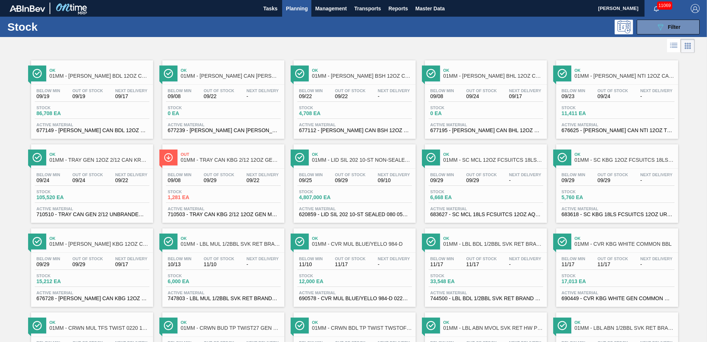
click at [81, 117] on div "Stock 86,708 EA" at bounding box center [92, 111] width 115 height 13
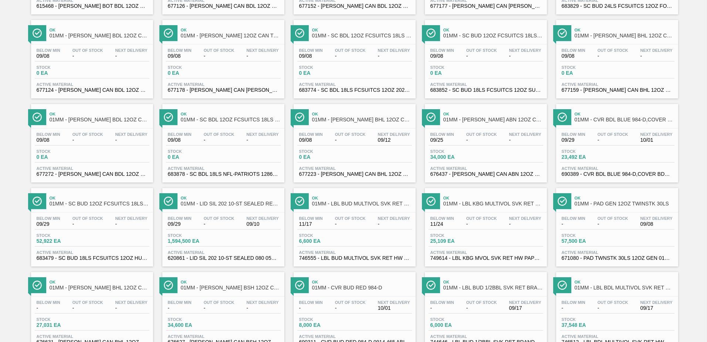
scroll to position [571, 0]
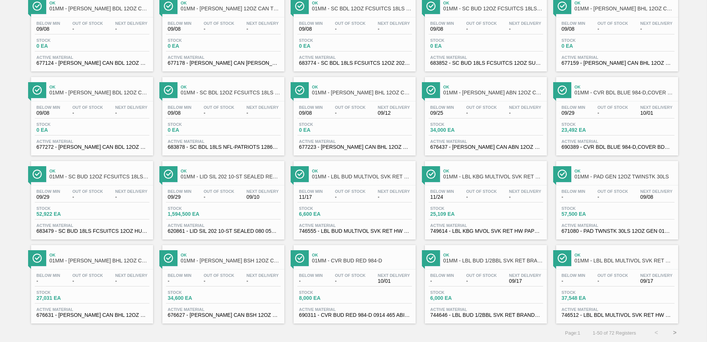
click at [674, 330] on button ">" at bounding box center [675, 332] width 18 height 18
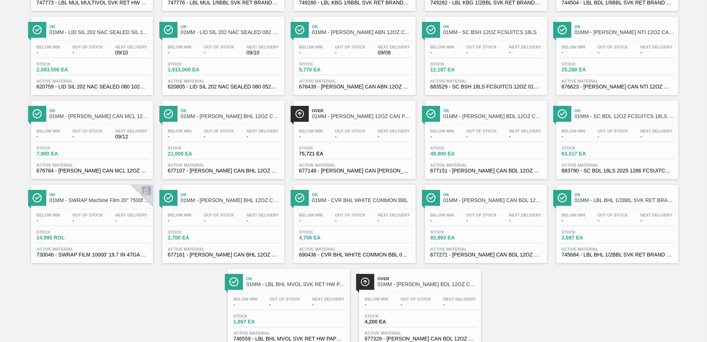
scroll to position [151, 0]
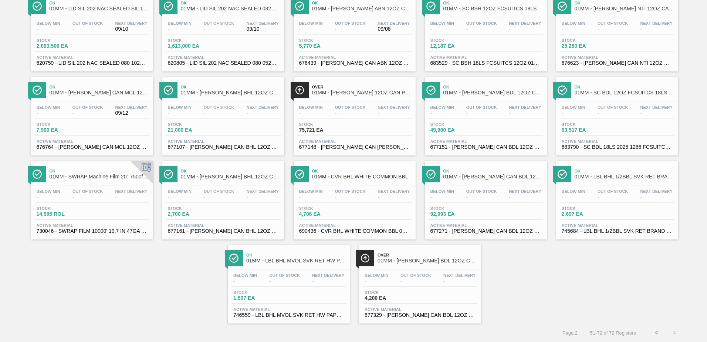
click at [512, 105] on span "Next Delivery" at bounding box center [525, 107] width 32 height 4
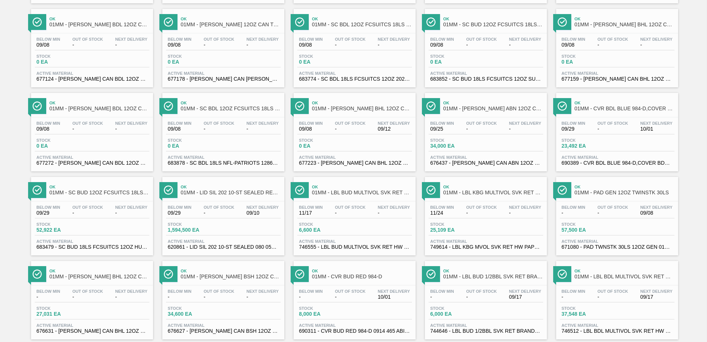
scroll to position [571, 0]
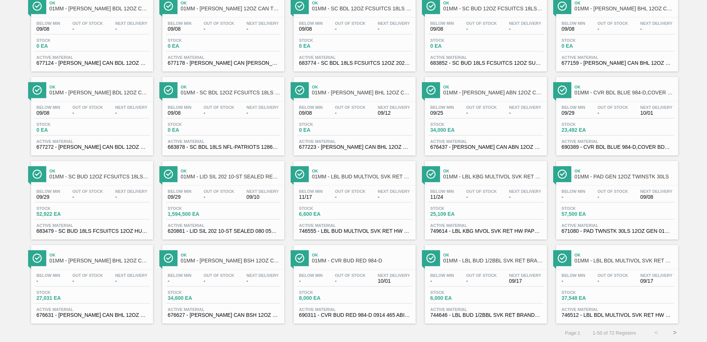
click at [608, 203] on div "Below Min - Out Of Stock - Next Delivery 09/08 Stock 57,500 EA Active Material …" at bounding box center [617, 210] width 122 height 50
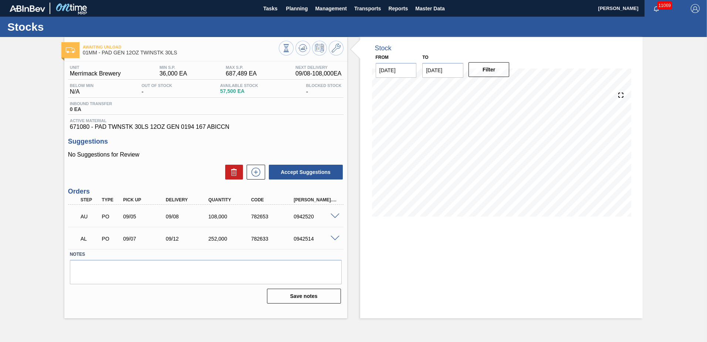
drag, startPoint x: 413, startPoint y: 309, endPoint x: 463, endPoint y: 276, distance: 59.2
click at [414, 309] on div "Stock From 09/08/2025 to 09/22/2025 Filter 09/21 Stock Projection 175,356 SAP P…" at bounding box center [501, 177] width 283 height 281
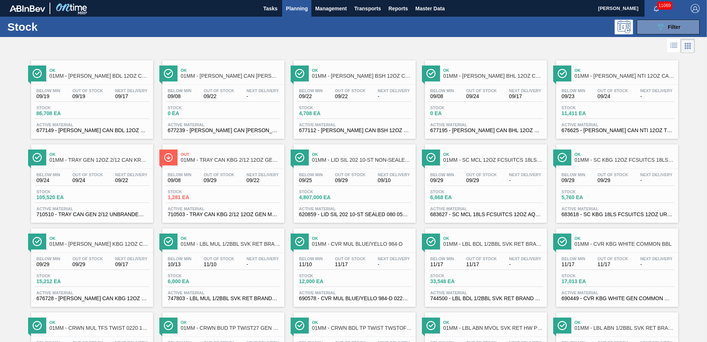
click at [291, 10] on span "Planning" at bounding box center [297, 8] width 22 height 9
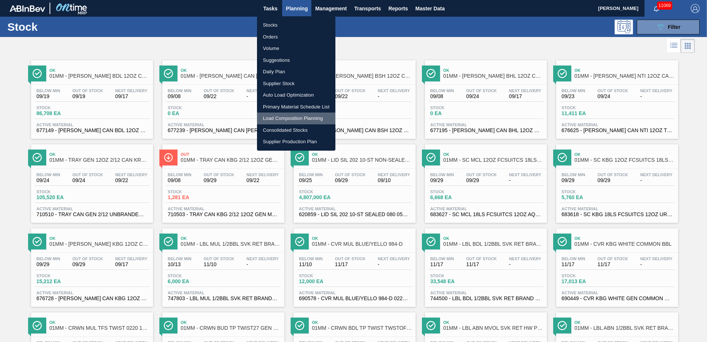
click at [285, 121] on li "Load Composition Planning" at bounding box center [296, 118] width 78 height 12
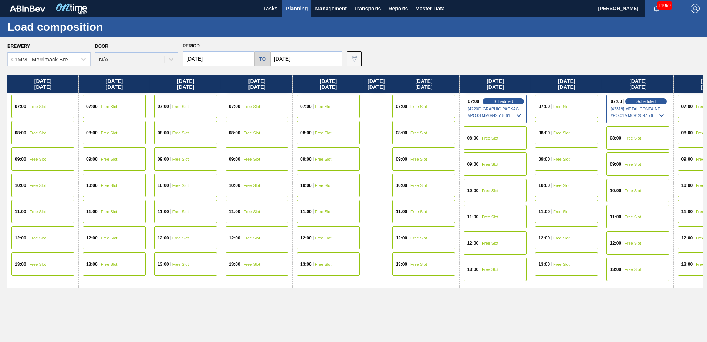
click at [297, 9] on span "Planning" at bounding box center [297, 8] width 22 height 9
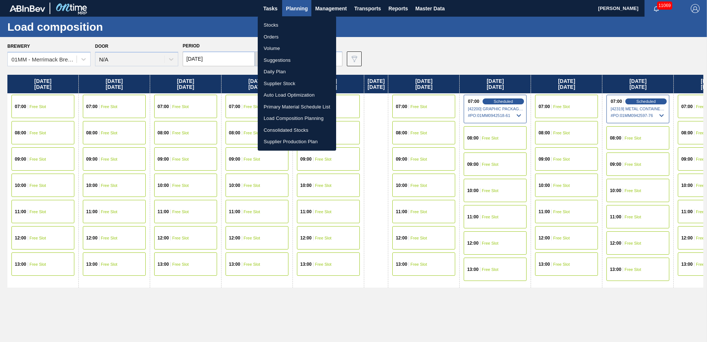
click at [283, 61] on li "Suggestions" at bounding box center [297, 60] width 78 height 12
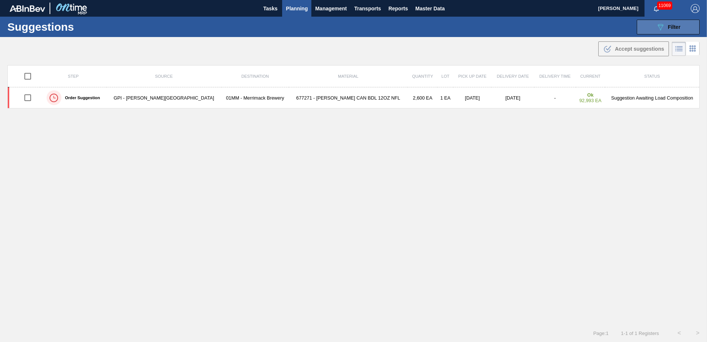
click at [674, 27] on span "Filter" at bounding box center [674, 27] width 13 height 6
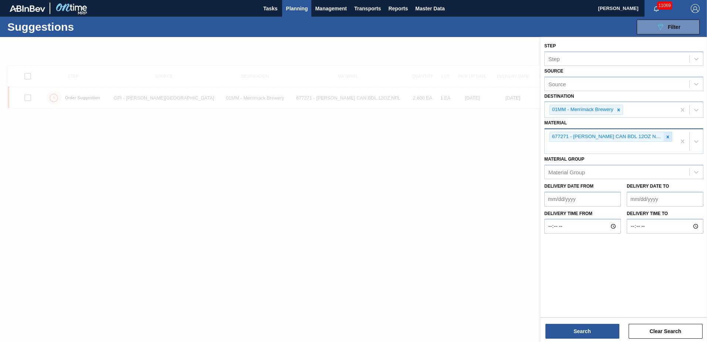
click at [668, 139] on icon at bounding box center [667, 136] width 5 height 5
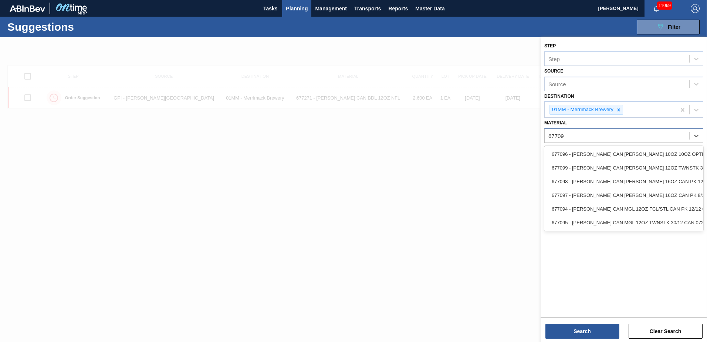
type input "677099"
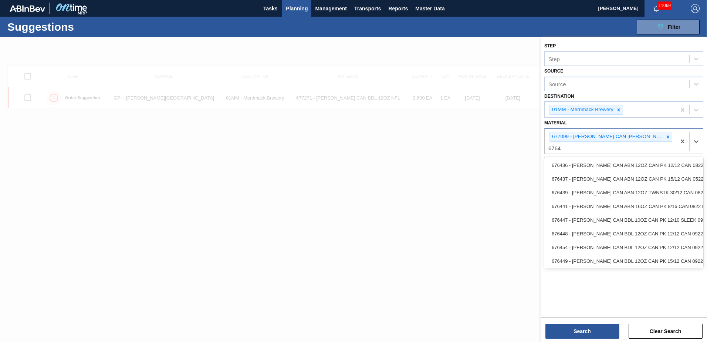
type input "676470"
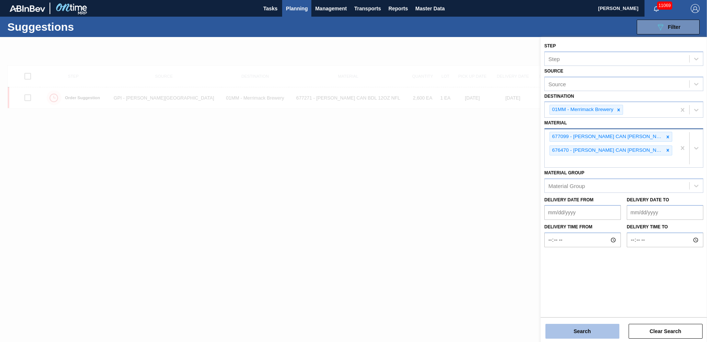
click at [585, 331] on button "Search" at bounding box center [582, 331] width 74 height 15
